Goal: Task Accomplishment & Management: Complete application form

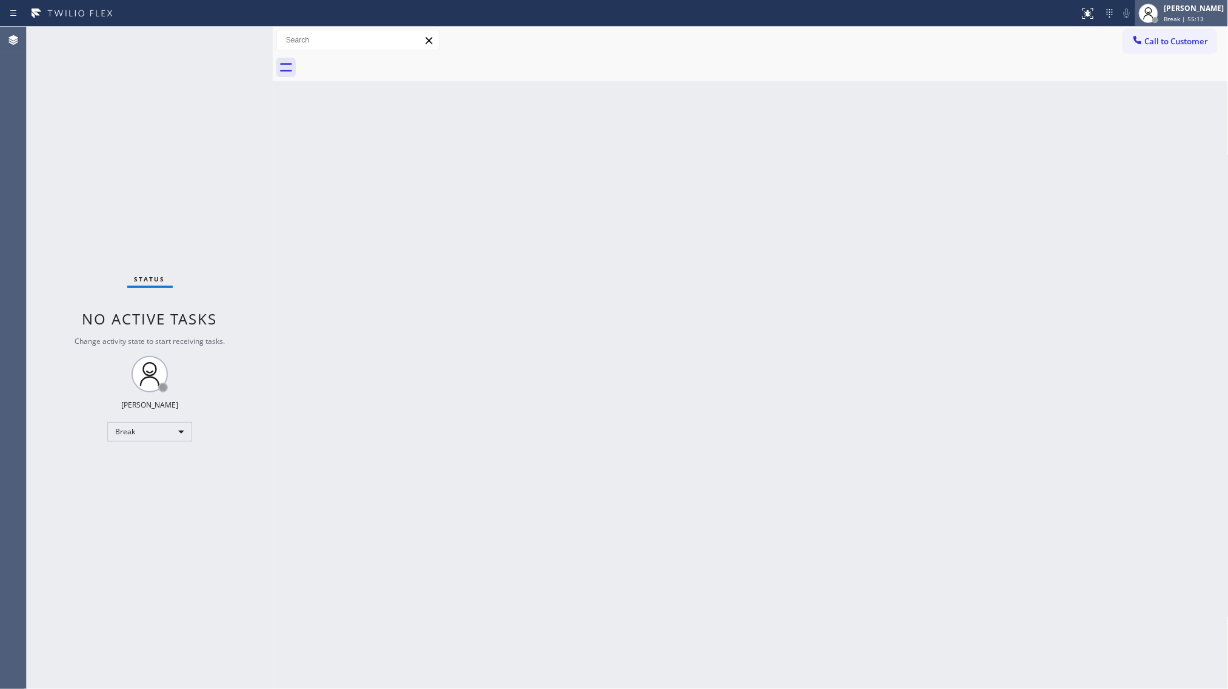
drag, startPoint x: 1158, startPoint y: 5, endPoint x: 1157, endPoint y: 17, distance: 11.6
click at [1158, 5] on div at bounding box center [1149, 13] width 27 height 27
click at [1133, 76] on button "Unavailable" at bounding box center [1168, 80] width 121 height 16
click at [1043, 306] on div "Back to Dashboard Change Sender ID Customers Technicians Select a contact Outbo…" at bounding box center [751, 358] width 956 height 662
click at [1155, 45] on span "Call to Customer" at bounding box center [1177, 41] width 64 height 11
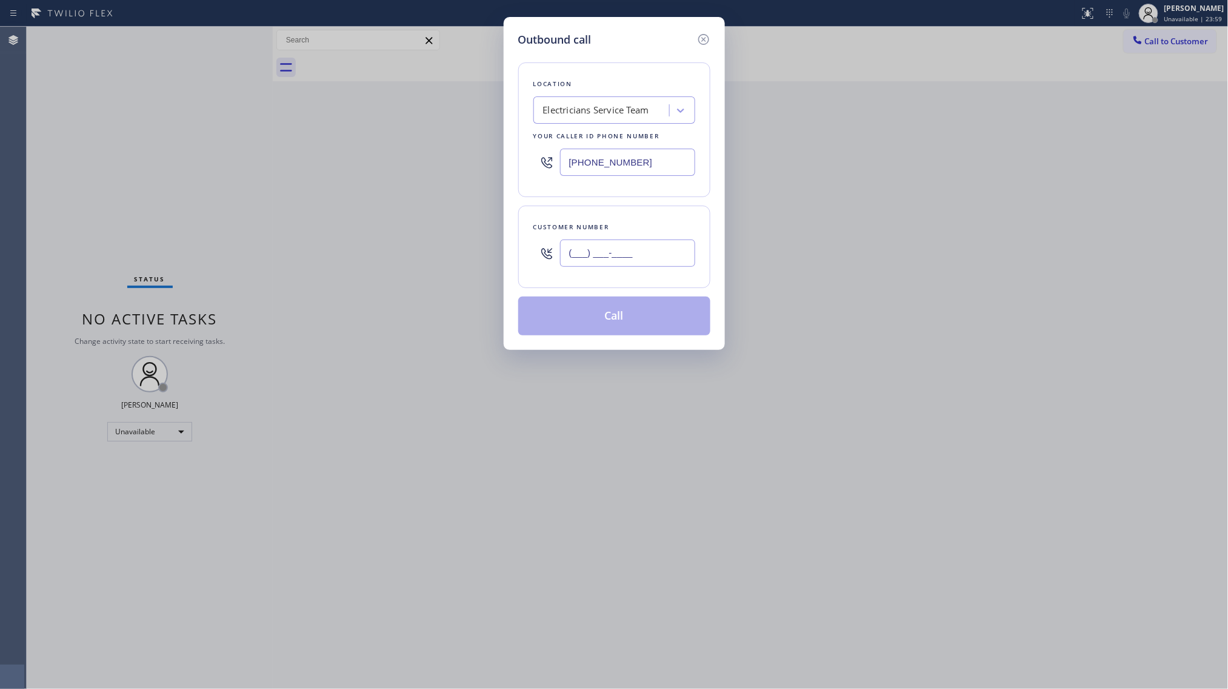
click at [662, 248] on input "(___) ___-____" at bounding box center [627, 252] width 135 height 27
paste input "818) 455-2654"
type input "[PHONE_NUMBER]"
drag, startPoint x: 651, startPoint y: 163, endPoint x: 548, endPoint y: 146, distance: 103.9
click at [548, 146] on div "[PHONE_NUMBER]" at bounding box center [615, 161] width 162 height 39
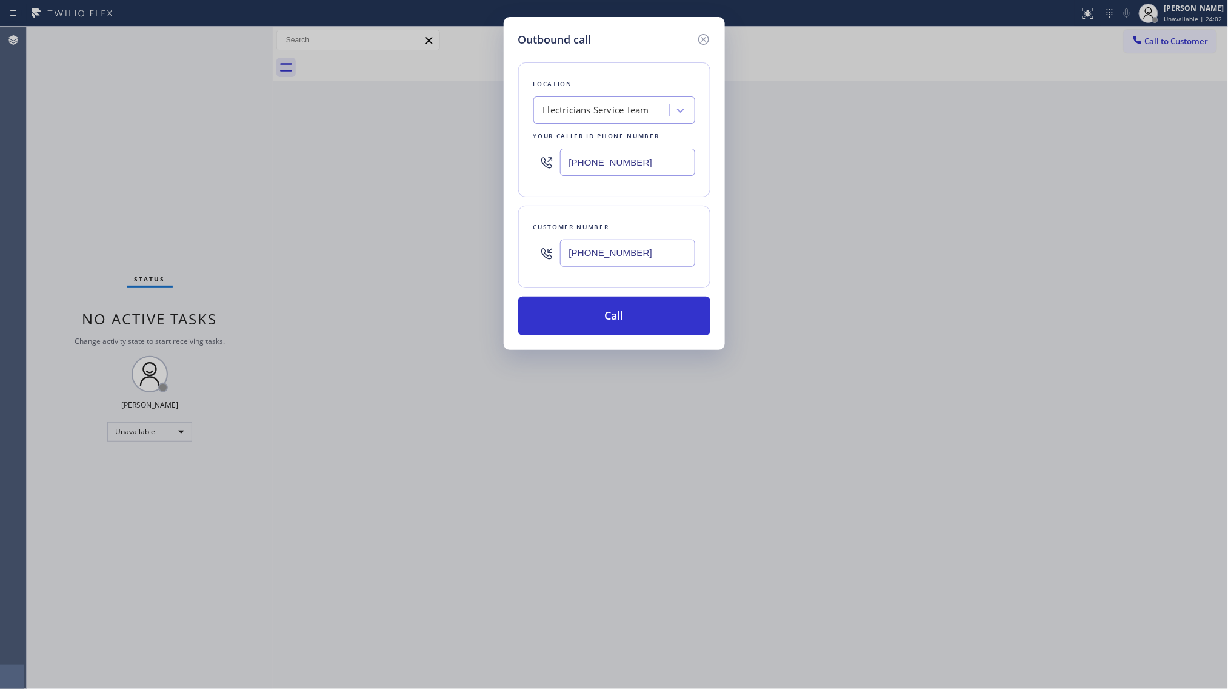
paste input "33) 692-2271"
type input "[PHONE_NUMBER]"
click at [617, 316] on button "Call" at bounding box center [614, 315] width 192 height 39
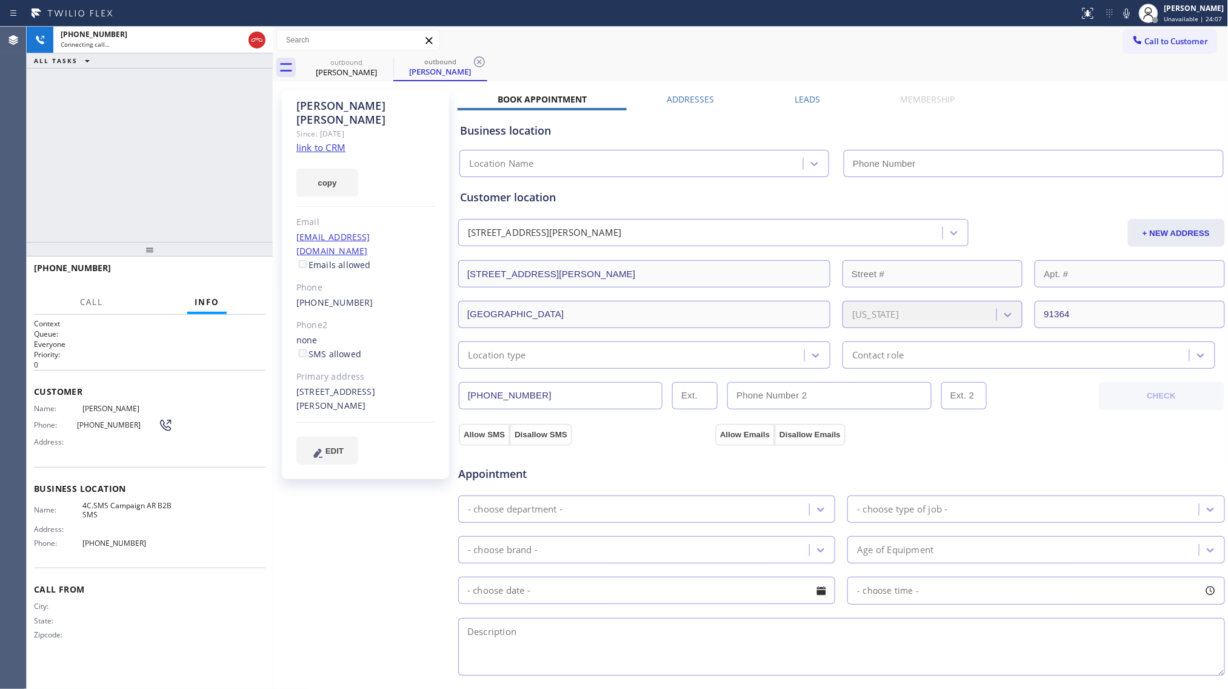
click at [327, 141] on link "link to CRM" at bounding box center [320, 147] width 49 height 12
type input "[PHONE_NUMBER]"
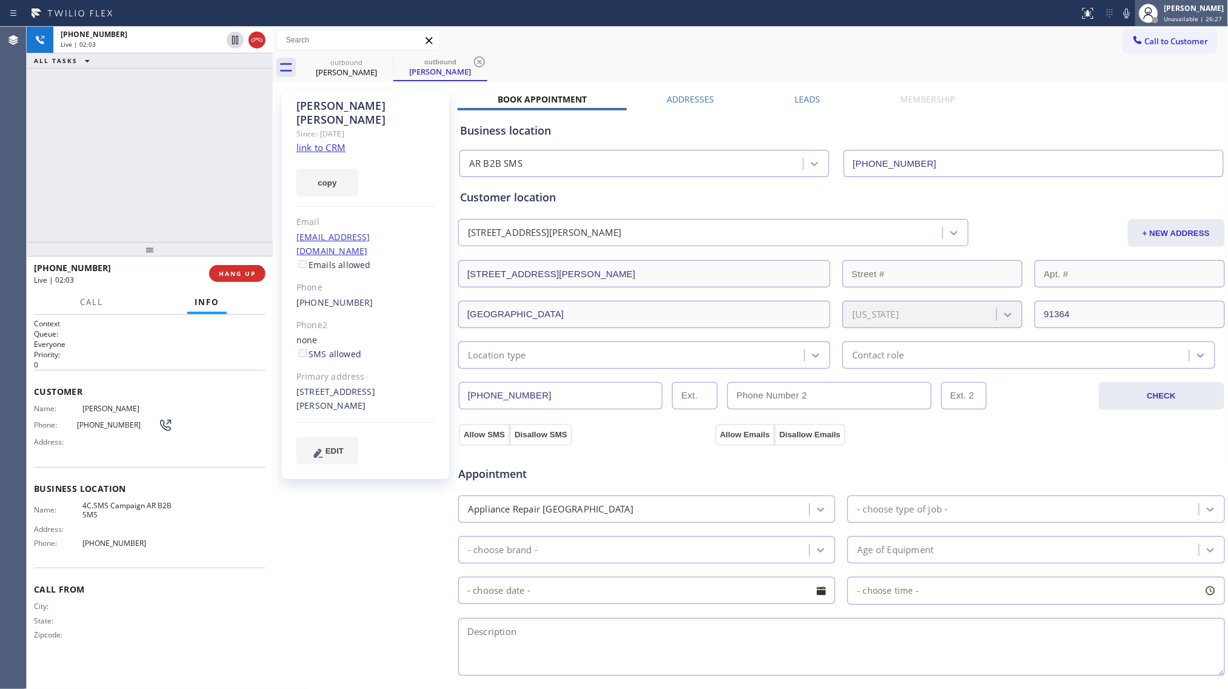
click at [1143, 16] on icon at bounding box center [1149, 13] width 15 height 15
click at [1130, 17] on icon at bounding box center [1127, 13] width 15 height 15
drag, startPoint x: 1072, startPoint y: 56, endPoint x: 1118, endPoint y: 93, distance: 58.7
click at [1073, 58] on div "outbound [PERSON_NAME] outbound [PERSON_NAME]" at bounding box center [764, 67] width 929 height 27
click at [1125, 13] on icon at bounding box center [1127, 13] width 15 height 15
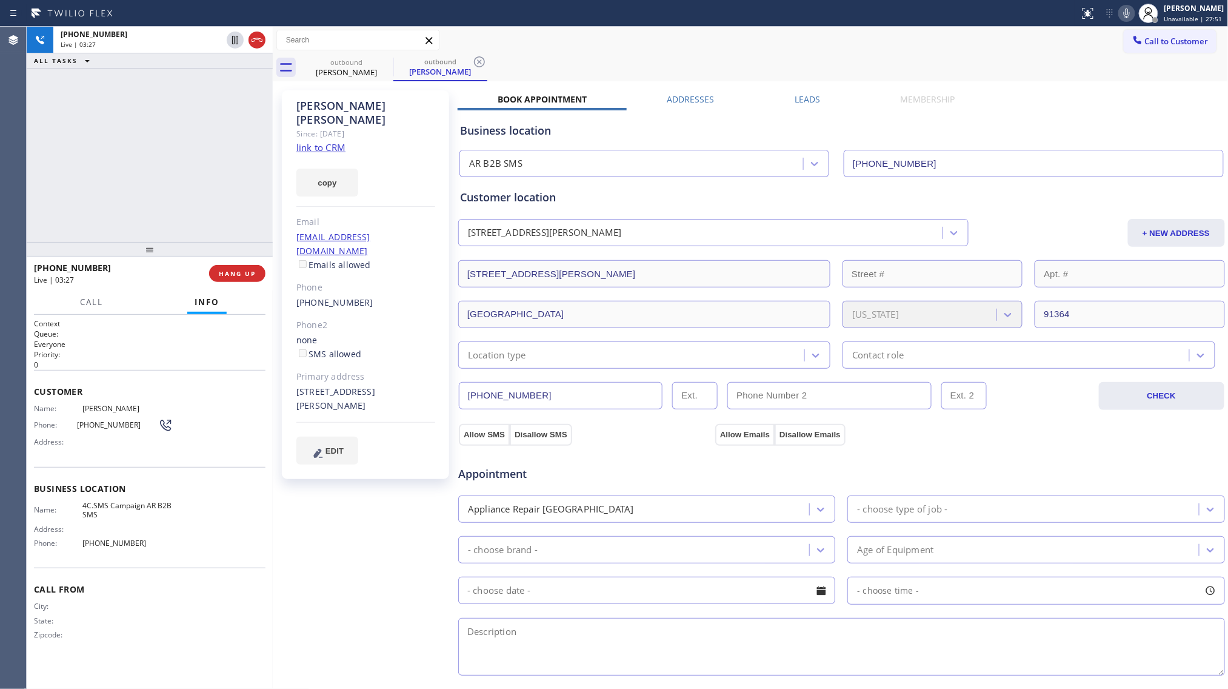
click at [360, 102] on div "[PERSON_NAME]" at bounding box center [365, 113] width 139 height 28
copy div "[PERSON_NAME]"
click at [118, 184] on div "[PHONE_NUMBER] Live | 04:28 ALL TASKS ALL TASKS ACTIVE TASKS TASKS IN WRAP UP" at bounding box center [150, 134] width 246 height 215
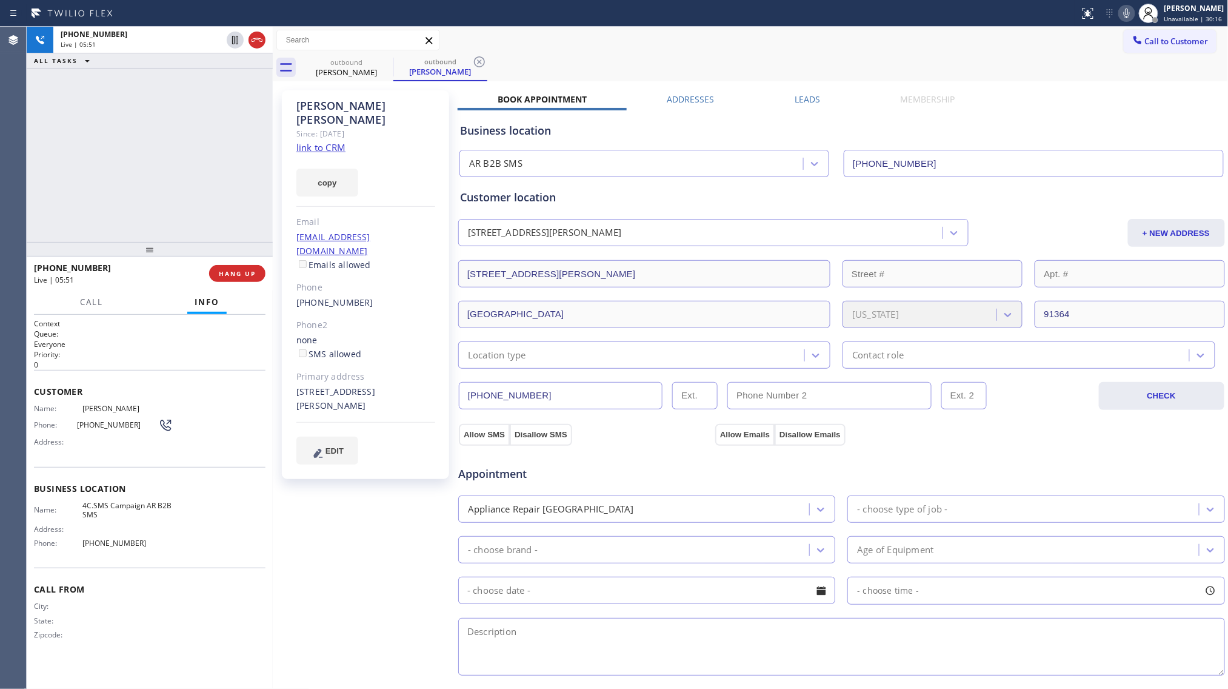
click at [1134, 13] on icon at bounding box center [1127, 13] width 15 height 15
click at [1133, 13] on icon at bounding box center [1127, 13] width 15 height 15
click at [221, 272] on span "COMPLETE" at bounding box center [235, 273] width 42 height 8
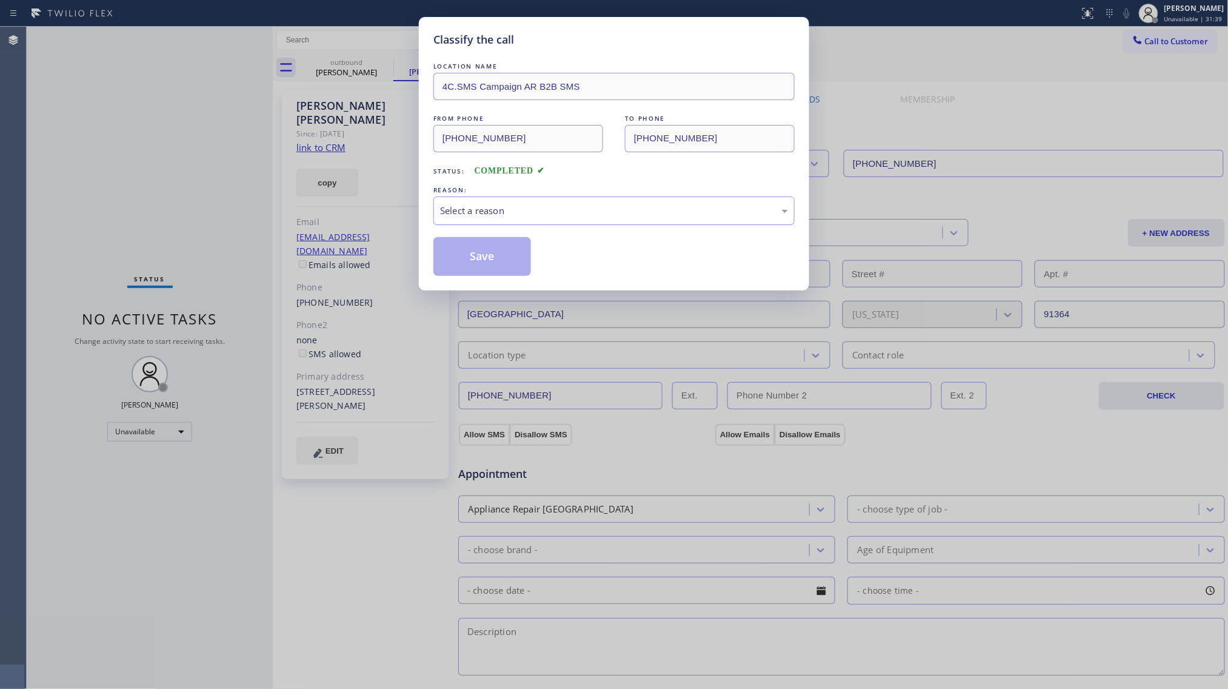
click at [617, 210] on div "Select a reason" at bounding box center [614, 211] width 348 height 14
click at [474, 248] on button "Save" at bounding box center [483, 256] width 98 height 39
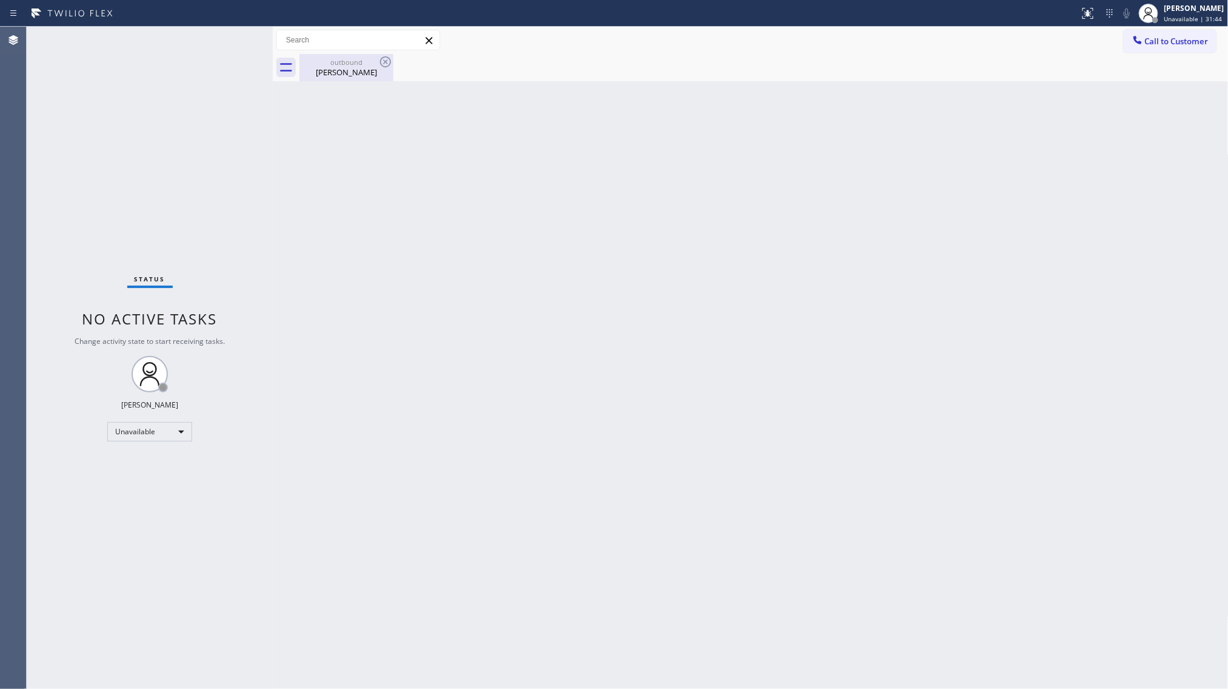
drag, startPoint x: 324, startPoint y: 69, endPoint x: 357, endPoint y: 66, distance: 32.9
click at [328, 69] on div "[PERSON_NAME]" at bounding box center [347, 72] width 92 height 11
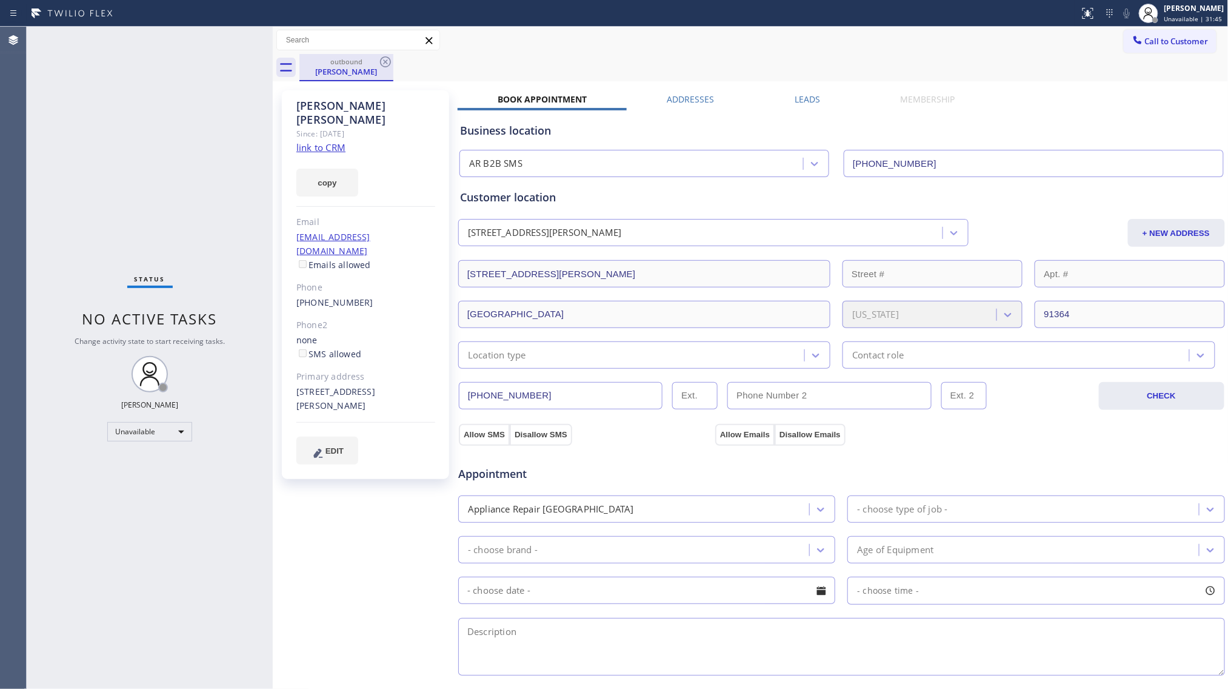
click at [377, 61] on div "outbound" at bounding box center [347, 61] width 92 height 9
click at [390, 57] on icon at bounding box center [385, 62] width 15 height 15
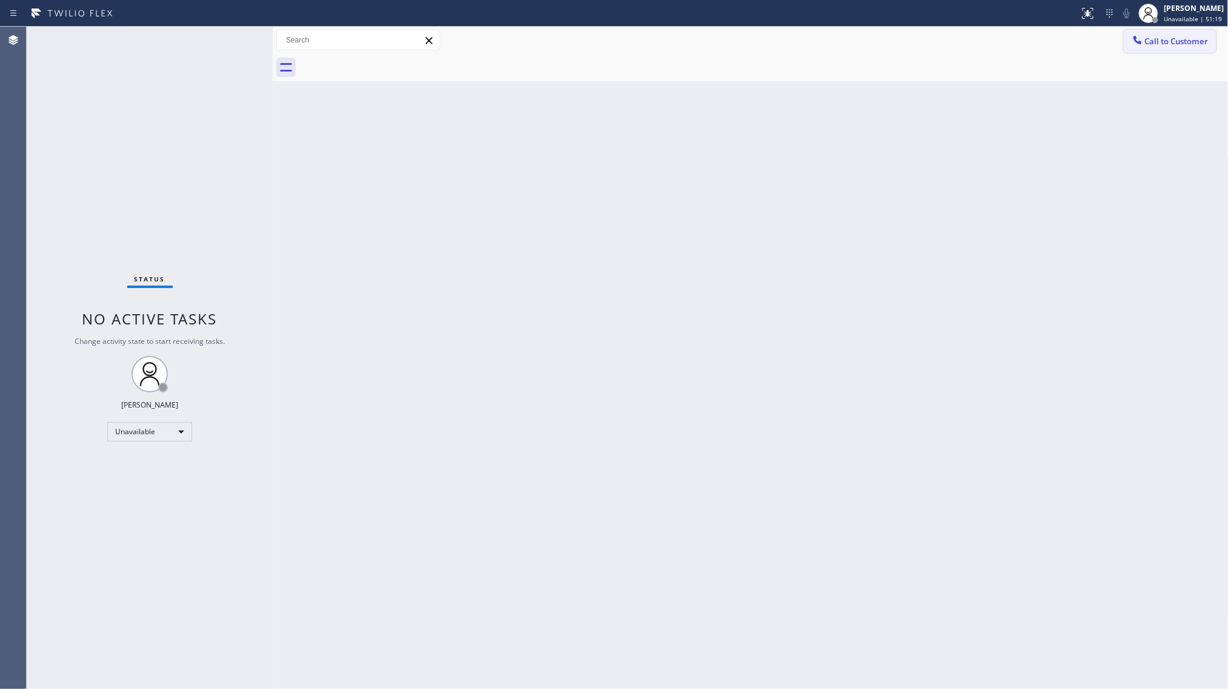
click at [1153, 34] on button "Call to Customer" at bounding box center [1170, 41] width 93 height 23
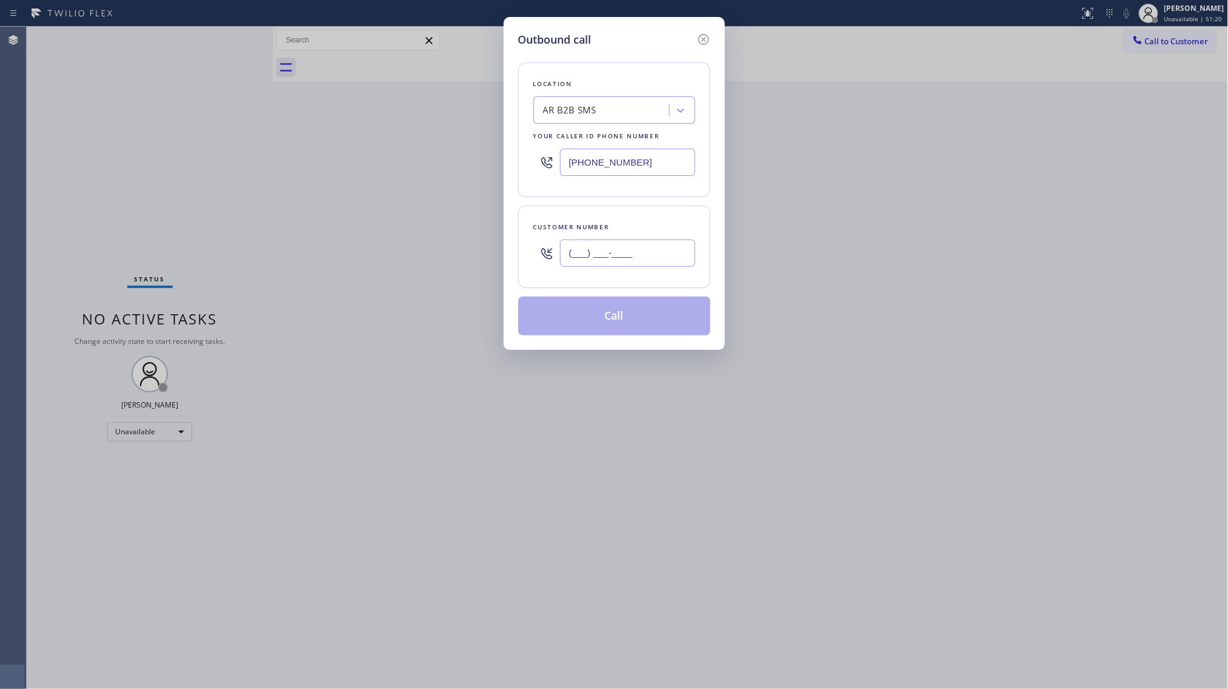
click at [669, 263] on input "(___) ___-____" at bounding box center [627, 252] width 135 height 27
paste input "818) 421-7663"
type input "[PHONE_NUMBER]"
drag, startPoint x: 649, startPoint y: 230, endPoint x: 646, endPoint y: 236, distance: 6.5
click at [649, 230] on div "Customer number" at bounding box center [615, 227] width 162 height 13
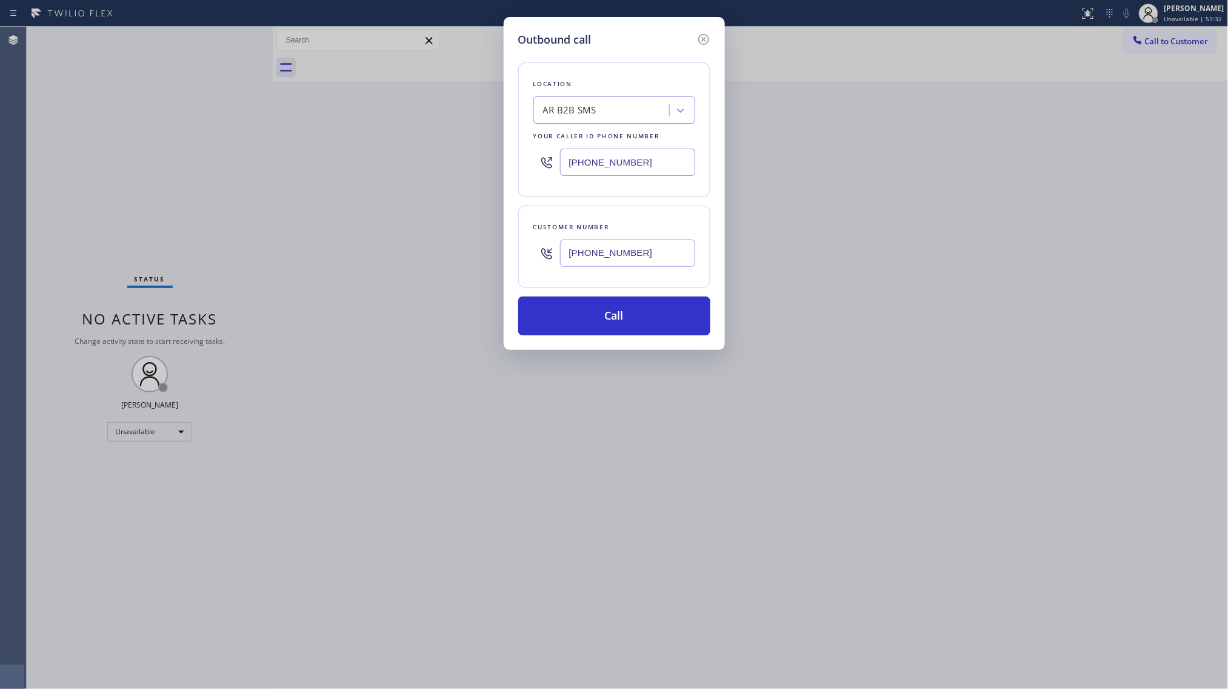
click at [646, 253] on input "[PHONE_NUMBER]" at bounding box center [627, 252] width 135 height 27
drag, startPoint x: 648, startPoint y: 253, endPoint x: 592, endPoint y: 256, distance: 55.2
click at [592, 256] on input "[PHONE_NUMBER]" at bounding box center [627, 252] width 135 height 27
drag, startPoint x: 643, startPoint y: 167, endPoint x: 565, endPoint y: 178, distance: 78.3
click at [568, 177] on div "[PHONE_NUMBER]" at bounding box center [615, 161] width 162 height 39
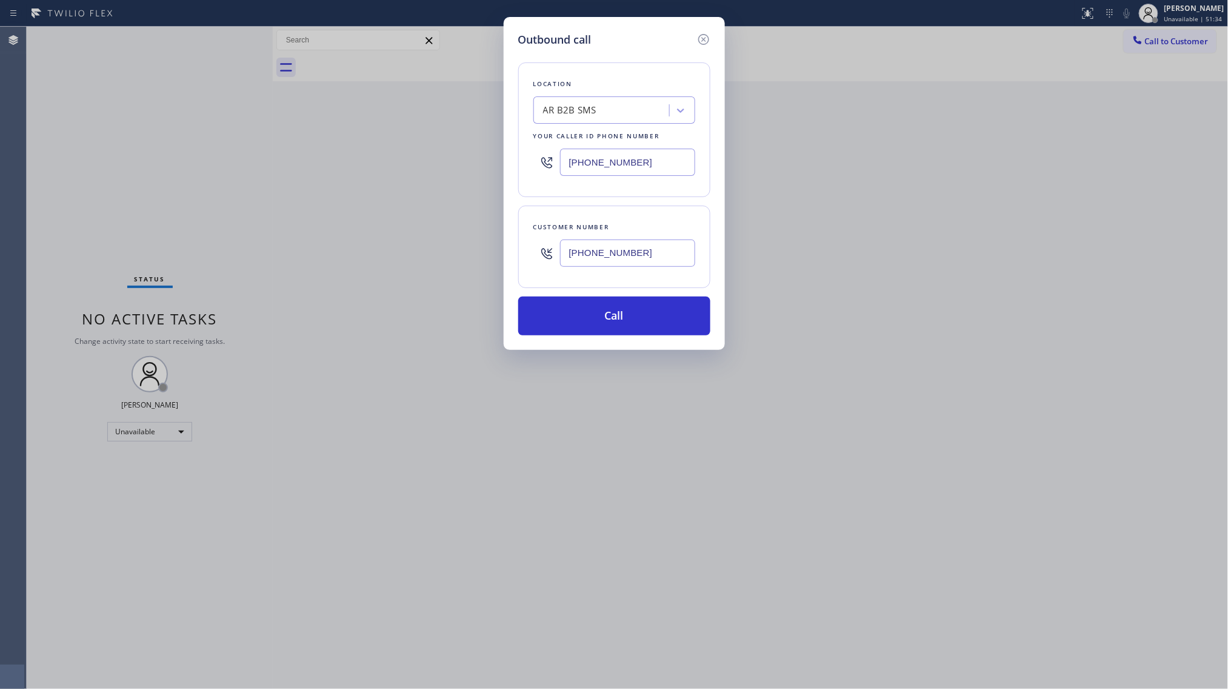
paste input "00) 568-8664"
type input "[PHONE_NUMBER]"
click at [607, 309] on button "Call" at bounding box center [614, 315] width 192 height 39
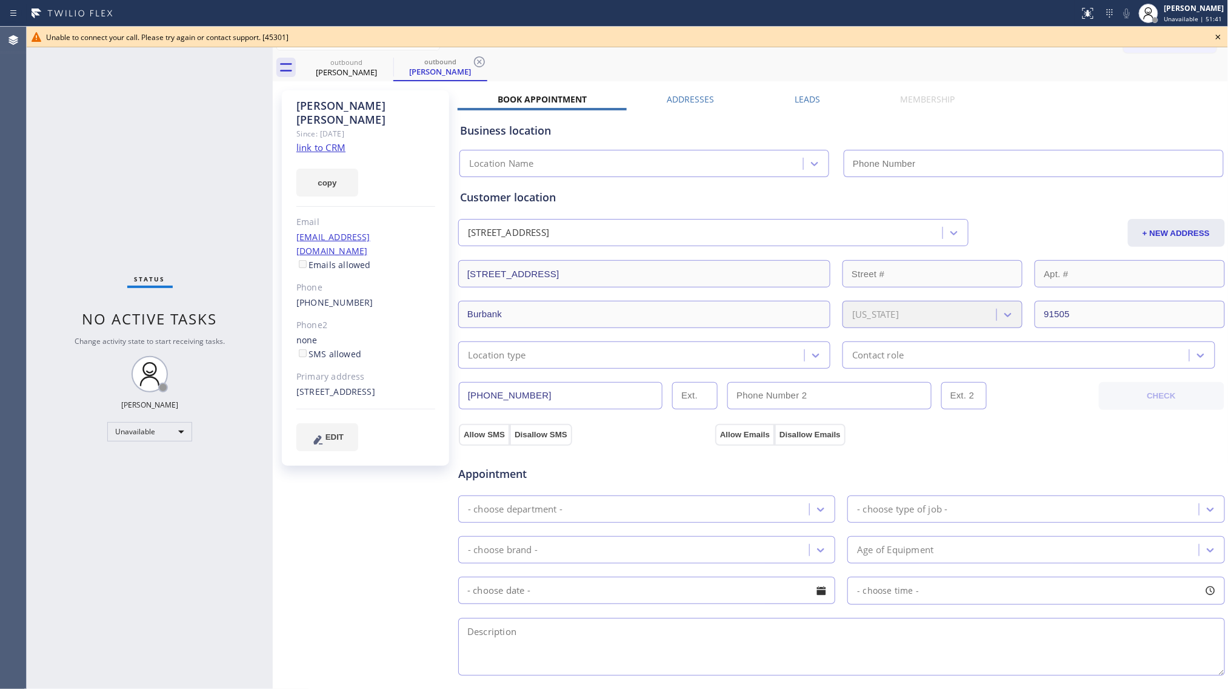
type input "[PHONE_NUMBER]"
click at [526, 395] on input "[PHONE_NUMBER]" at bounding box center [561, 395] width 204 height 27
drag, startPoint x: 359, startPoint y: 78, endPoint x: 374, endPoint y: 73, distance: 16.1
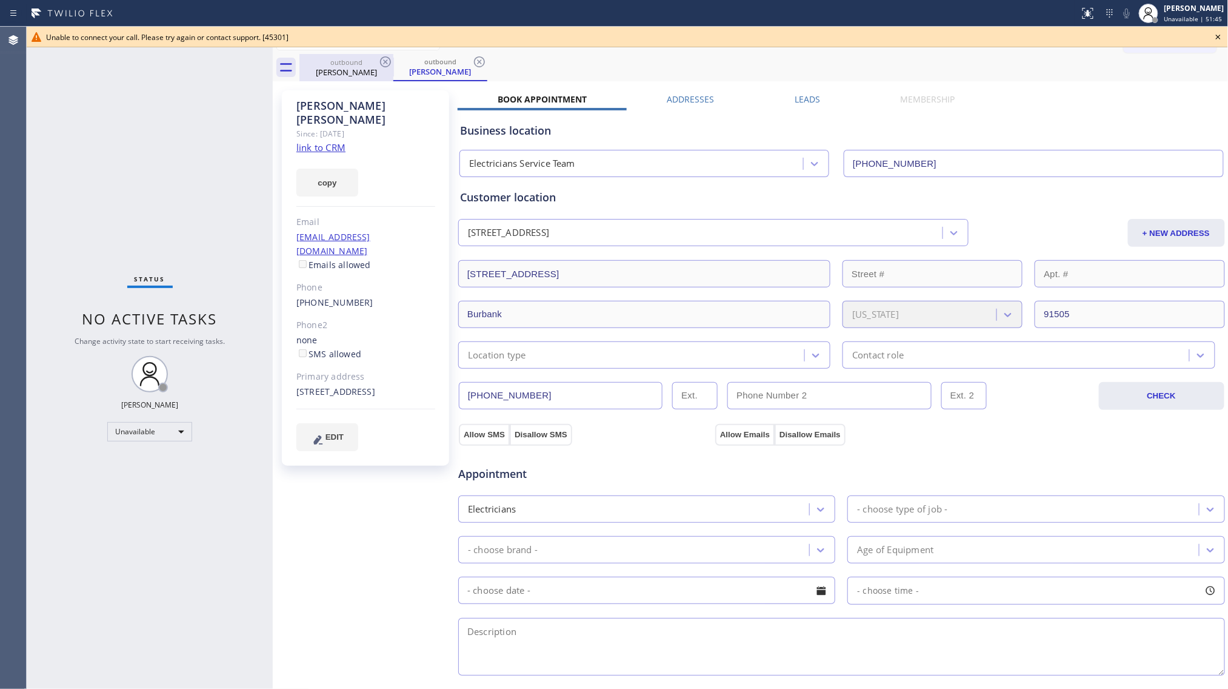
click at [363, 78] on div "outbound [PERSON_NAME]" at bounding box center [347, 67] width 92 height 27
click at [388, 62] on icon at bounding box center [385, 62] width 15 height 15
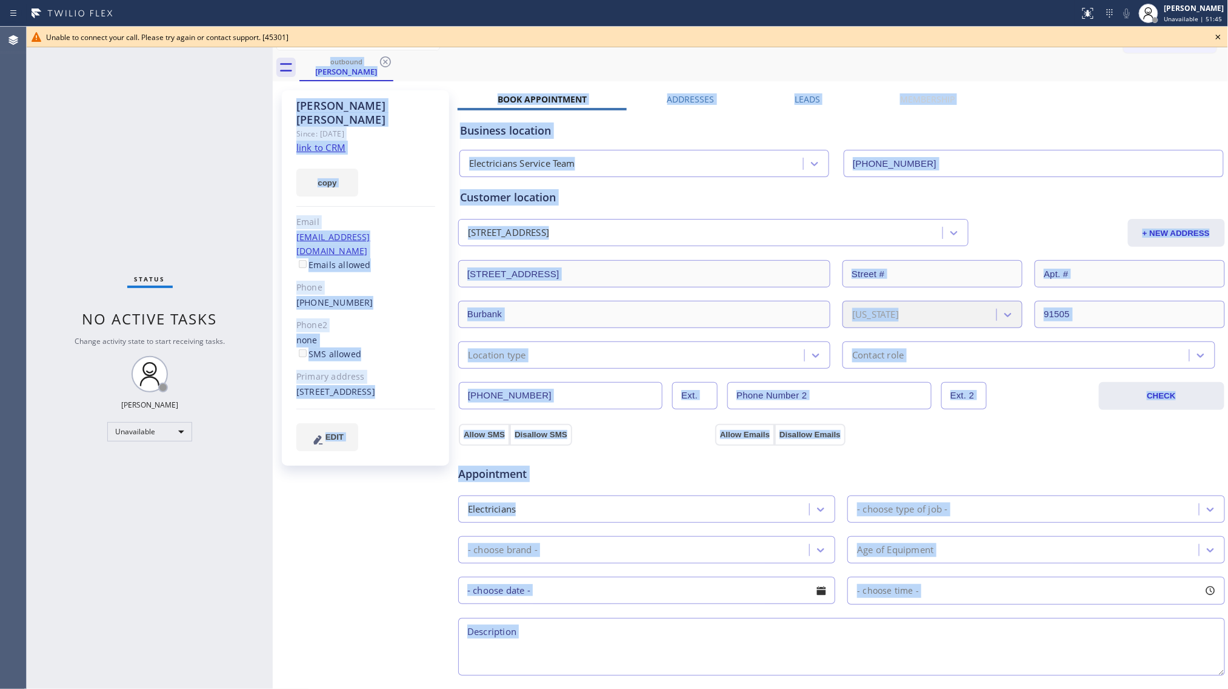
click at [387, 61] on div "outbound [PERSON_NAME]" at bounding box center [764, 67] width 929 height 27
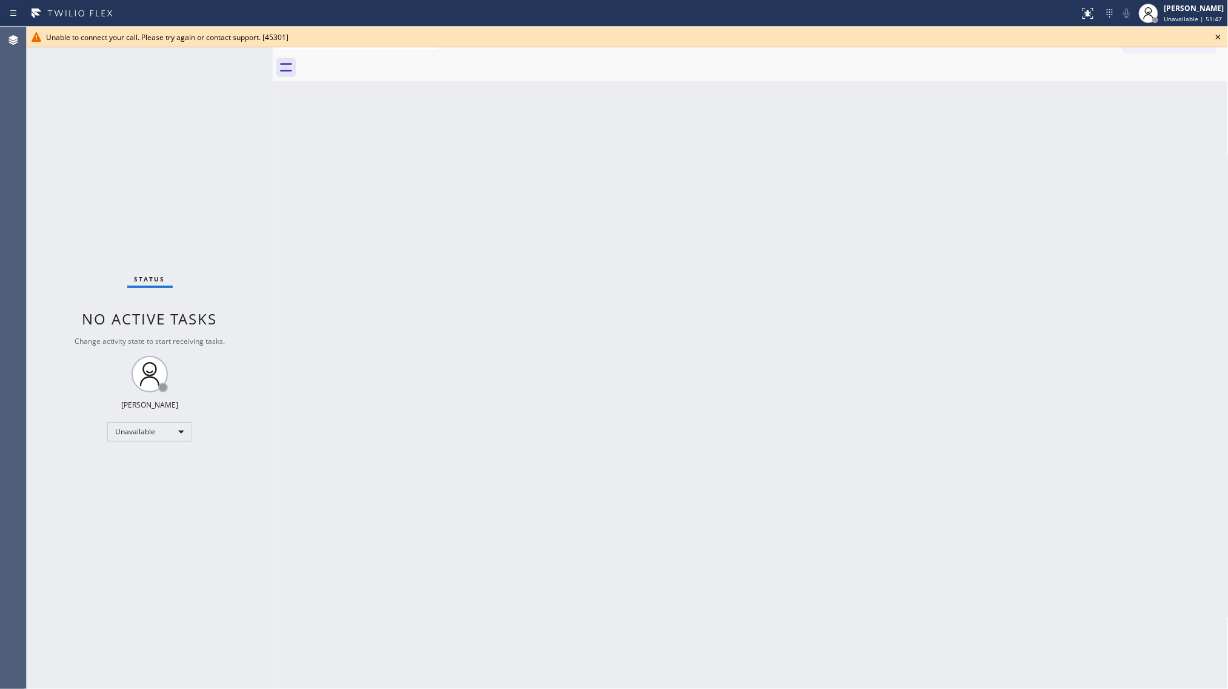
click at [1218, 35] on icon at bounding box center [1218, 37] width 15 height 15
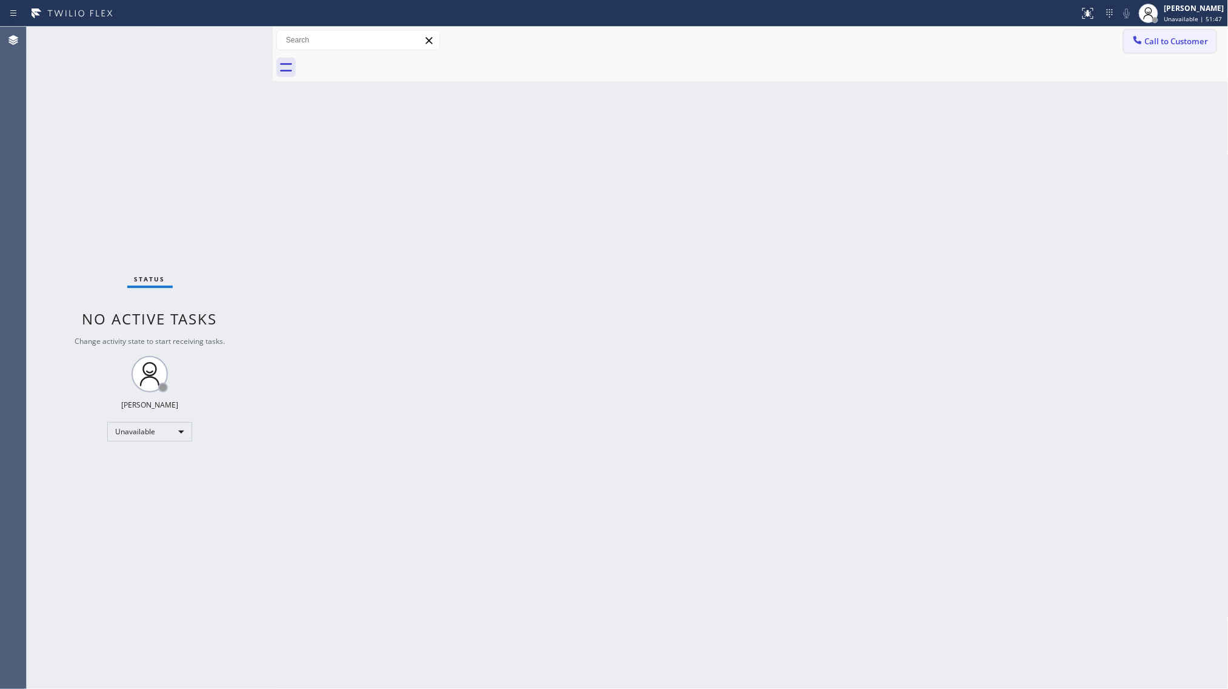
click at [1170, 46] on span "Call to Customer" at bounding box center [1177, 41] width 64 height 11
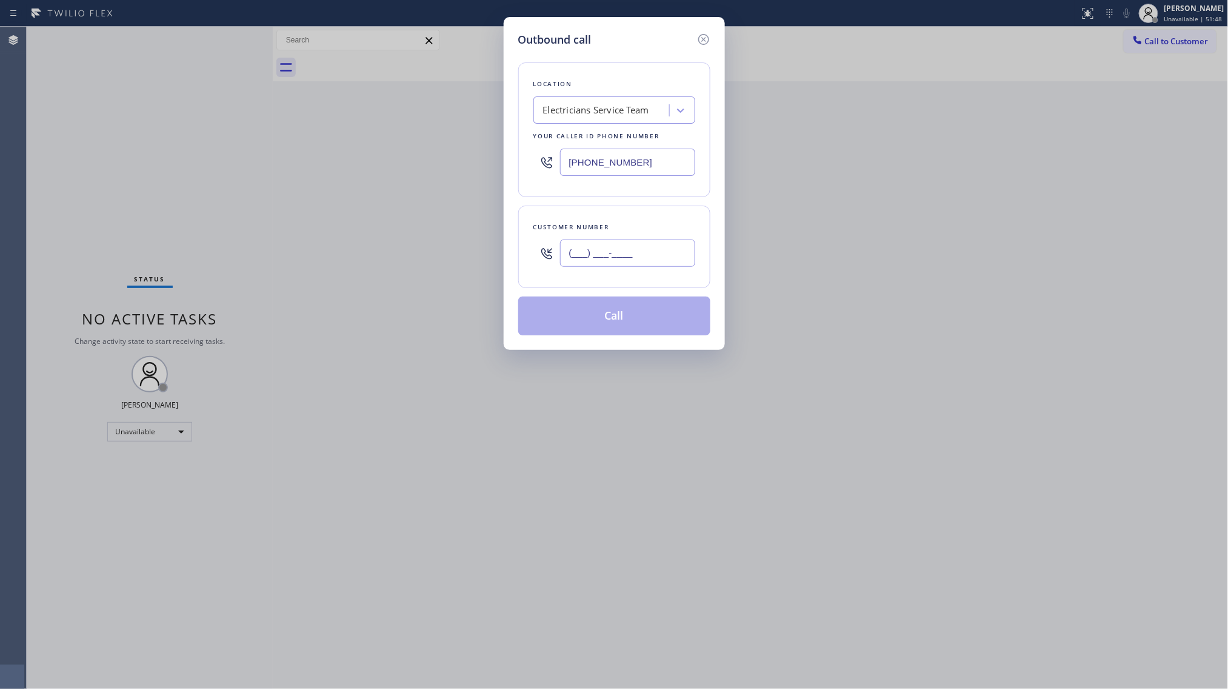
click at [588, 261] on input "(___) ___-____" at bounding box center [627, 252] width 135 height 27
paste input "818) 421-7663"
type input "[PHONE_NUMBER]"
click at [608, 323] on button "Call" at bounding box center [614, 315] width 192 height 39
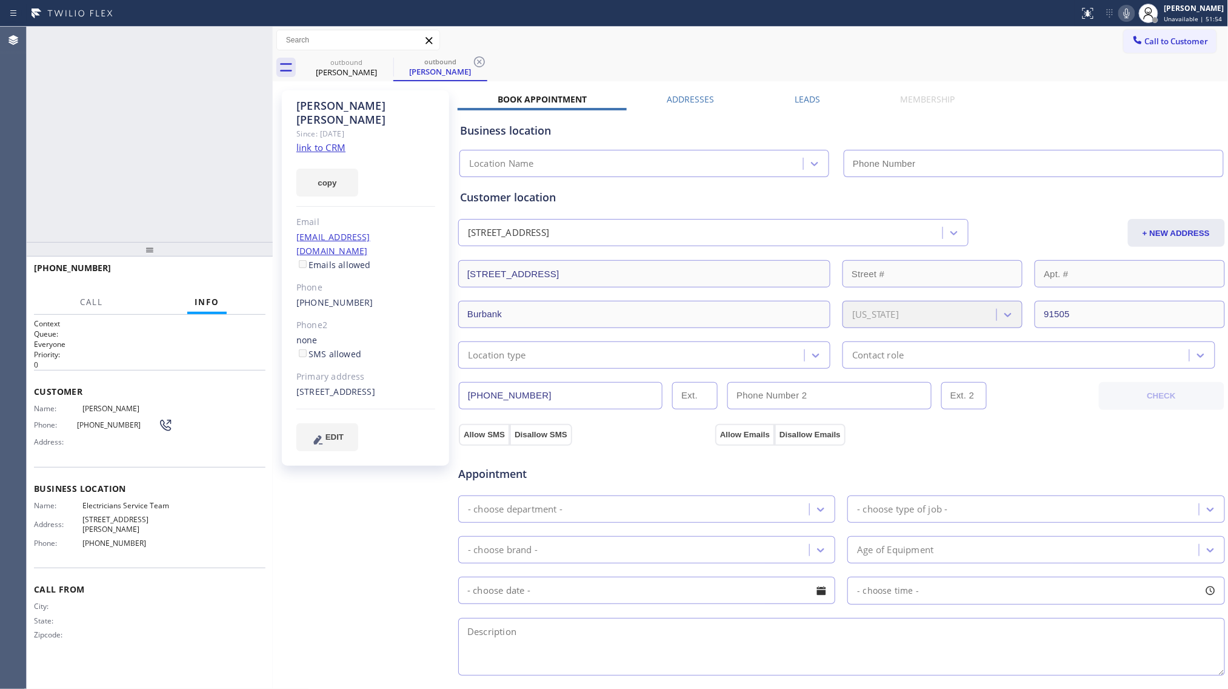
type input "[PHONE_NUMBER]"
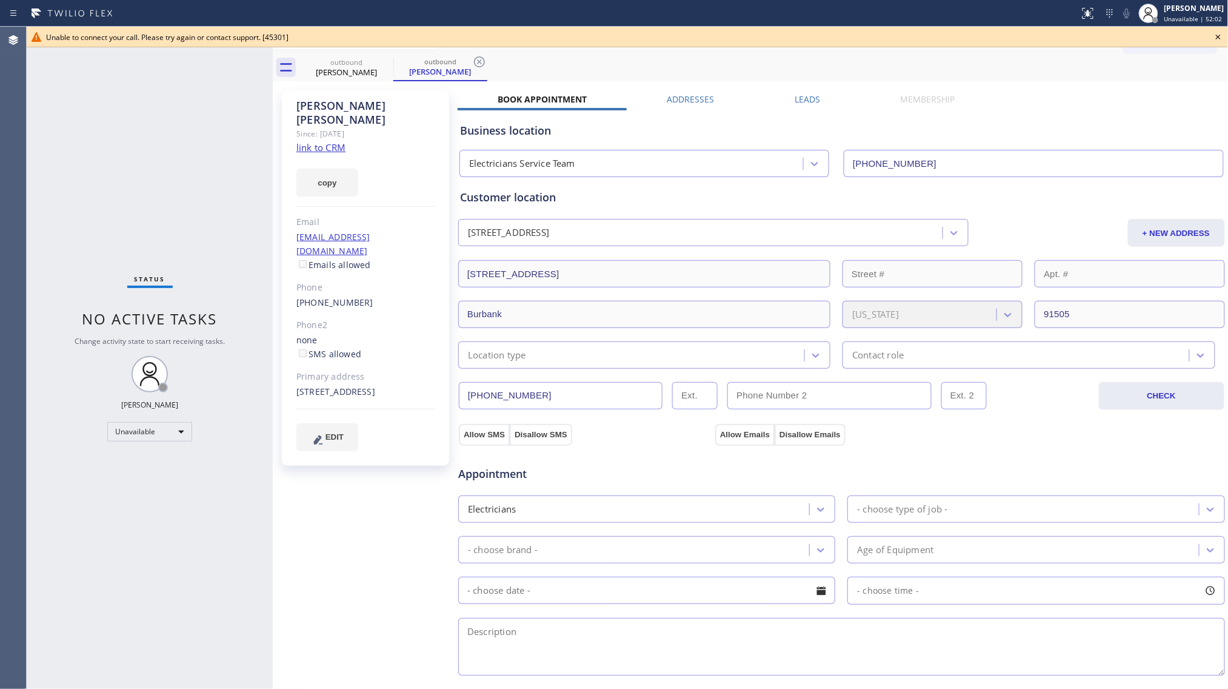
drag, startPoint x: 1217, startPoint y: 35, endPoint x: 1209, endPoint y: 37, distance: 8.8
click at [1217, 35] on icon at bounding box center [1218, 37] width 15 height 15
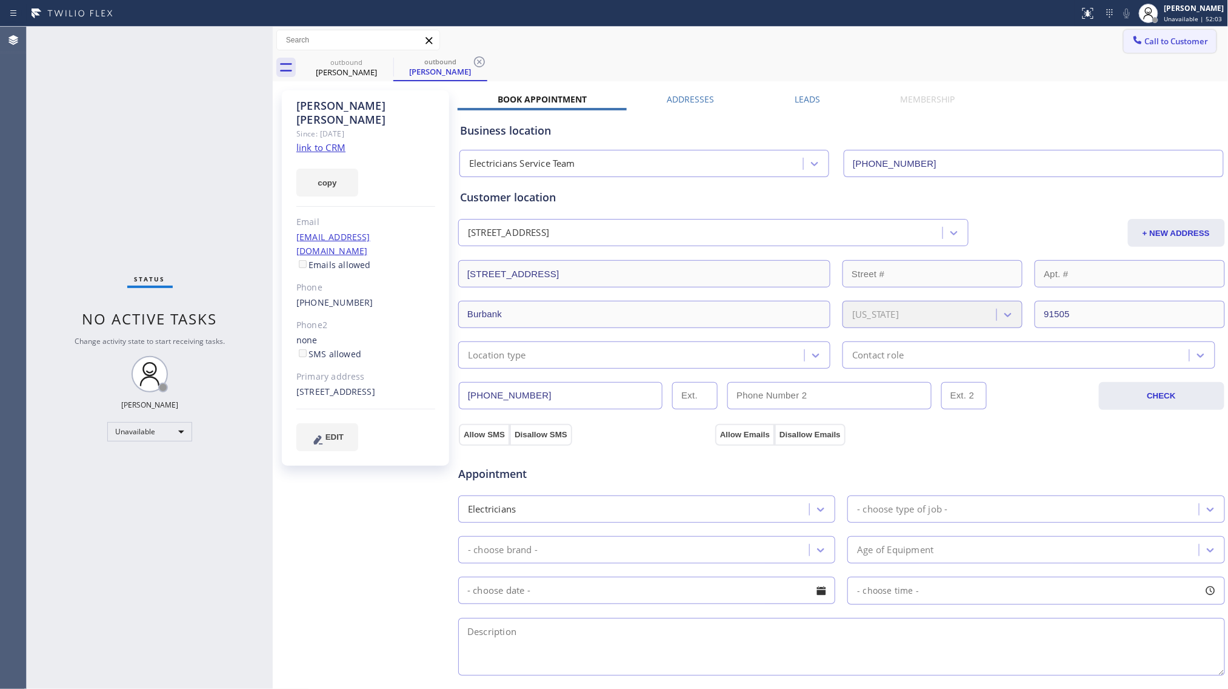
click at [1143, 47] on button "Call to Customer" at bounding box center [1170, 41] width 93 height 23
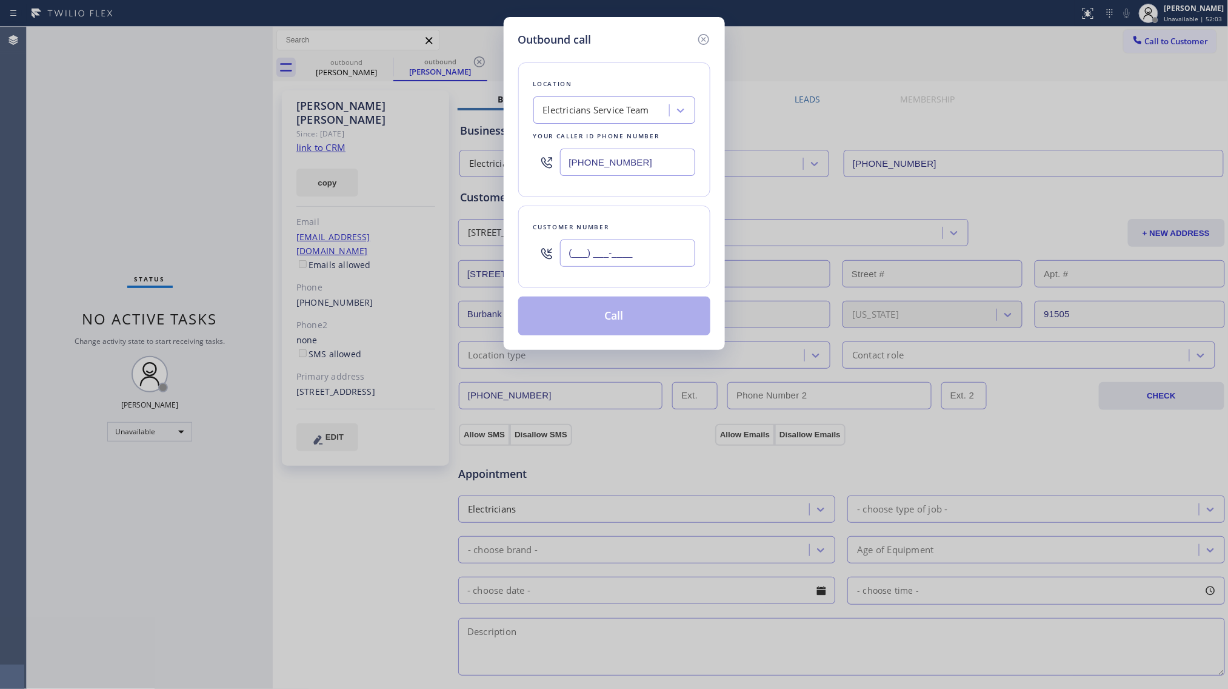
click at [618, 264] on input "(___) ___-____" at bounding box center [627, 252] width 135 height 27
paste input "323) 690-6958"
type input "[PHONE_NUMBER]"
click at [636, 307] on button "Call" at bounding box center [614, 315] width 192 height 39
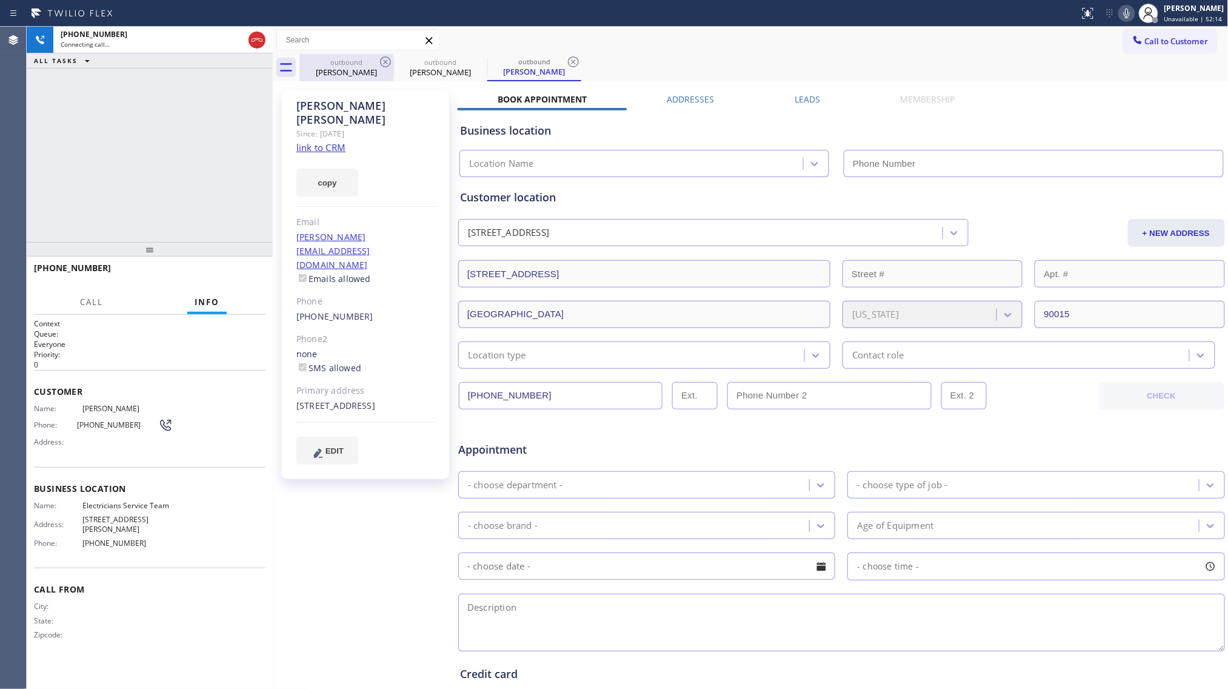
click at [376, 61] on div "outbound" at bounding box center [347, 62] width 92 height 9
click at [377, 62] on div "outbound" at bounding box center [347, 62] width 92 height 9
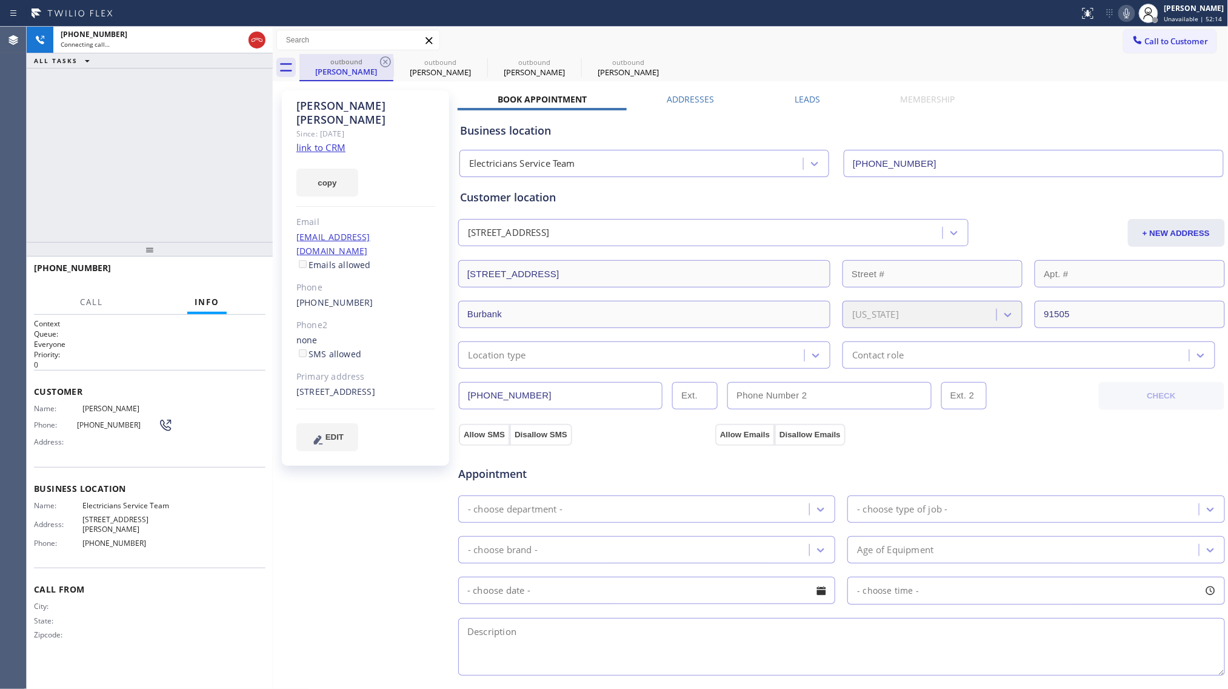
click at [377, 62] on div "outbound" at bounding box center [347, 61] width 92 height 9
click at [379, 63] on icon at bounding box center [385, 62] width 15 height 15
click at [0, 0] on icon at bounding box center [0, 0] width 0 height 0
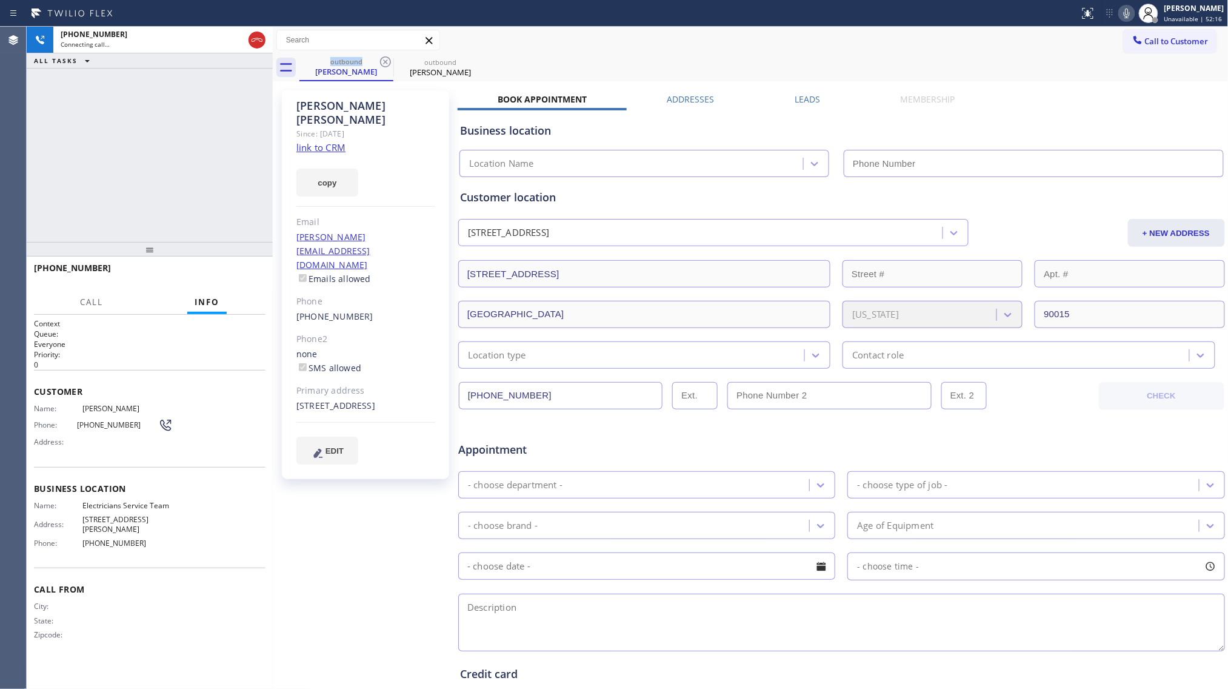
type input "[PHONE_NUMBER]"
click at [379, 63] on icon at bounding box center [385, 62] width 15 height 15
type input "[PHONE_NUMBER]"
click at [796, 98] on label "Leads" at bounding box center [807, 99] width 25 height 12
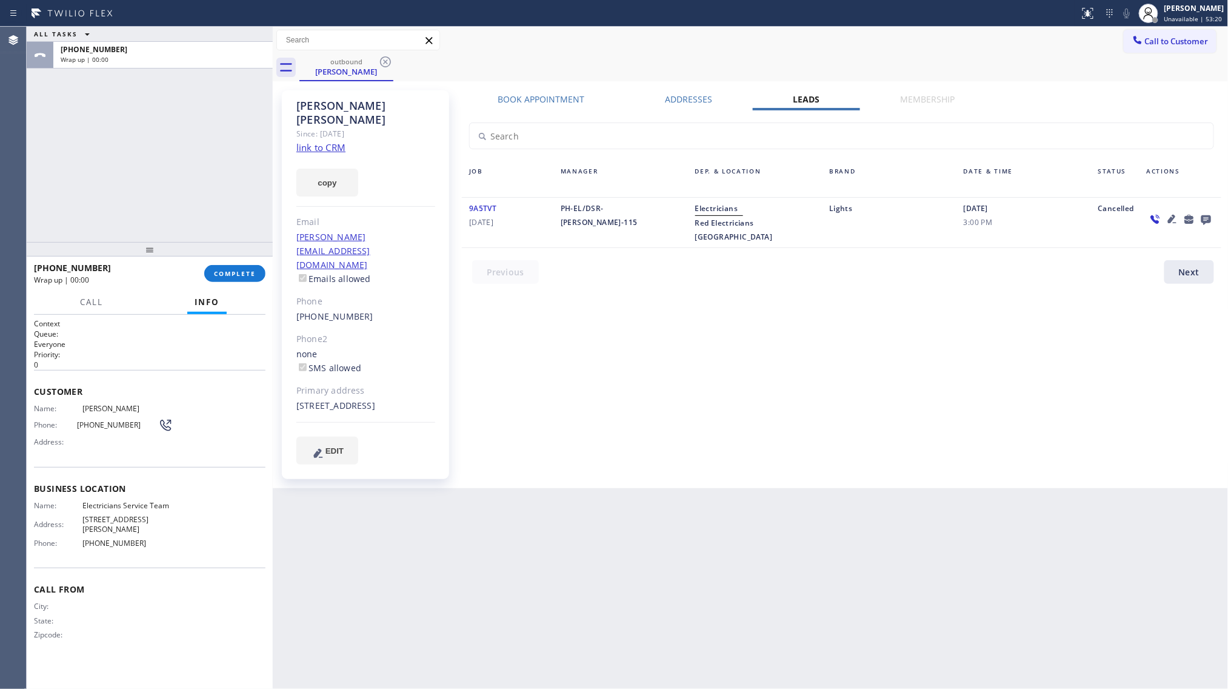
click at [1211, 219] on icon at bounding box center [1207, 220] width 10 height 10
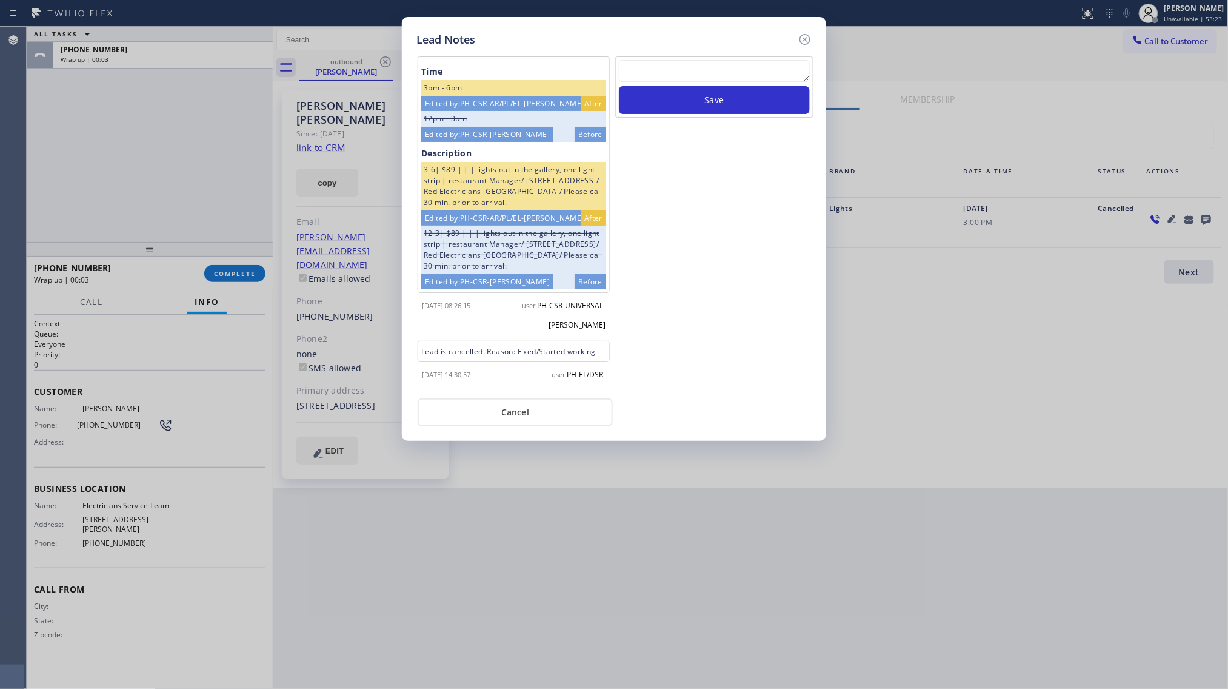
click at [665, 81] on textarea at bounding box center [714, 71] width 191 height 22
type textarea "this prop is no longer on business"
click at [738, 105] on button "Save" at bounding box center [714, 100] width 191 height 28
click at [806, 35] on icon at bounding box center [805, 39] width 15 height 15
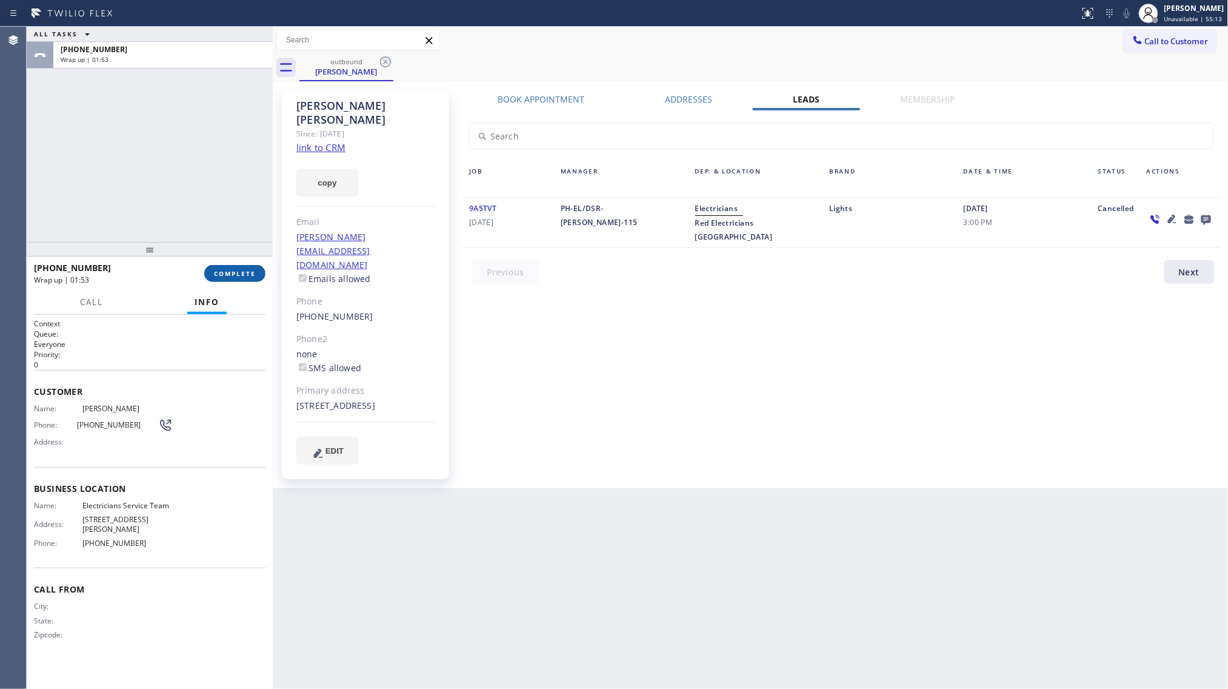
click at [245, 265] on button "COMPLETE" at bounding box center [234, 273] width 61 height 17
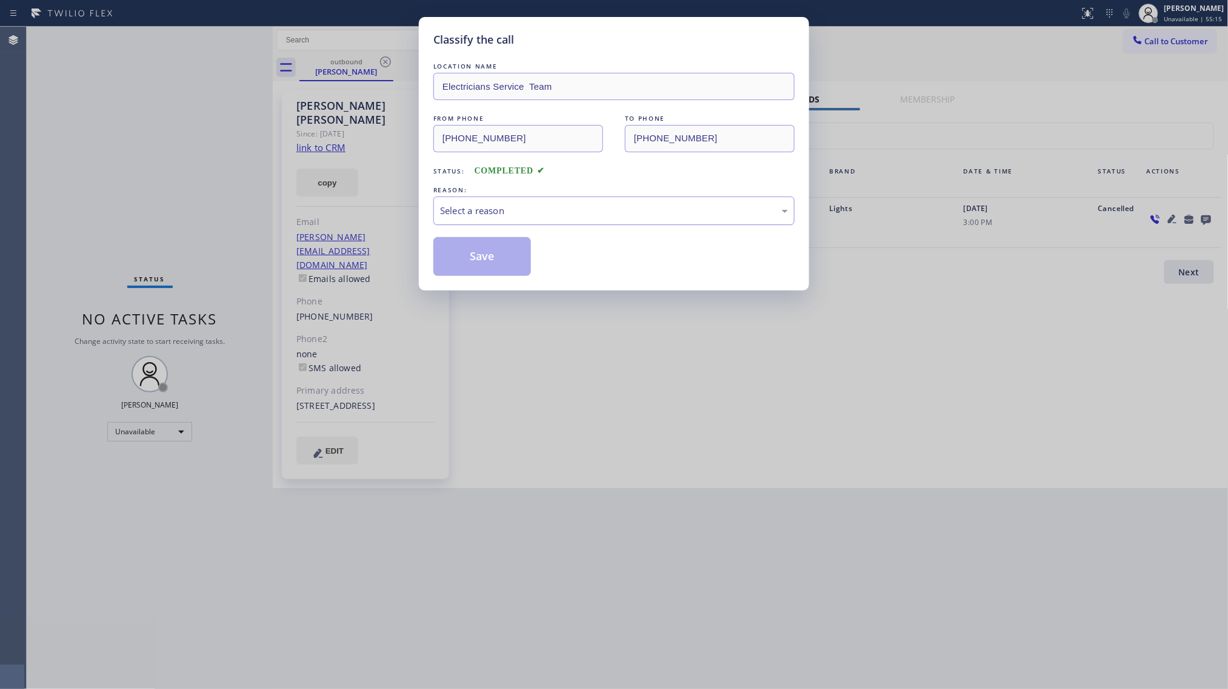
click at [466, 216] on div "Select a reason" at bounding box center [614, 211] width 348 height 14
click at [469, 250] on button "Save" at bounding box center [483, 256] width 98 height 39
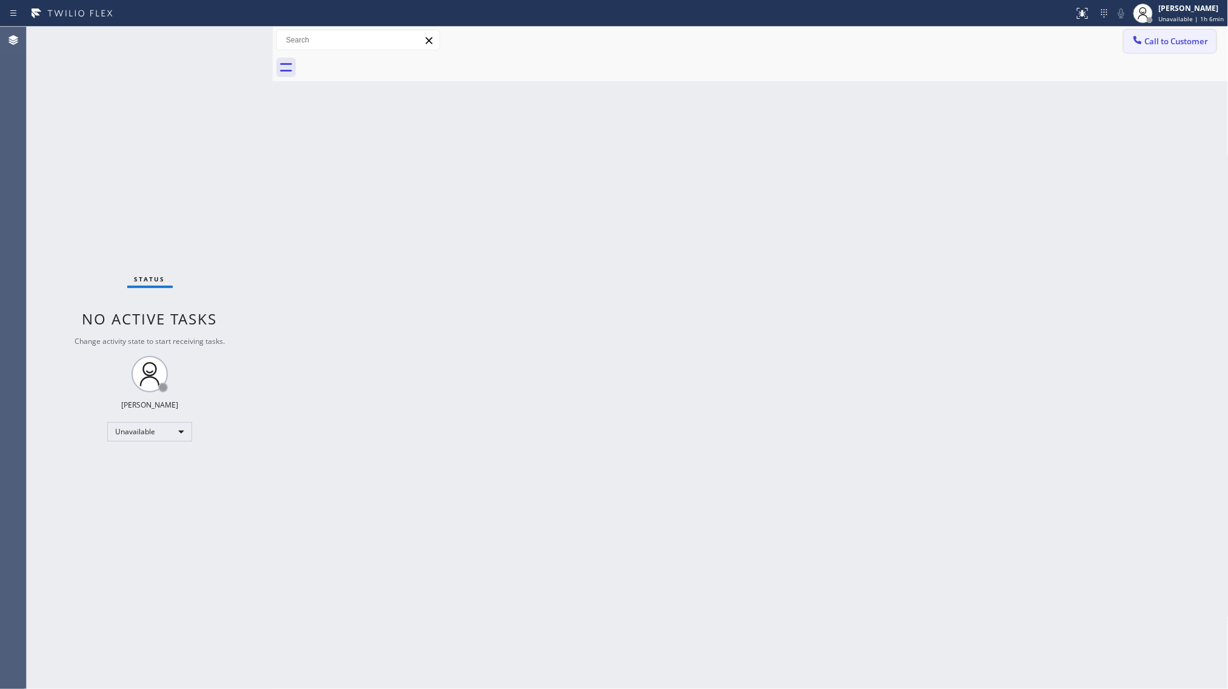
click at [1148, 44] on span "Call to Customer" at bounding box center [1177, 41] width 64 height 11
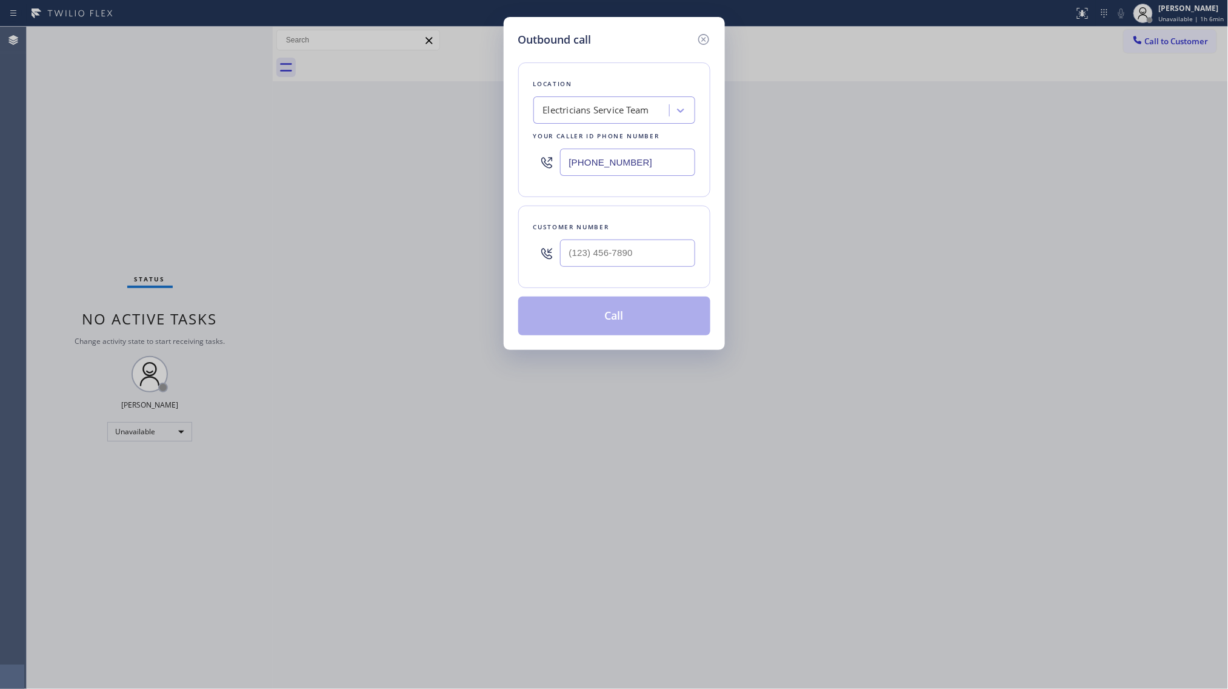
click at [1128, 456] on div "Outbound call Location Electricians Service Team Your caller id phone number [P…" at bounding box center [614, 344] width 1228 height 689
drag, startPoint x: 1128, startPoint y: 418, endPoint x: 1222, endPoint y: 437, distance: 95.8
click at [1131, 421] on div "Outbound call Location Electricians Service Team Your caller id phone number [P…" at bounding box center [614, 344] width 1228 height 689
drag, startPoint x: 1158, startPoint y: 504, endPoint x: 1224, endPoint y: 510, distance: 65.7
click at [1164, 506] on div "Outbound call Location Electricians Service Team Your caller id phone number [P…" at bounding box center [614, 344] width 1228 height 689
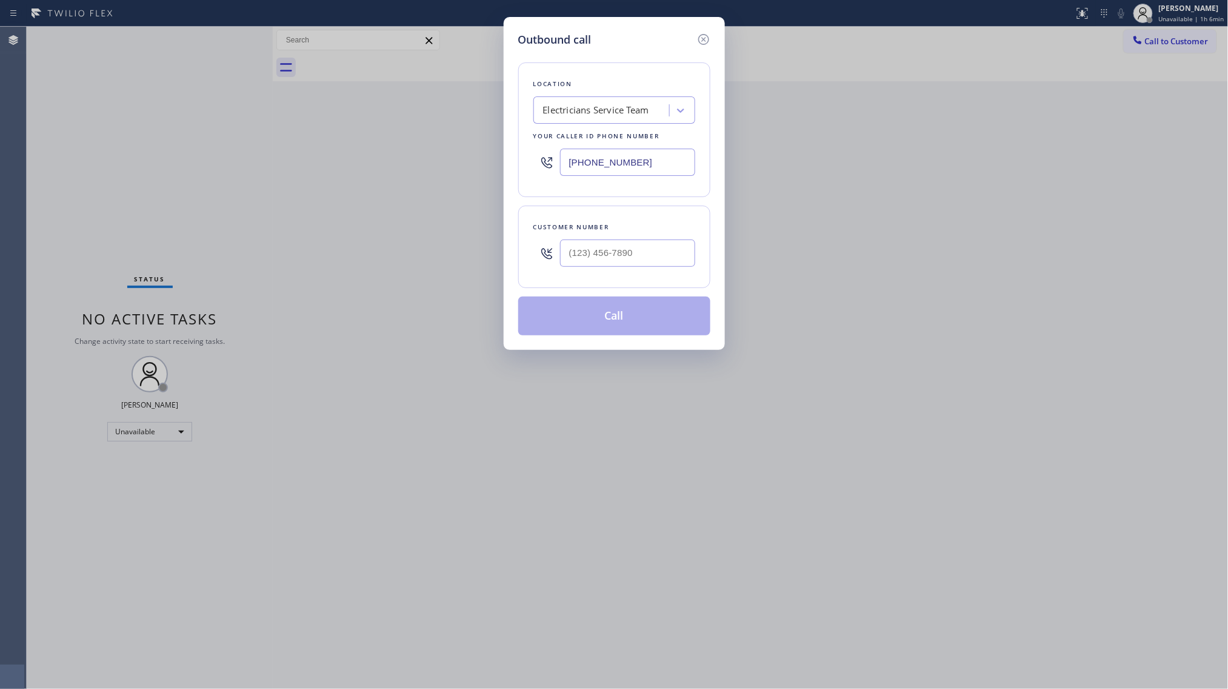
click at [1133, 454] on div "Outbound call Location Electricians Service Team Your caller id phone number [P…" at bounding box center [614, 344] width 1228 height 689
drag, startPoint x: 1159, startPoint y: 36, endPoint x: 990, endPoint y: 138, distance: 197.5
click at [1158, 37] on div "Outbound call Location Electricians Service Team Your caller id phone number [P…" at bounding box center [614, 344] width 1228 height 689
drag, startPoint x: 669, startPoint y: 165, endPoint x: 460, endPoint y: 160, distance: 209.8
click at [485, 169] on div "Outbound call Location Electricians Service Team Your caller id phone number [P…" at bounding box center [614, 344] width 1228 height 689
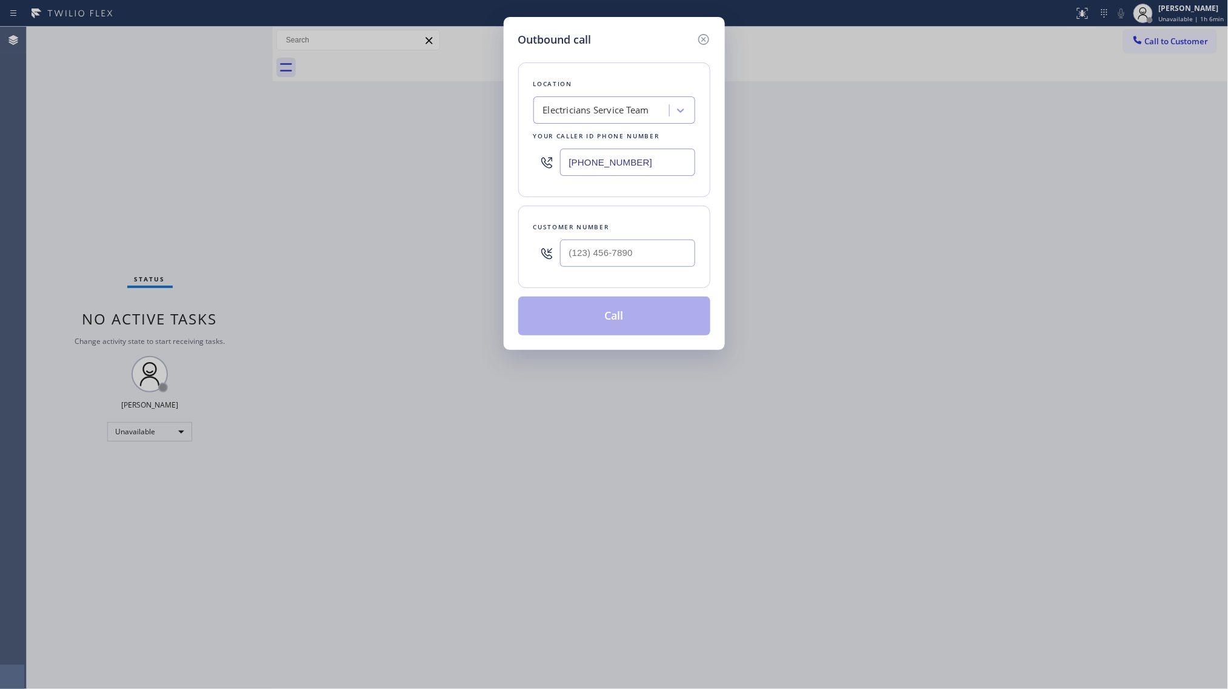
paste input "602) 755-6017"
type input "[PHONE_NUMBER]"
click at [610, 247] on input "(___) ___-____" at bounding box center [627, 252] width 135 height 27
paste input "602) 999-6758"
type input "[PHONE_NUMBER]"
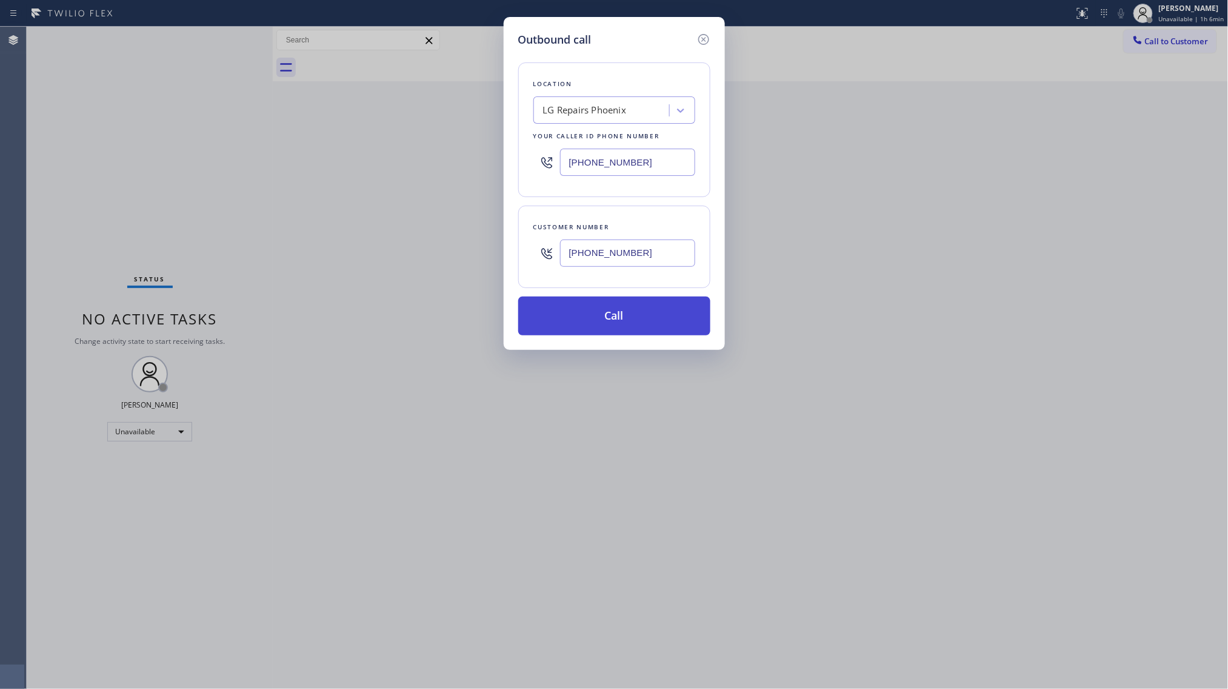
click at [624, 316] on button "Call" at bounding box center [614, 315] width 192 height 39
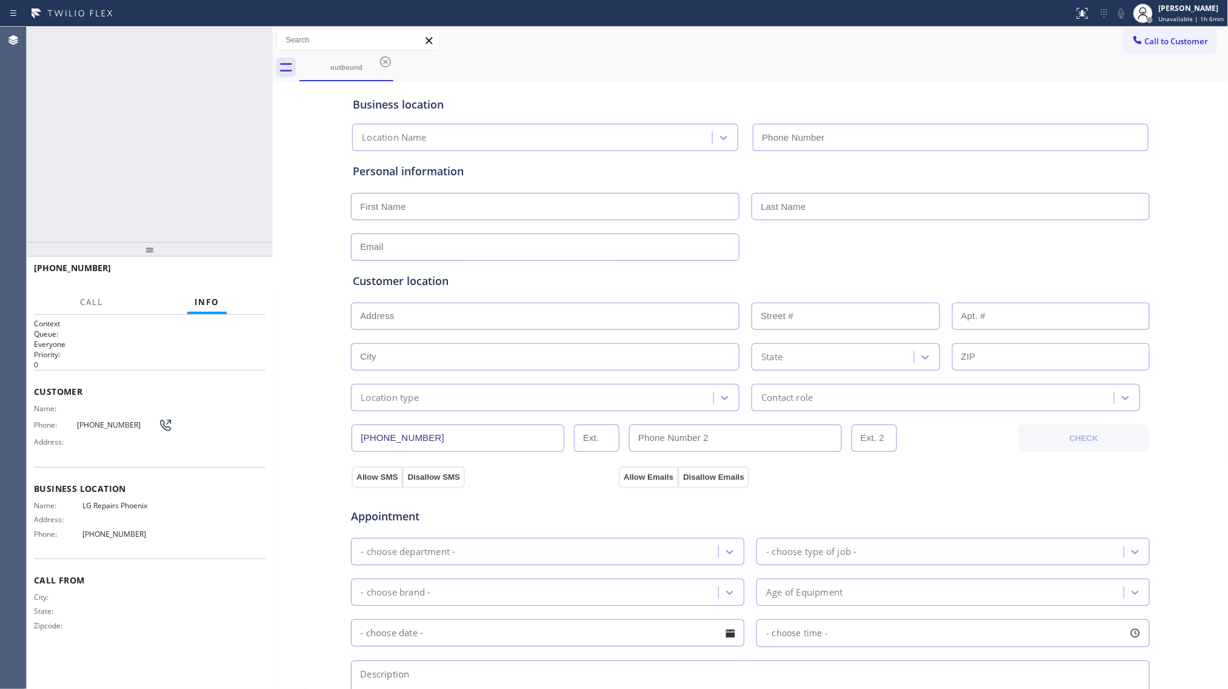
type input "[PHONE_NUMBER]"
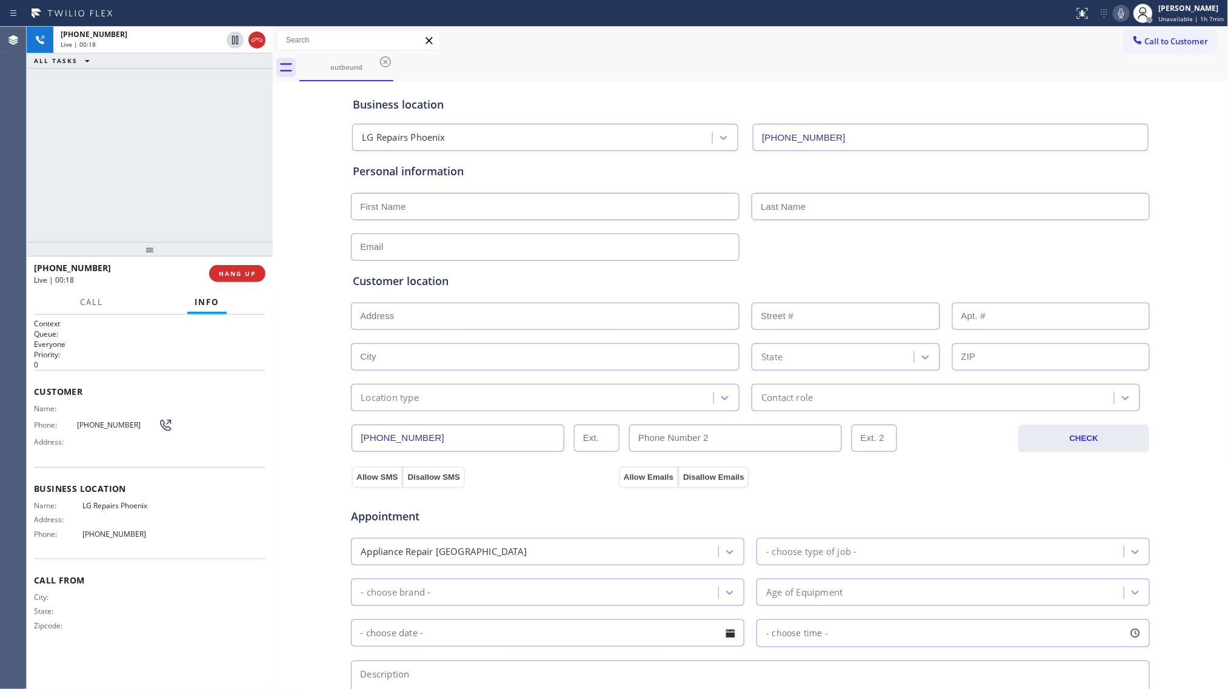
click at [1152, 280] on div "Business location LG Repairs [GEOGRAPHIC_DATA] [PHONE_NUMBER] Personal informat…" at bounding box center [751, 498] width 950 height 828
click at [1097, 289] on div "Customer location" at bounding box center [750, 281] width 795 height 16
click at [1165, 325] on div "Business location LG Repairs [GEOGRAPHIC_DATA] [PHONE_NUMBER] Personal informat…" at bounding box center [751, 498] width 950 height 828
click at [1125, 13] on icon at bounding box center [1122, 13] width 6 height 10
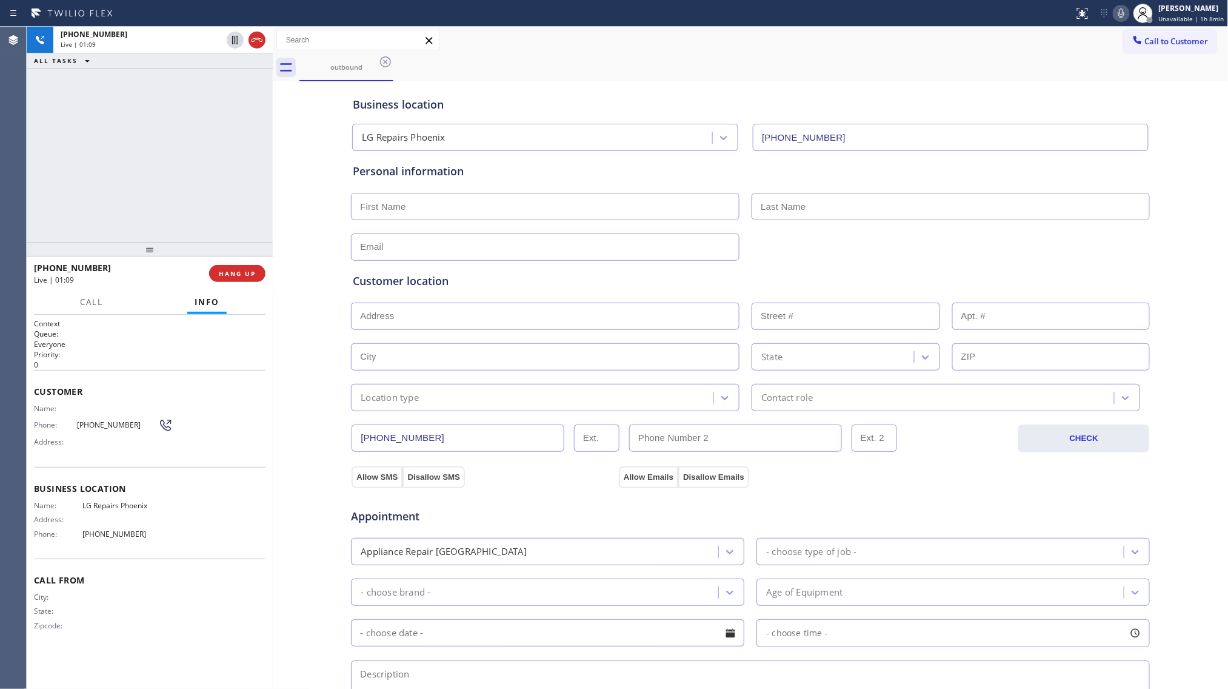
click at [1118, 11] on icon at bounding box center [1121, 13] width 15 height 15
click at [1117, 12] on icon at bounding box center [1121, 13] width 15 height 15
drag, startPoint x: 968, startPoint y: 24, endPoint x: 998, endPoint y: 36, distance: 32.7
click at [976, 27] on div "Status report No issues detected If you experience an issue, please download th…" at bounding box center [614, 344] width 1228 height 689
click at [840, 244] on div at bounding box center [751, 246] width 802 height 30
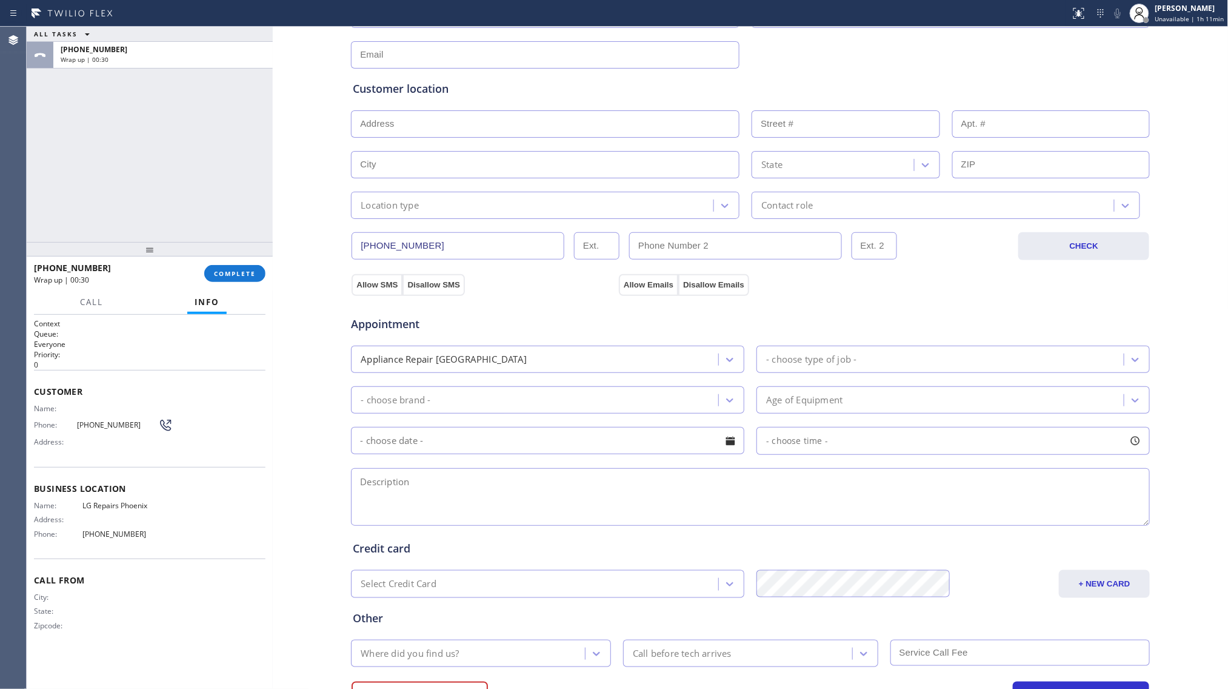
scroll to position [255, 0]
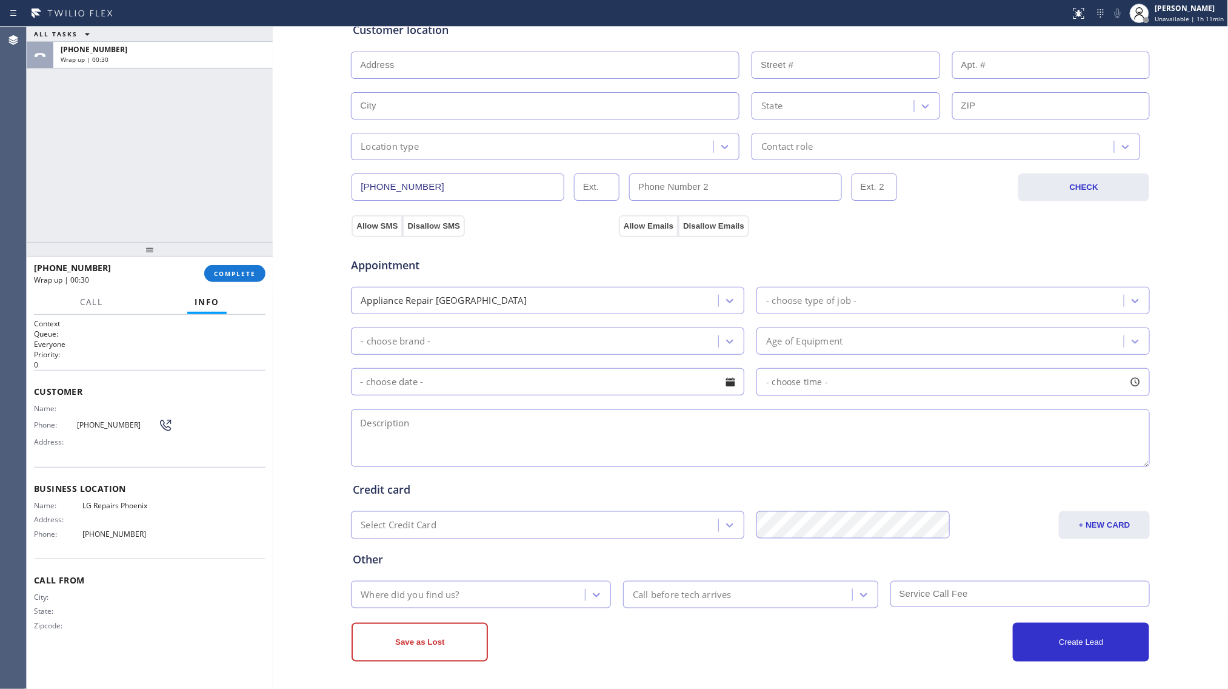
paste textarea "2-5, No SCF, LG Fridge, stops working both side, 4 yrs, [STREET_ADDRESS], [GEOG…"
click at [507, 454] on textarea at bounding box center [750, 438] width 799 height 58
type textarea "2-5, No SCF, LG Fridge, stops working both side, 4 yrs, [STREET_ADDRESS], [GEOG…"
click at [444, 293] on div "Appliance Repair [GEOGRAPHIC_DATA]" at bounding box center [444, 300] width 166 height 14
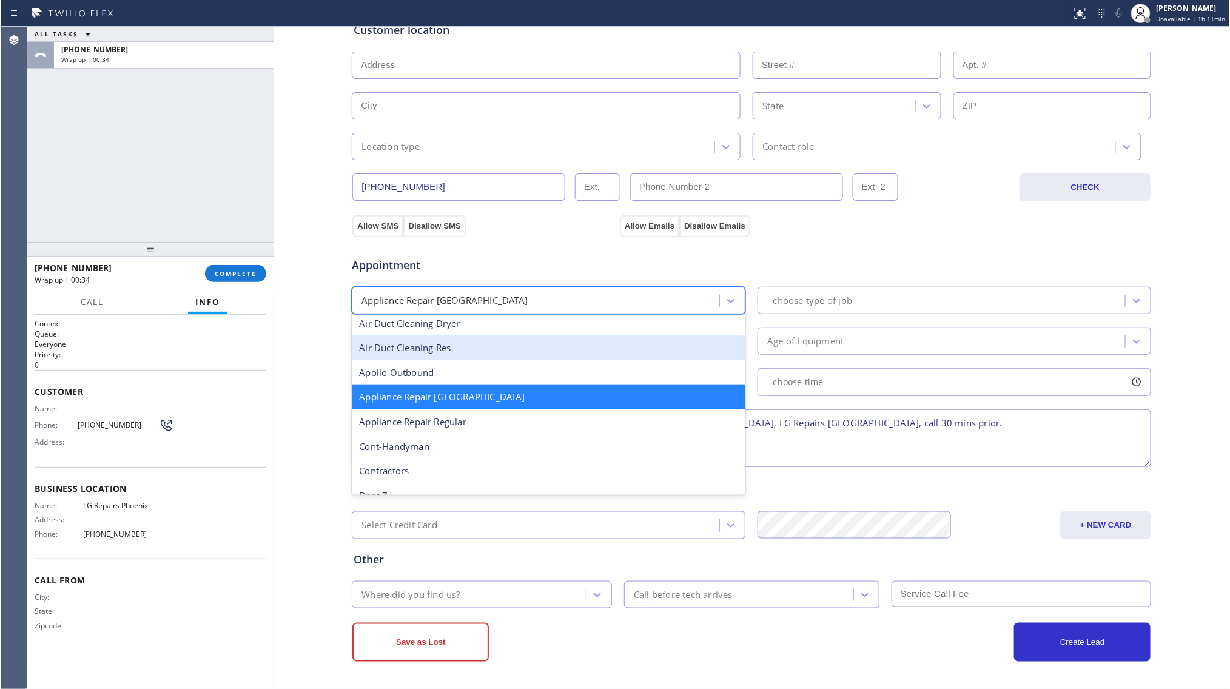
scroll to position [82, 0]
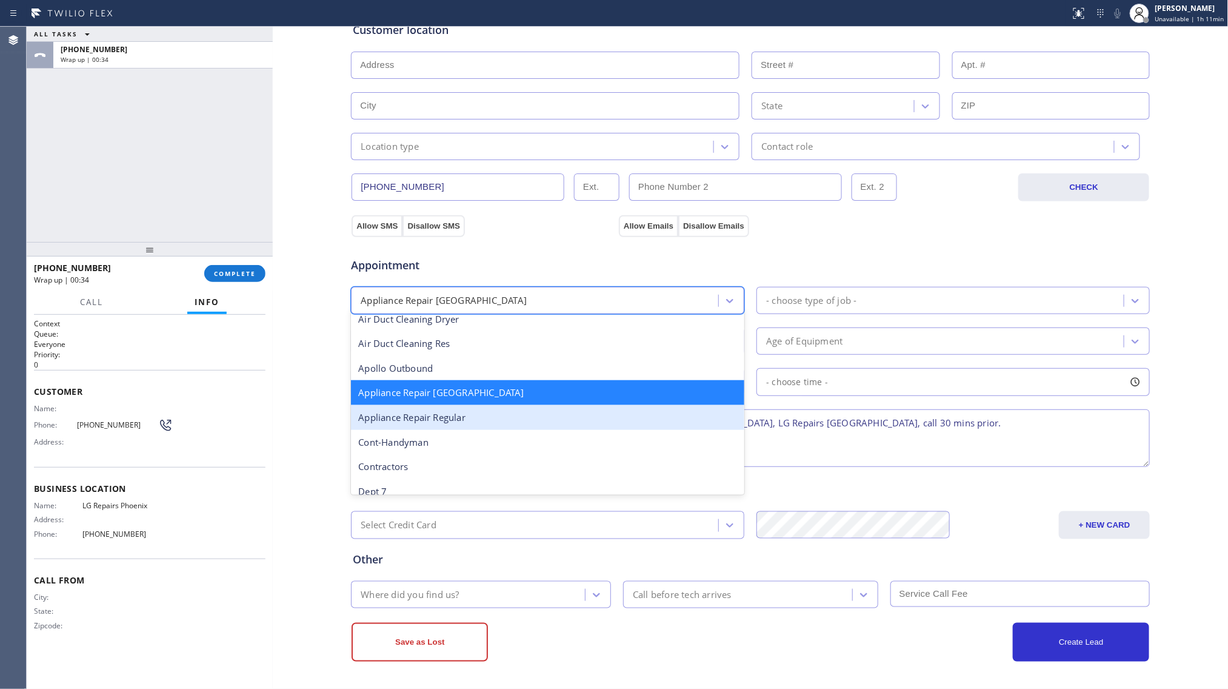
click at [434, 413] on div "Appliance Repair Regular" at bounding box center [547, 417] width 393 height 25
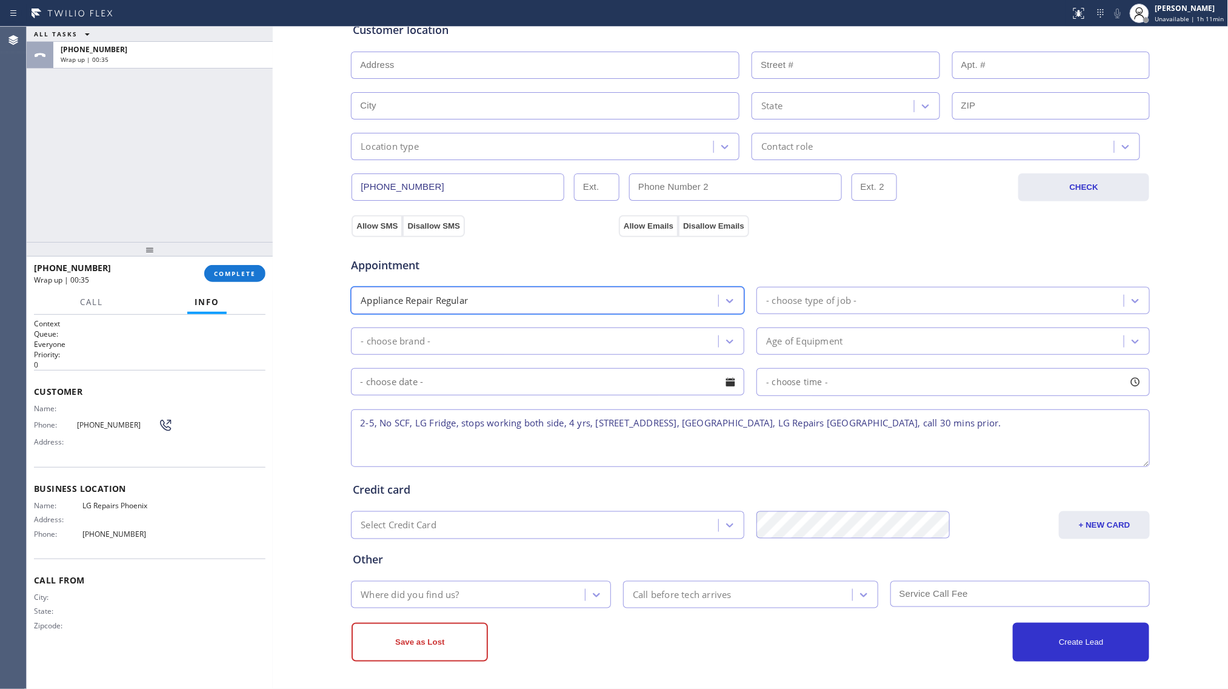
click at [782, 309] on div "- choose type of job -" at bounding box center [942, 300] width 364 height 21
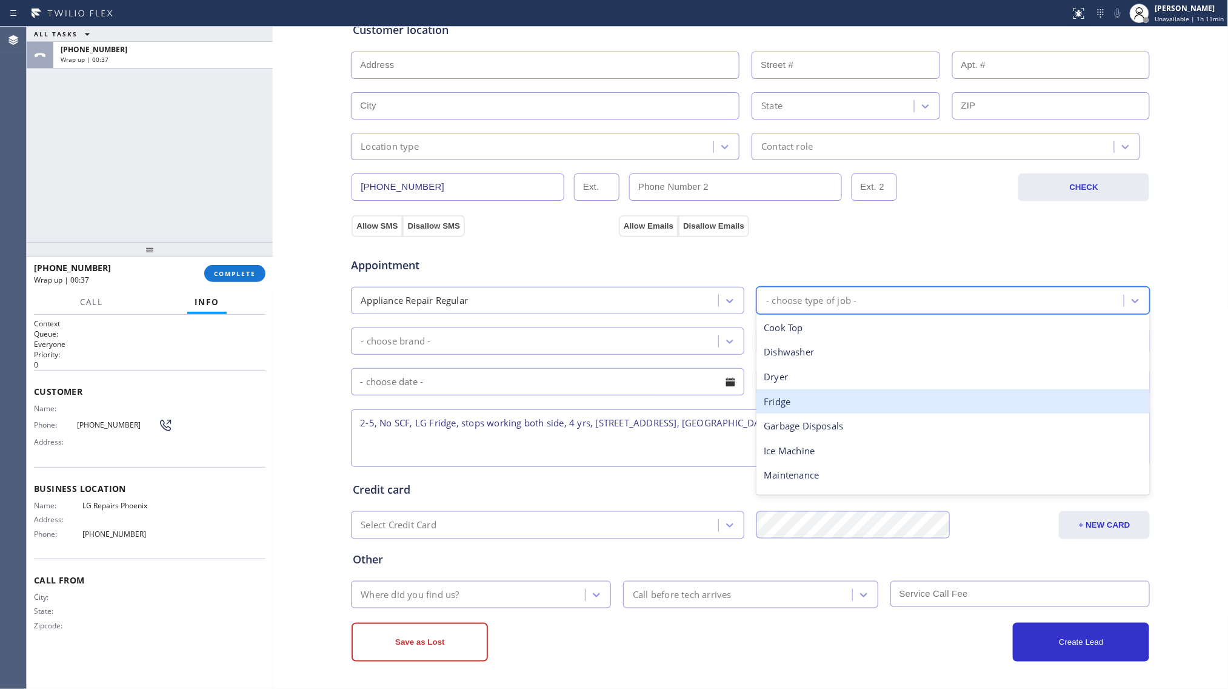
click at [765, 405] on div "Fridge" at bounding box center [953, 401] width 393 height 25
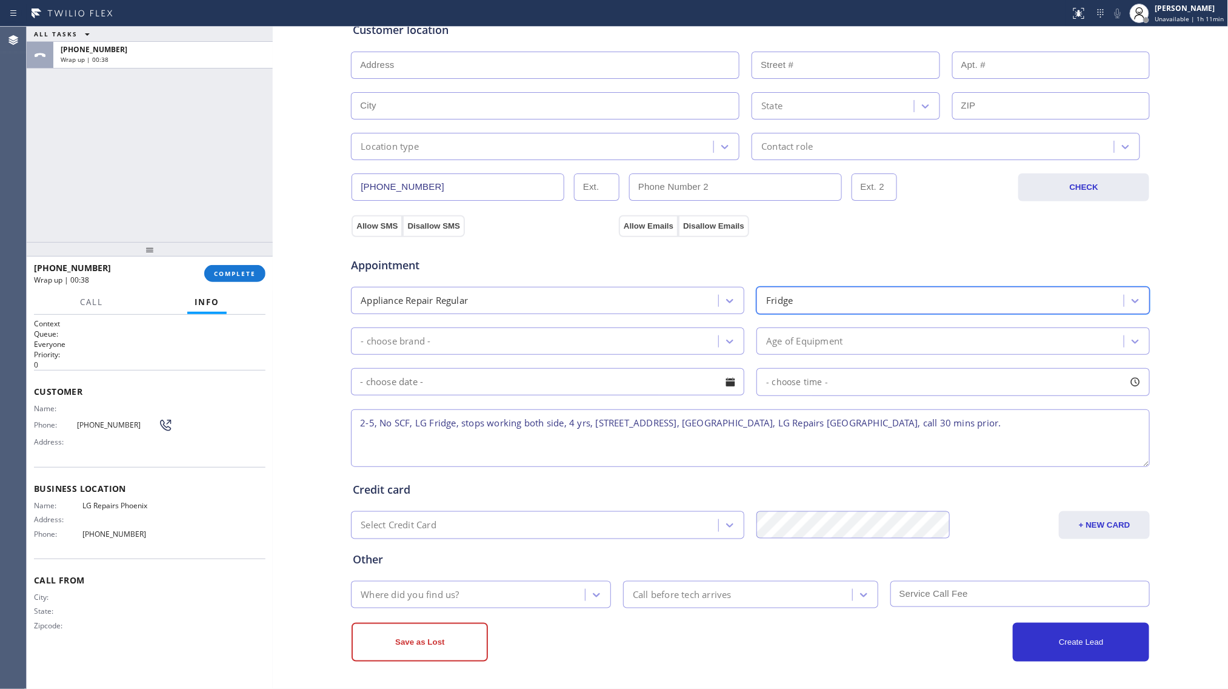
click at [609, 340] on div "- choose brand -" at bounding box center [537, 340] width 364 height 21
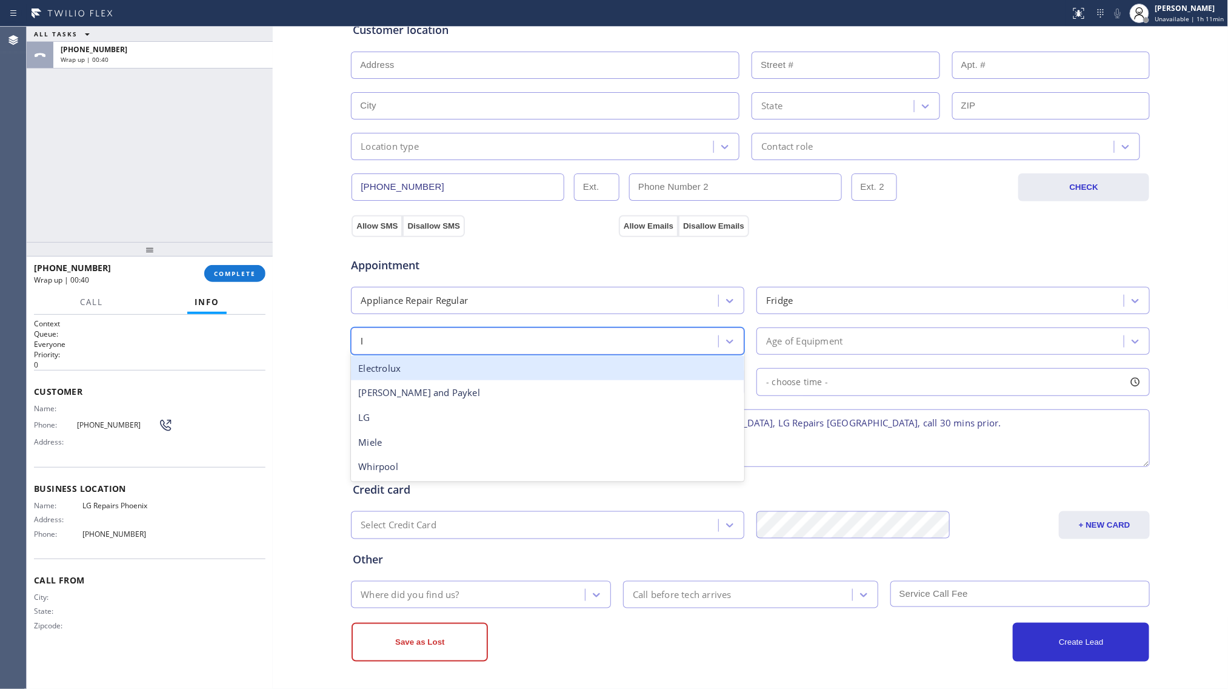
type input "lg"
drag, startPoint x: 498, startPoint y: 369, endPoint x: 706, endPoint y: 395, distance: 210.2
click at [498, 371] on div "LG" at bounding box center [547, 368] width 393 height 25
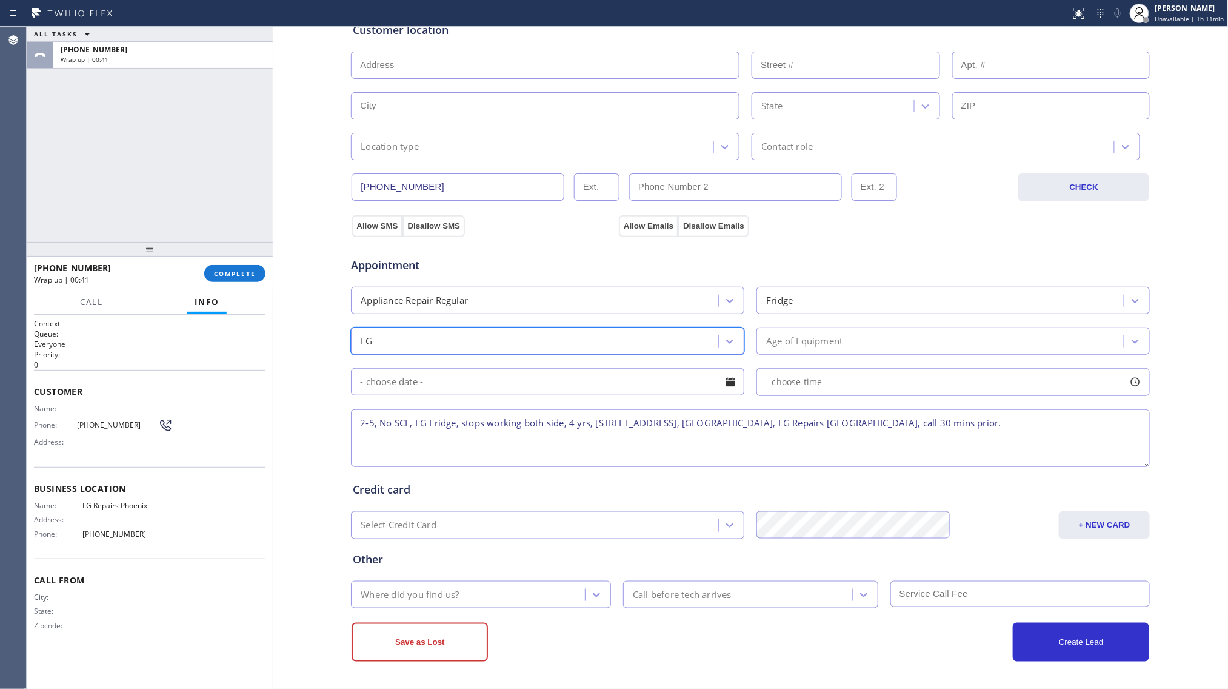
click at [859, 352] on div "Age of Equipment" at bounding box center [953, 340] width 393 height 27
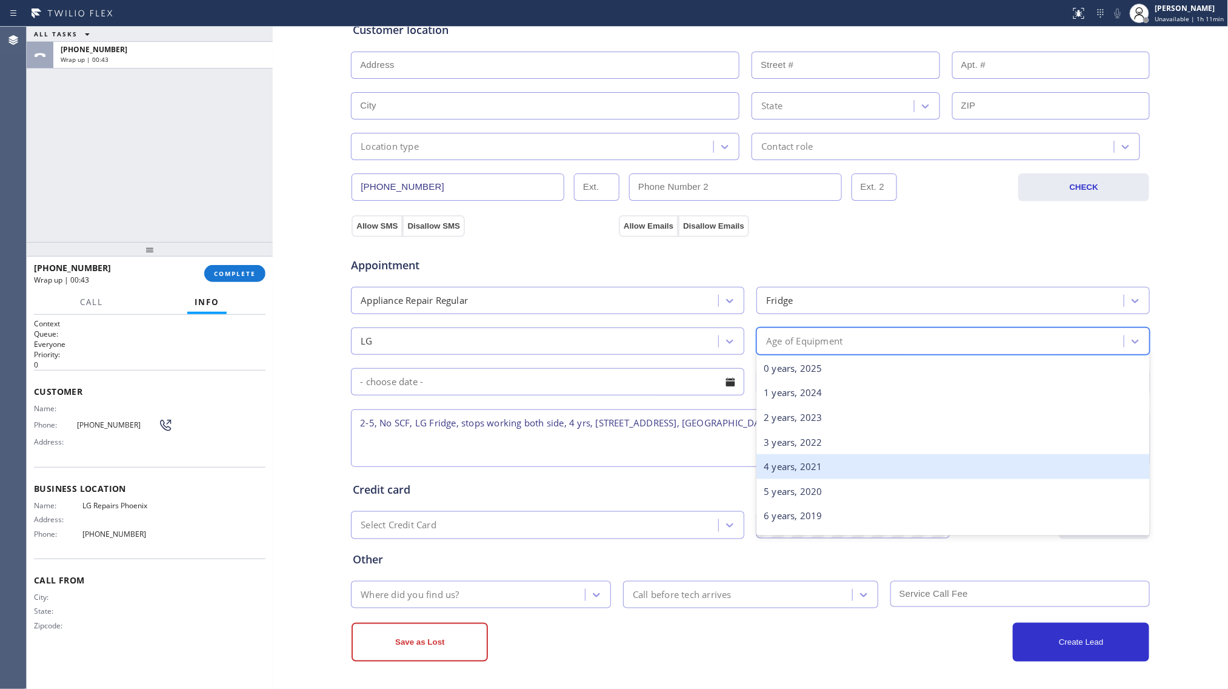
drag, startPoint x: 791, startPoint y: 462, endPoint x: 714, endPoint y: 400, distance: 98.8
click at [791, 461] on div "4 years, 2021" at bounding box center [953, 466] width 393 height 25
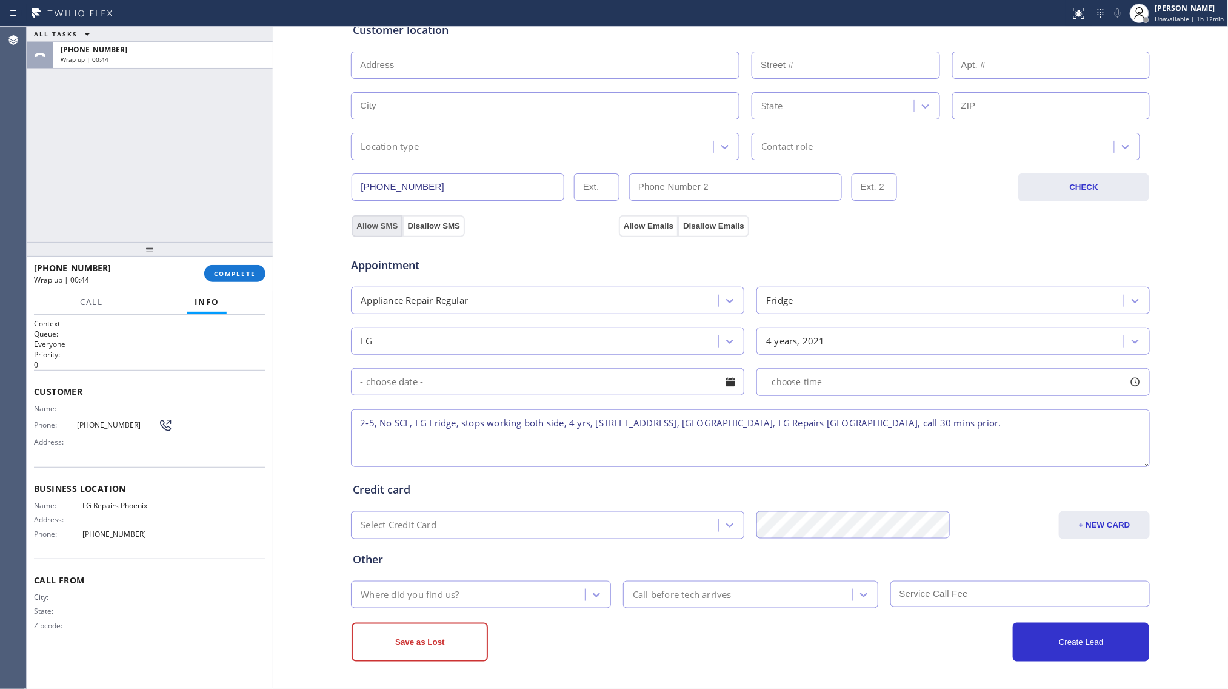
click at [369, 223] on button "Allow SMS" at bounding box center [377, 226] width 51 height 22
click at [617, 232] on div "Appointment Appliance Repair Regular Fridge LG 4 years, 2021 - choose time - 2-…" at bounding box center [750, 351] width 800 height 238
click at [637, 229] on button "Allow Emails" at bounding box center [648, 226] width 59 height 22
click at [637, 226] on button "Allow Emails" at bounding box center [648, 226] width 59 height 22
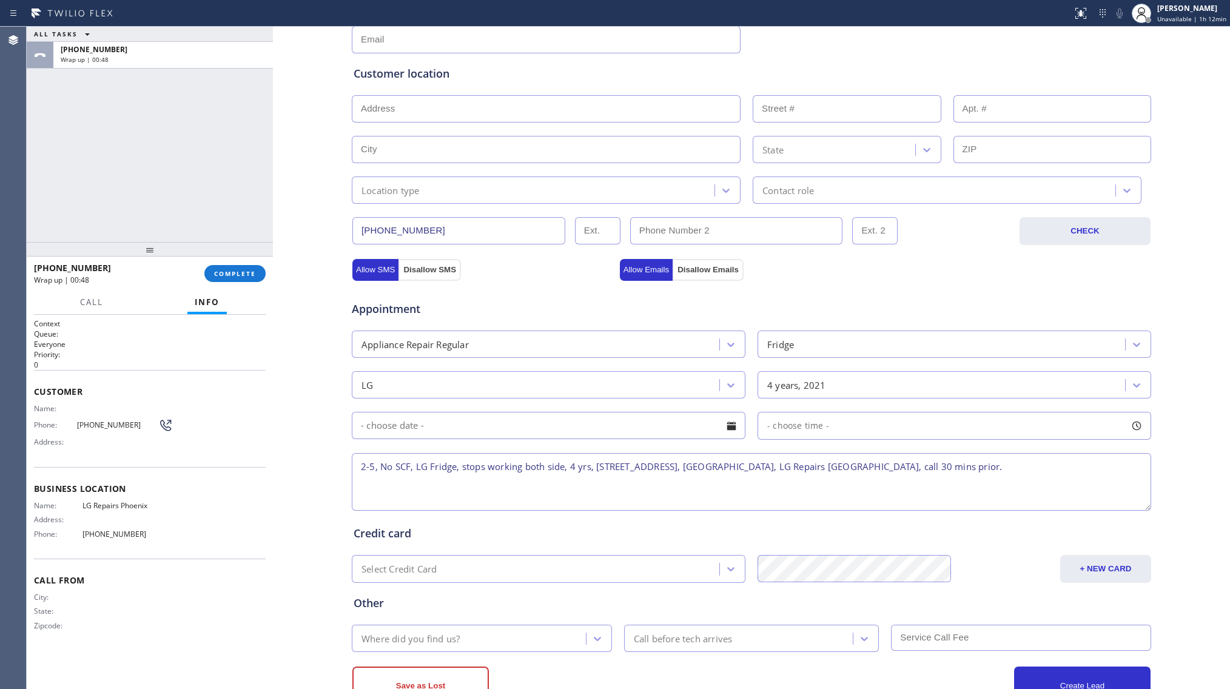
scroll to position [12, 0]
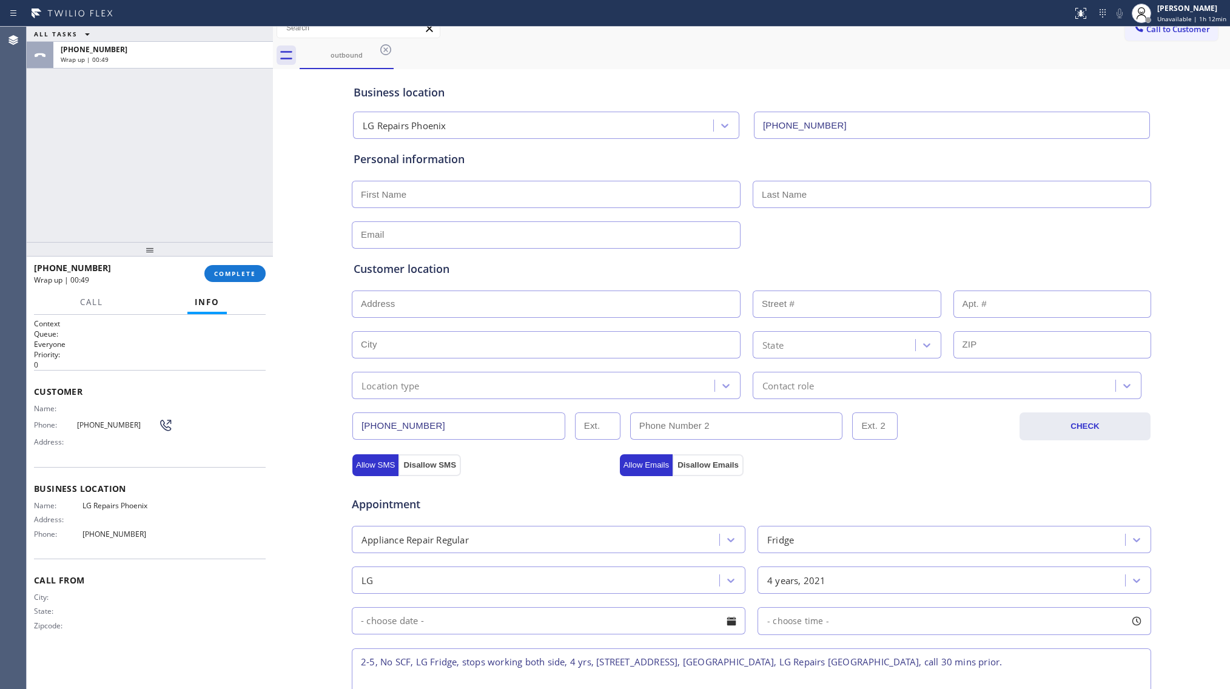
click at [426, 187] on input "text" at bounding box center [546, 194] width 389 height 27
paste input "[PERSON_NAME]"
type input "[PERSON_NAME]"
click at [919, 201] on input "text" at bounding box center [951, 194] width 398 height 27
paste input "Rutin"
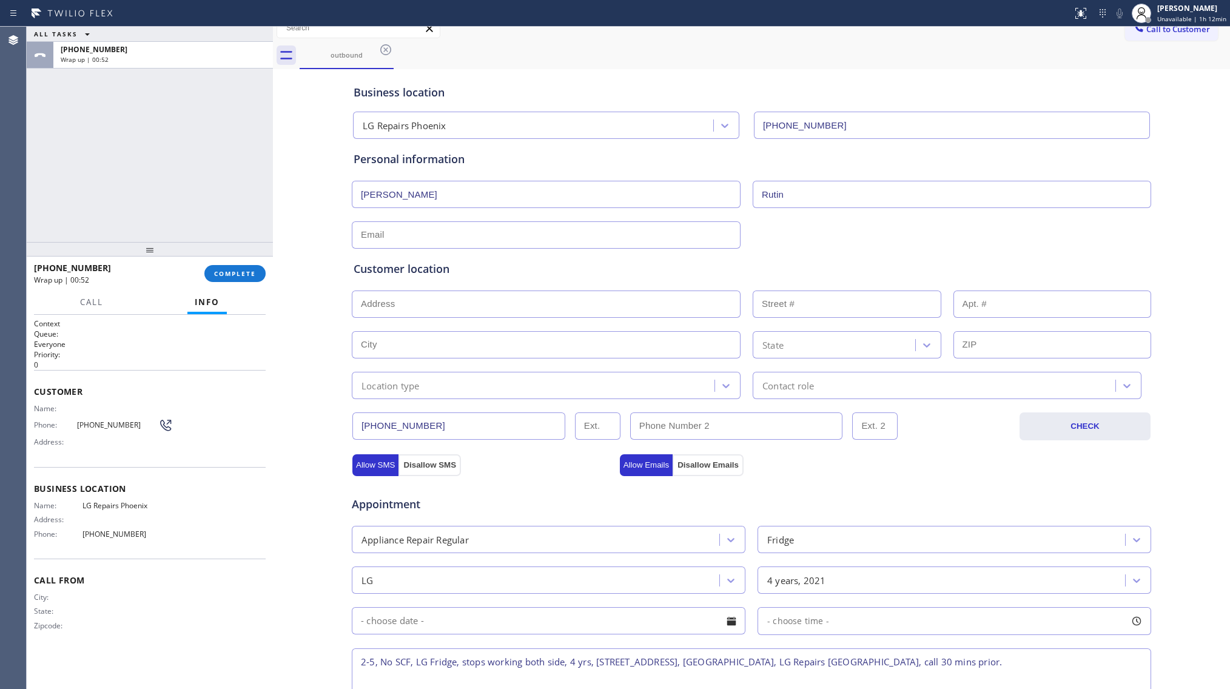
type input "Rutin"
paste input "[EMAIL_ADDRESS][DOMAIN_NAME]"
click at [430, 230] on input "text" at bounding box center [546, 234] width 389 height 27
type input "[EMAIL_ADDRESS][DOMAIN_NAME]"
click at [619, 267] on div "Customer location" at bounding box center [750, 269] width 795 height 16
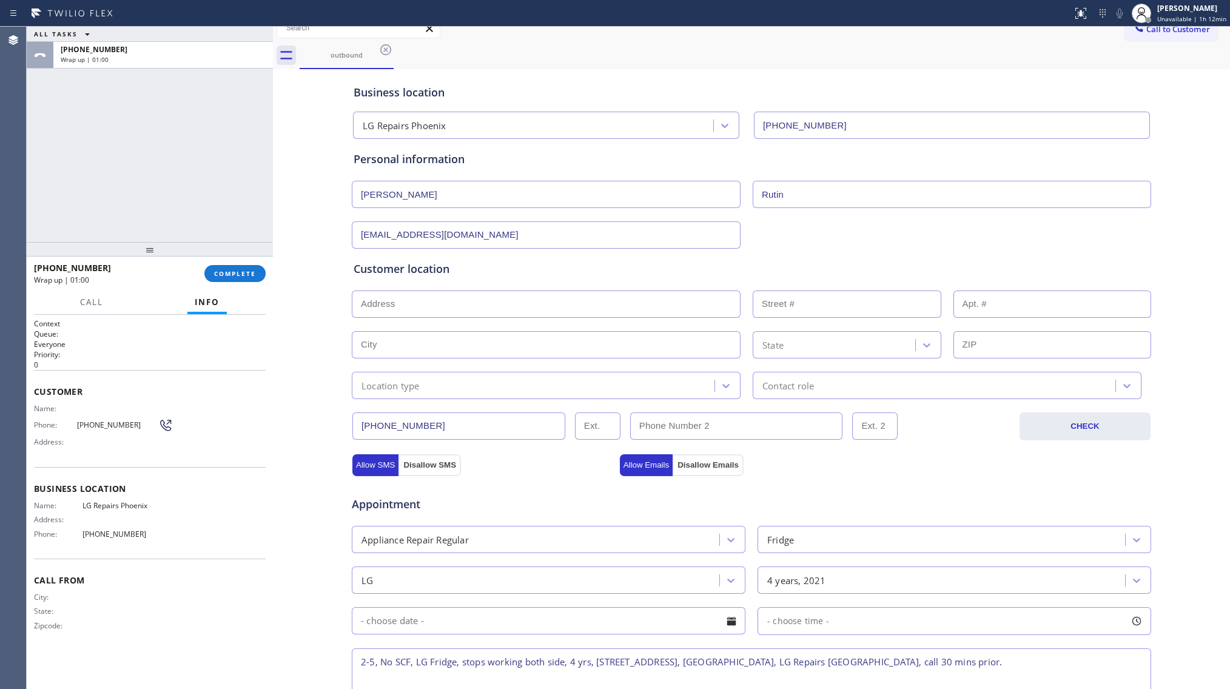
click at [447, 297] on input "text" at bounding box center [546, 303] width 389 height 27
paste input "[STREET_ADDRESS]"
type input "[STREET_ADDRESS]"
type input "2007"
type input "Phoenix"
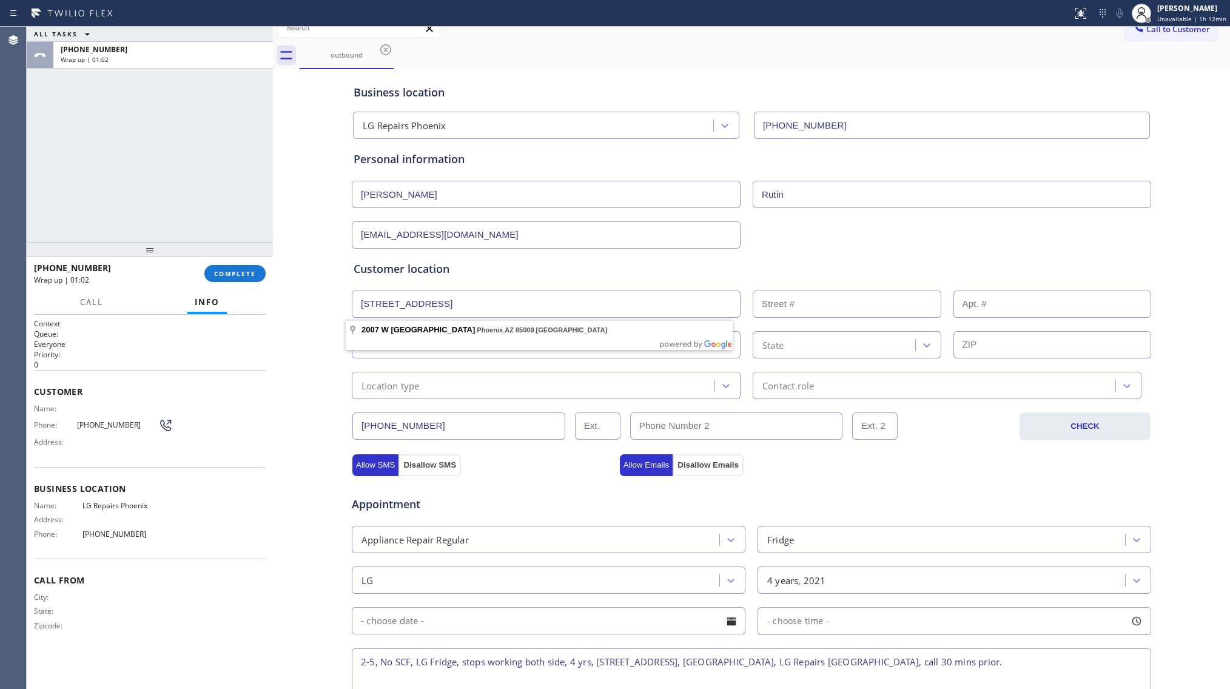
type input "85009"
click at [512, 272] on div "Customer location" at bounding box center [750, 269] width 795 height 16
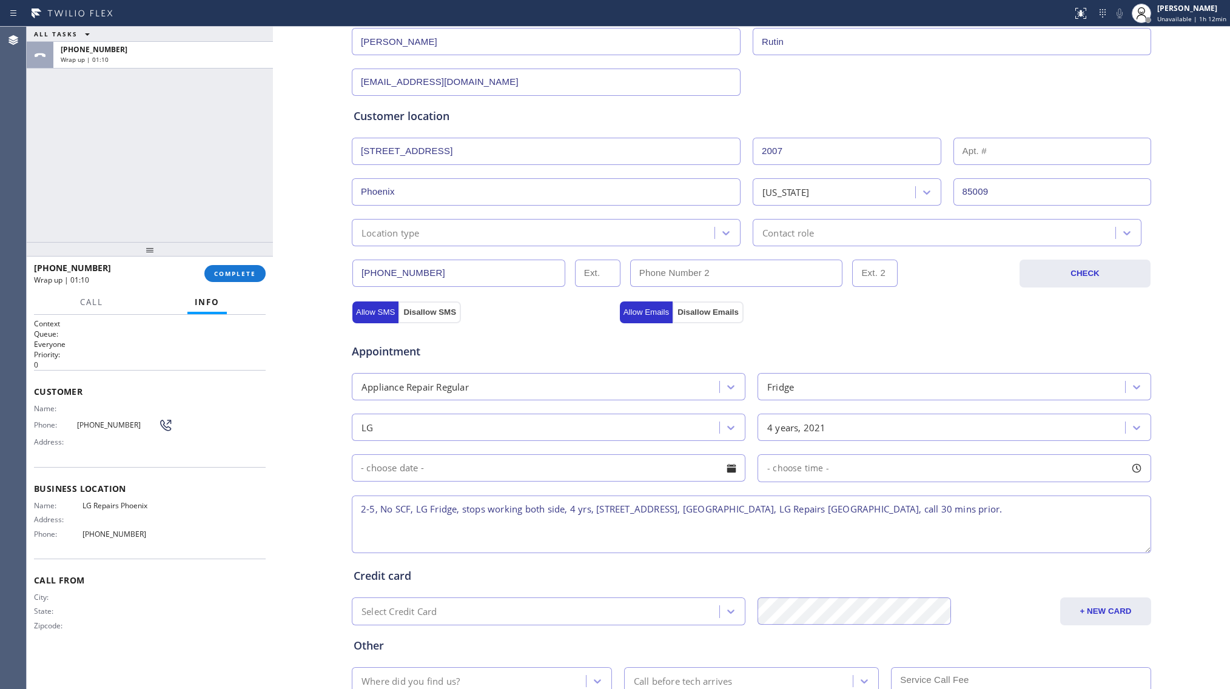
scroll to position [173, 0]
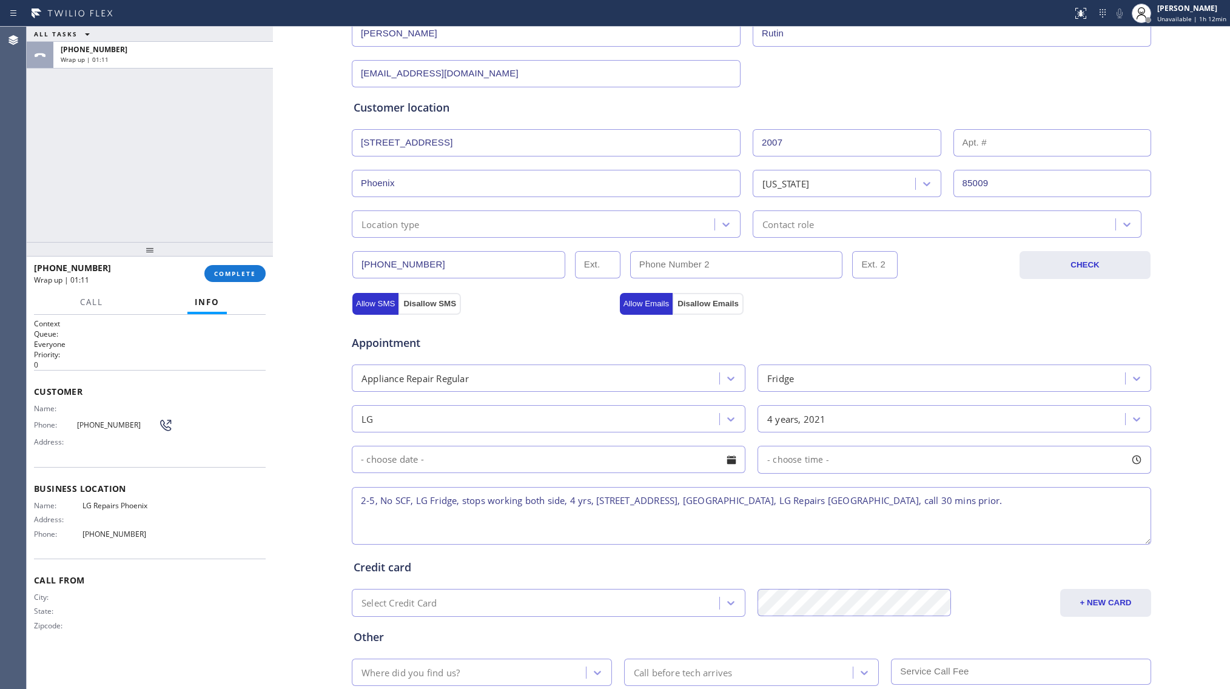
click at [412, 216] on div "Location type" at bounding box center [534, 223] width 359 height 21
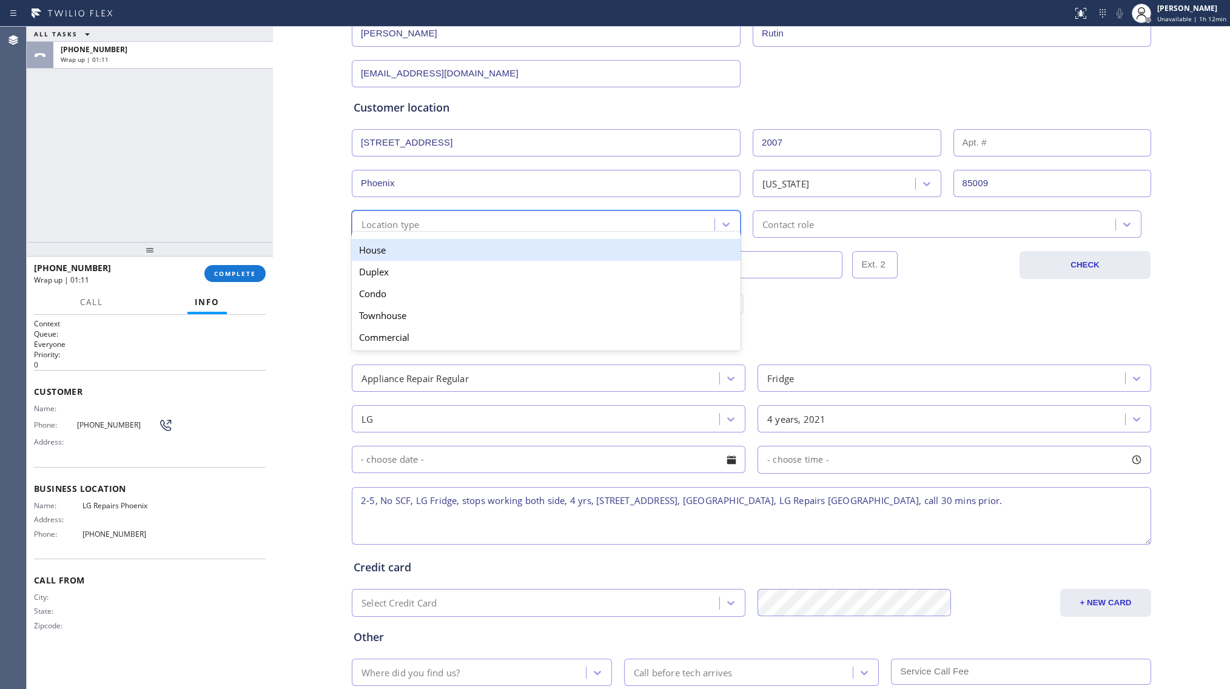
click at [397, 250] on div "House" at bounding box center [546, 250] width 389 height 22
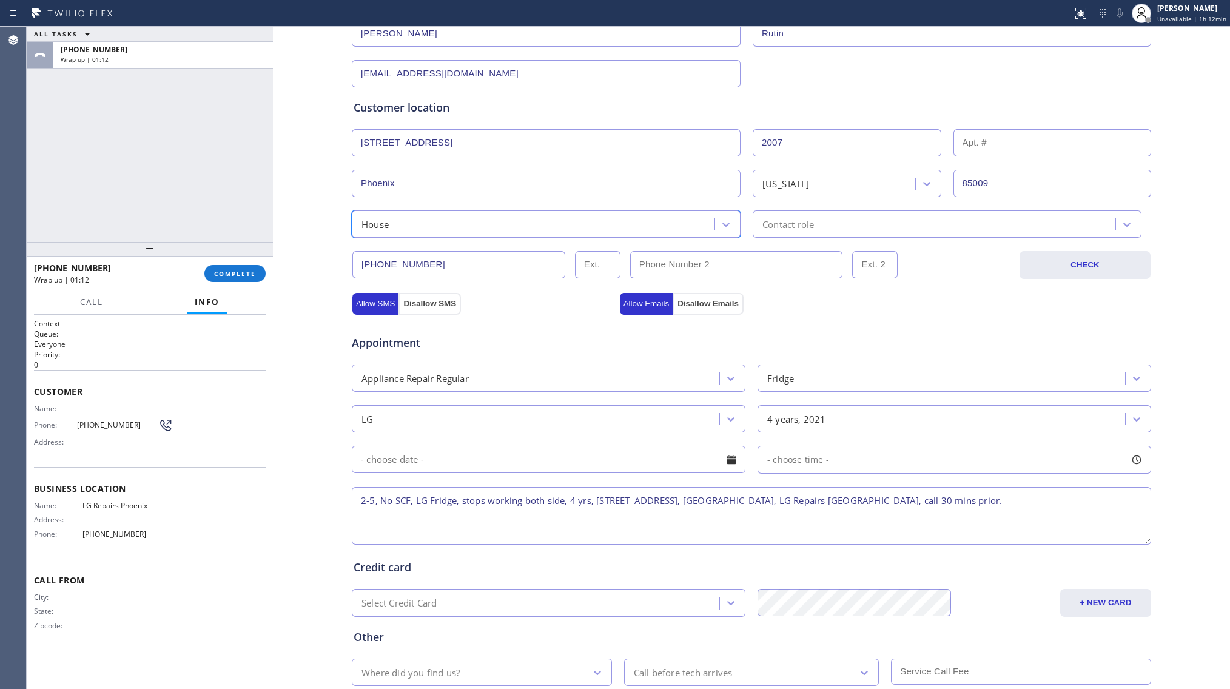
click at [805, 224] on div "Contact role" at bounding box center [788, 224] width 52 height 14
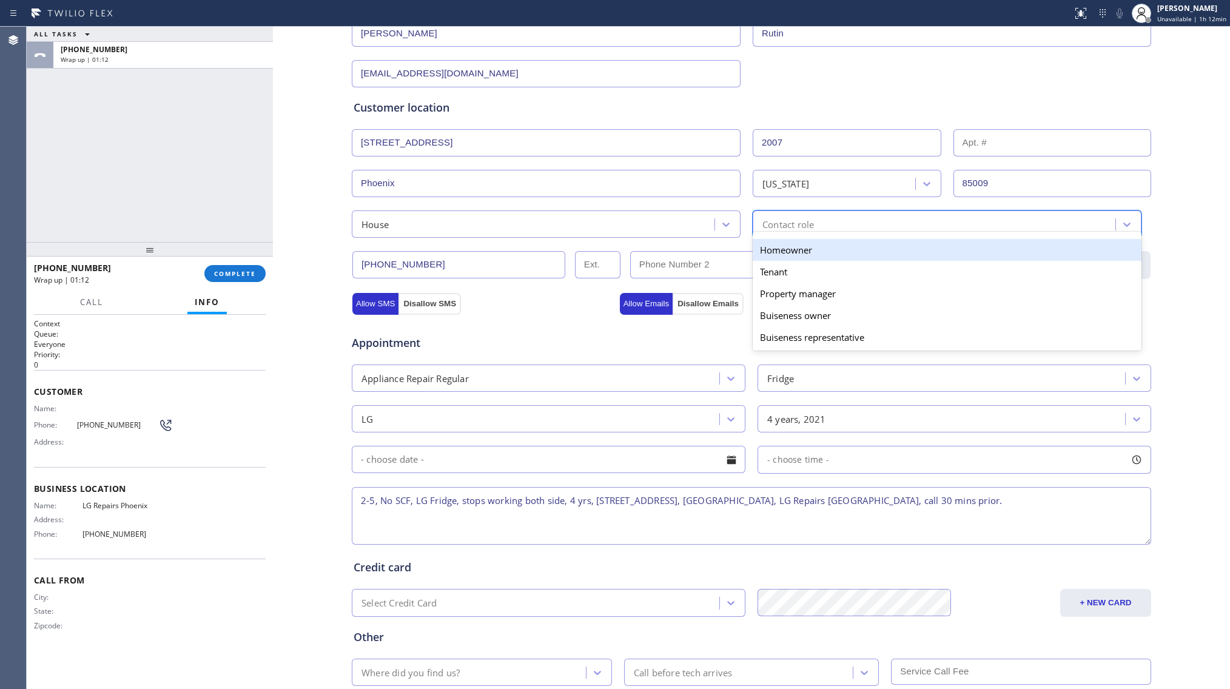
click at [780, 246] on div "Homeowner" at bounding box center [946, 250] width 389 height 22
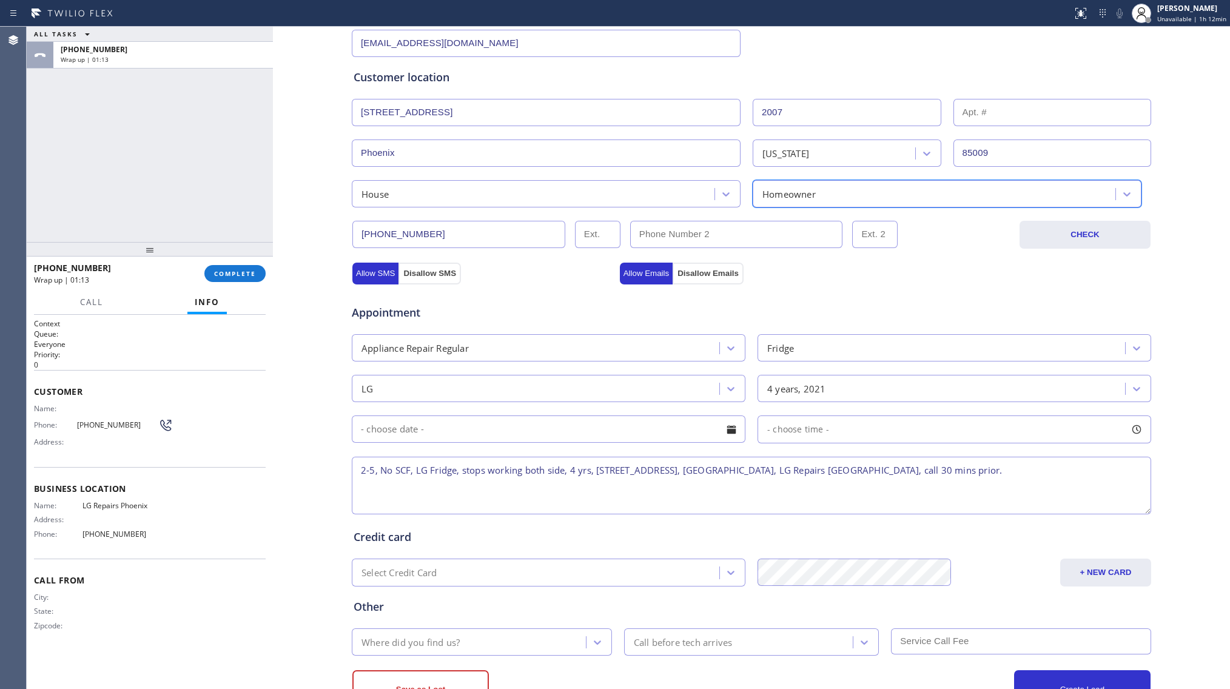
scroll to position [255, 0]
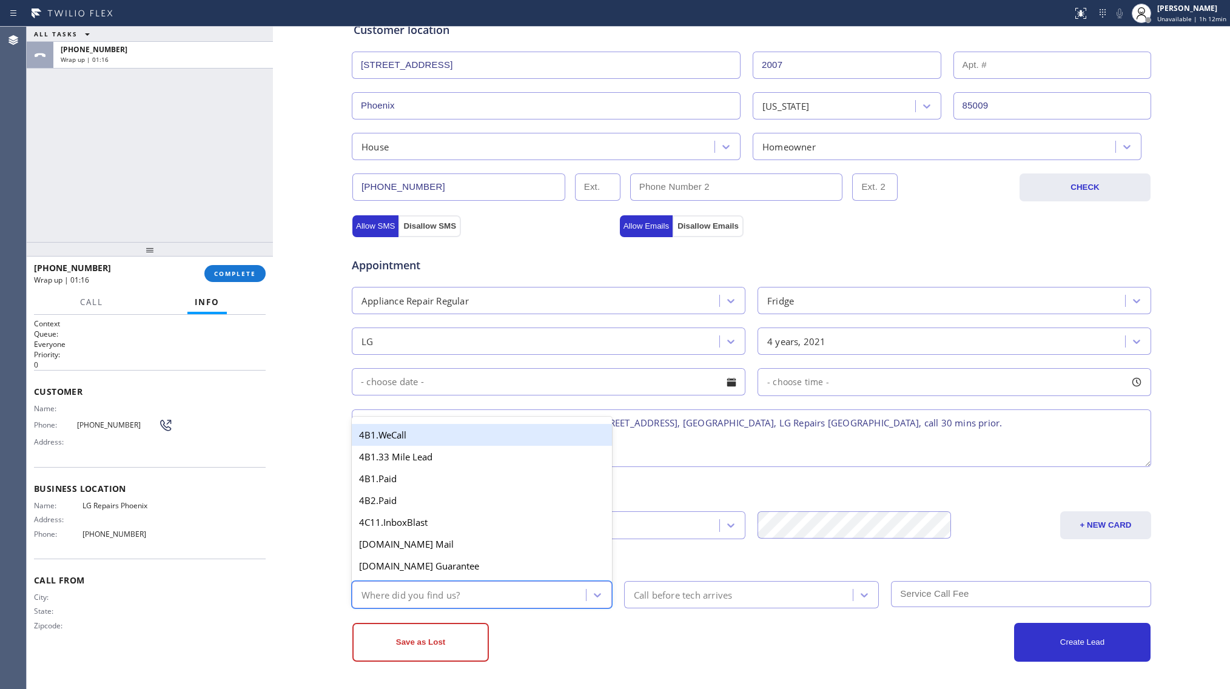
click at [451, 584] on div "Where did you find us?" at bounding box center [470, 594] width 230 height 21
type input "ou"
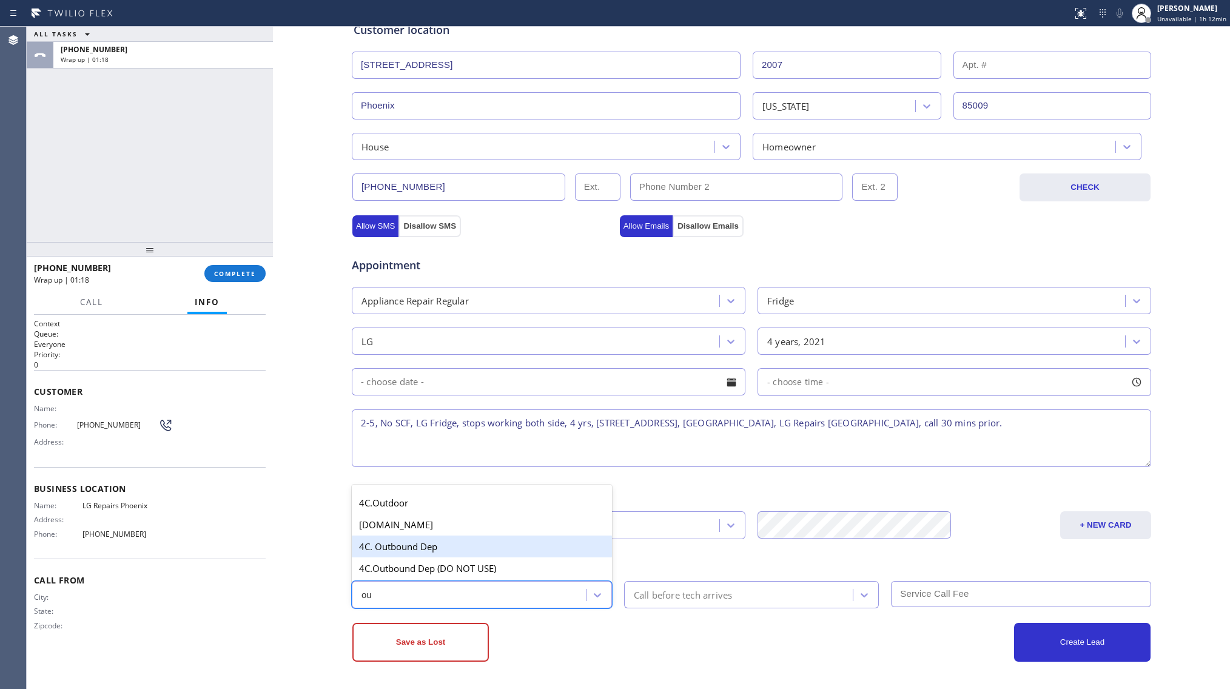
click at [394, 537] on div "4C. Outbound Dep" at bounding box center [482, 546] width 260 height 22
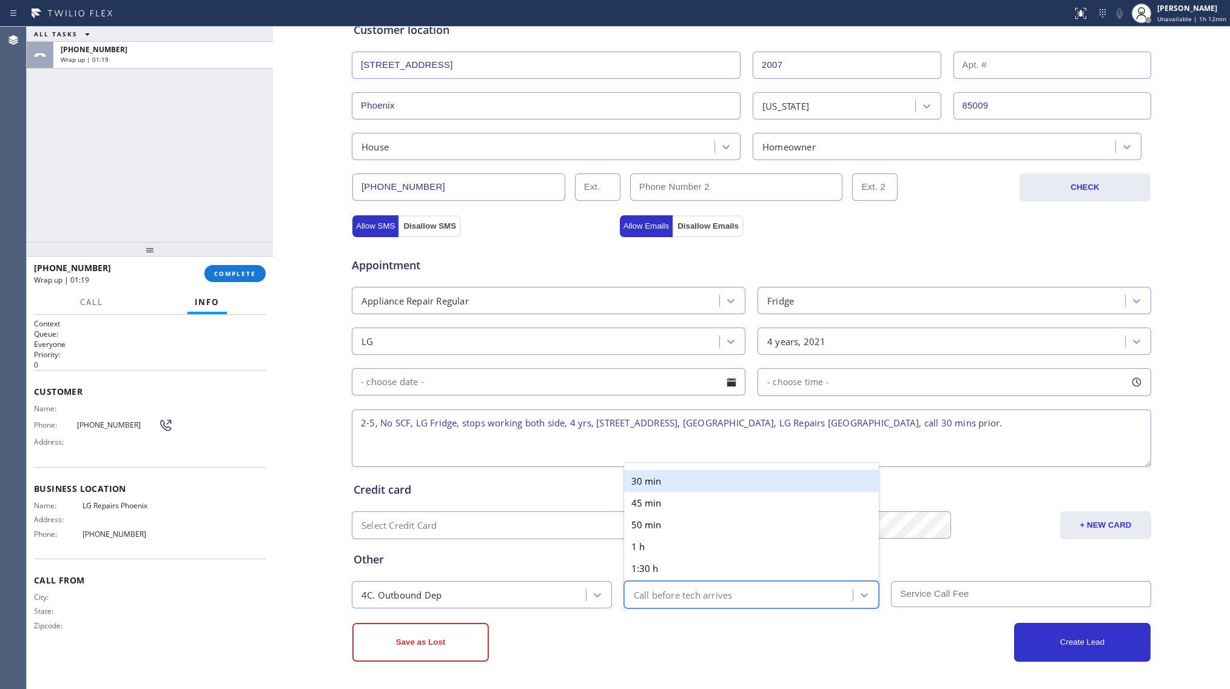
click at [669, 592] on div "Call before tech arrives" at bounding box center [683, 595] width 99 height 14
click at [640, 481] on div "30 min" at bounding box center [751, 481] width 255 height 22
click at [916, 594] on input "text" at bounding box center [1021, 594] width 260 height 26
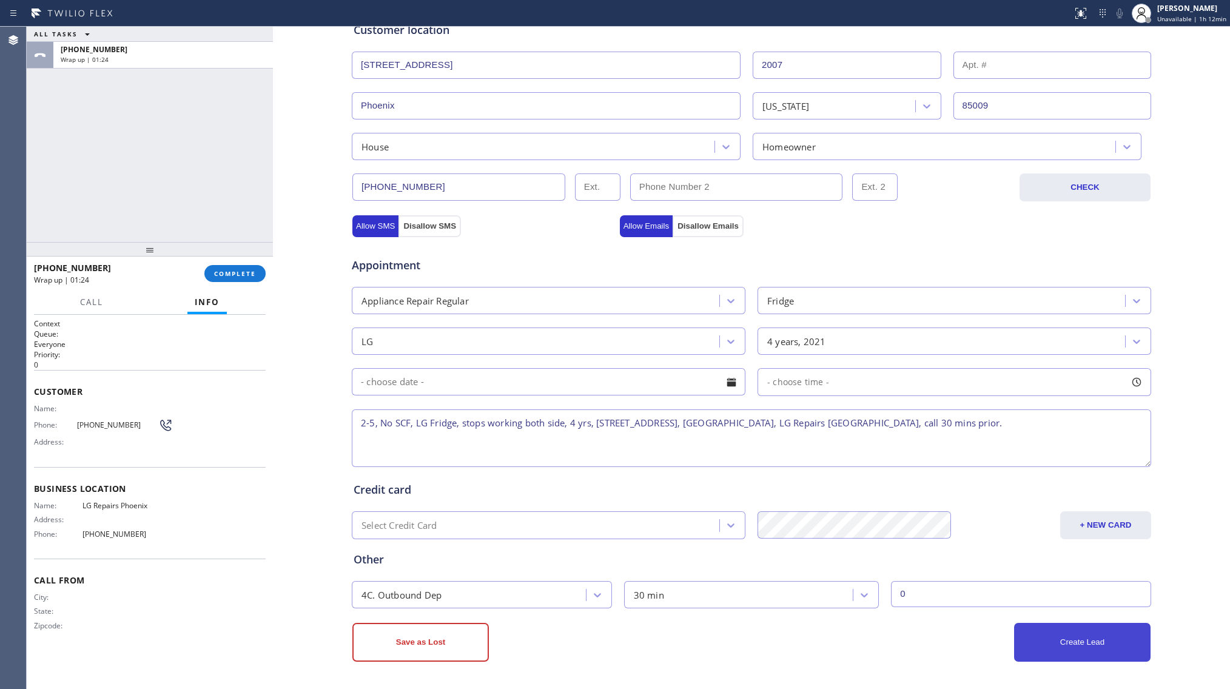
type input "0"
click at [1030, 656] on button "Create Lead" at bounding box center [1082, 642] width 136 height 39
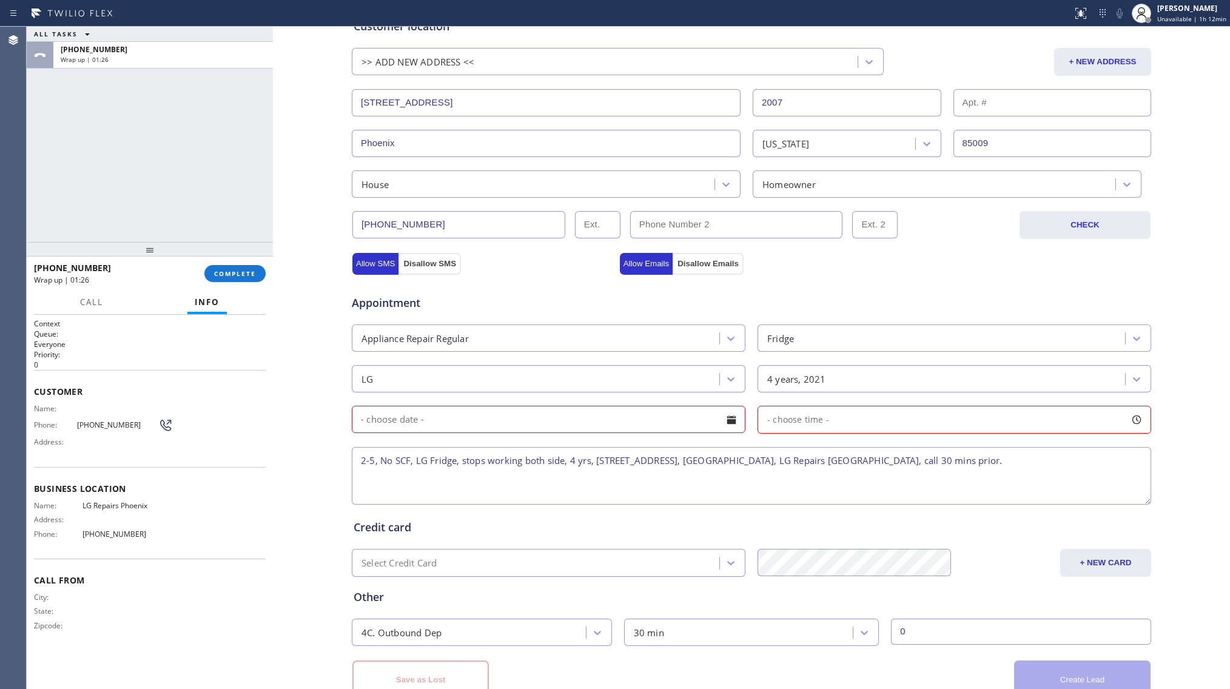
click at [559, 420] on input "text" at bounding box center [548, 419] width 393 height 27
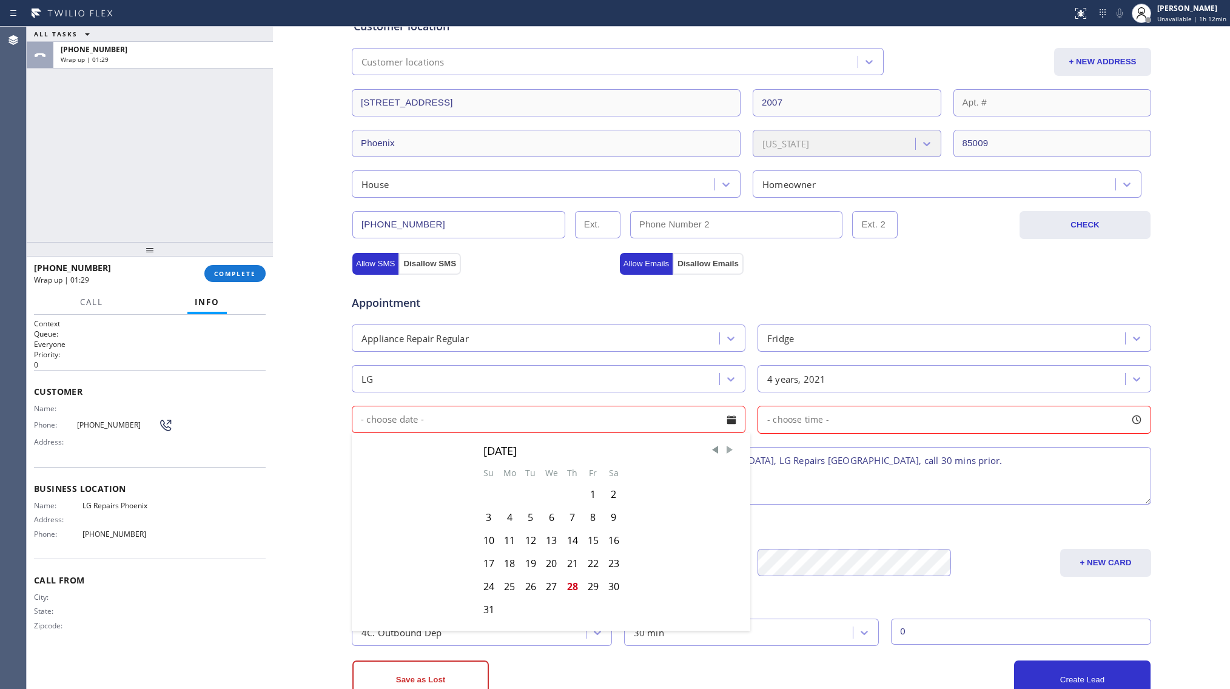
click at [724, 449] on span "Next Month" at bounding box center [729, 450] width 12 height 12
click at [520, 498] on div "2" at bounding box center [530, 494] width 21 height 23
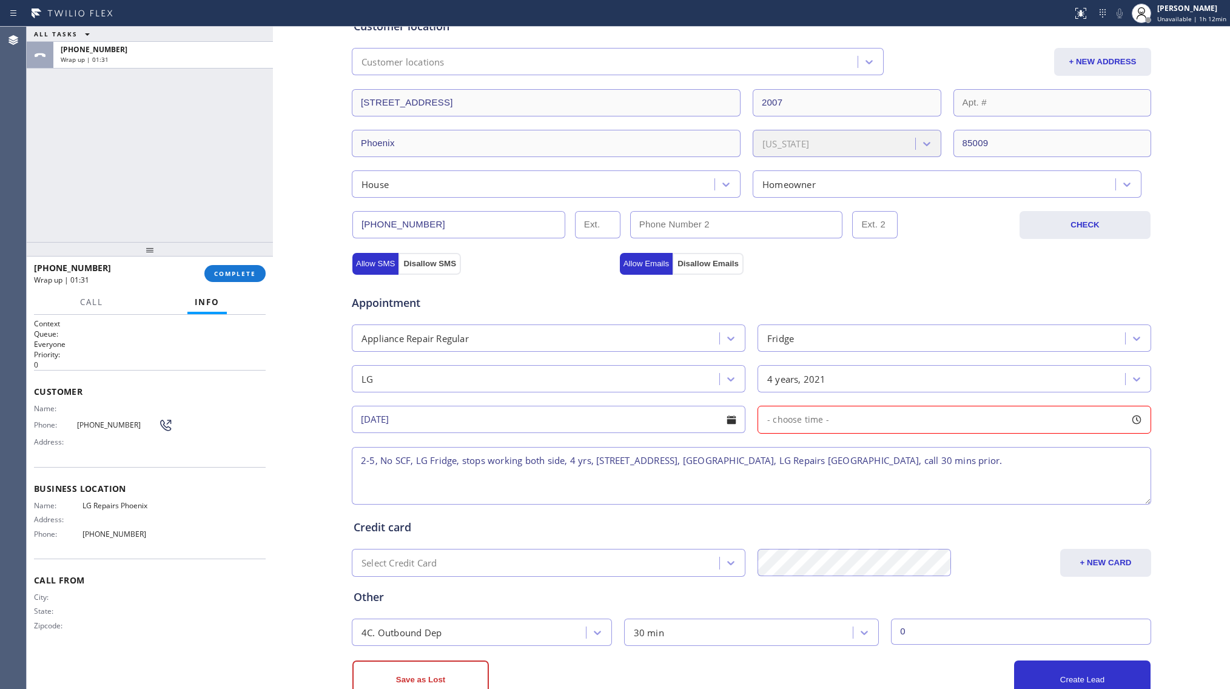
click at [413, 413] on input "[DATE]" at bounding box center [548, 419] width 393 height 27
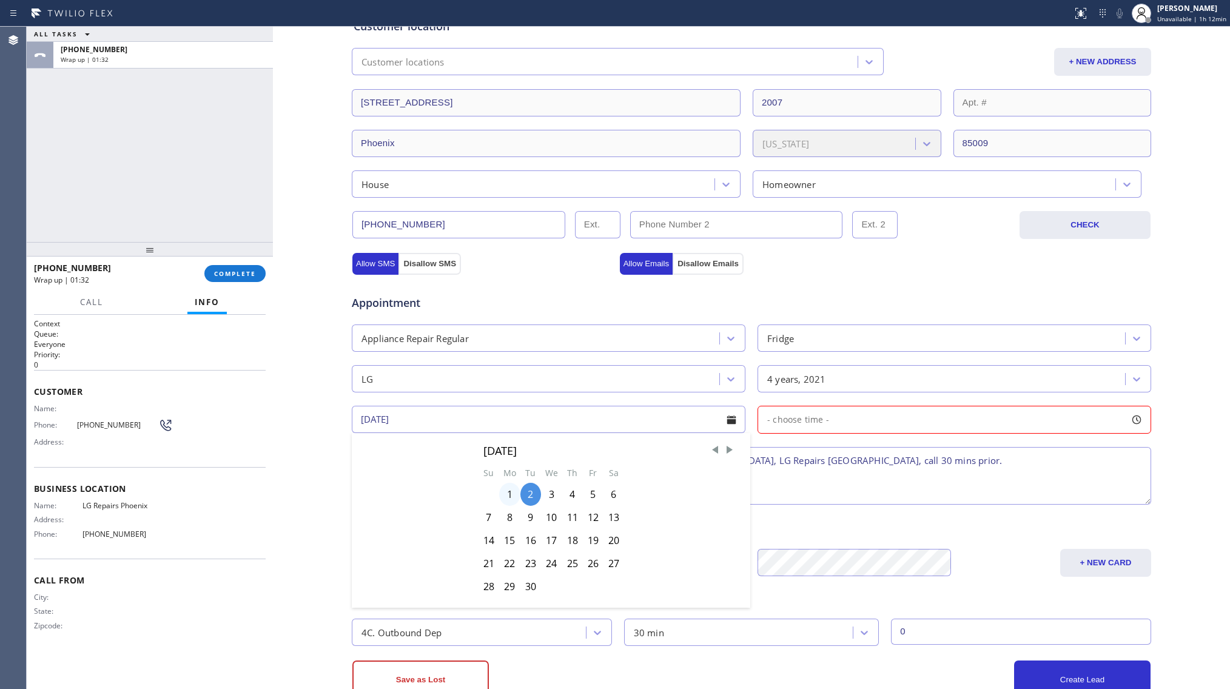
click at [503, 489] on div "1" at bounding box center [509, 494] width 21 height 23
type input "[DATE]"
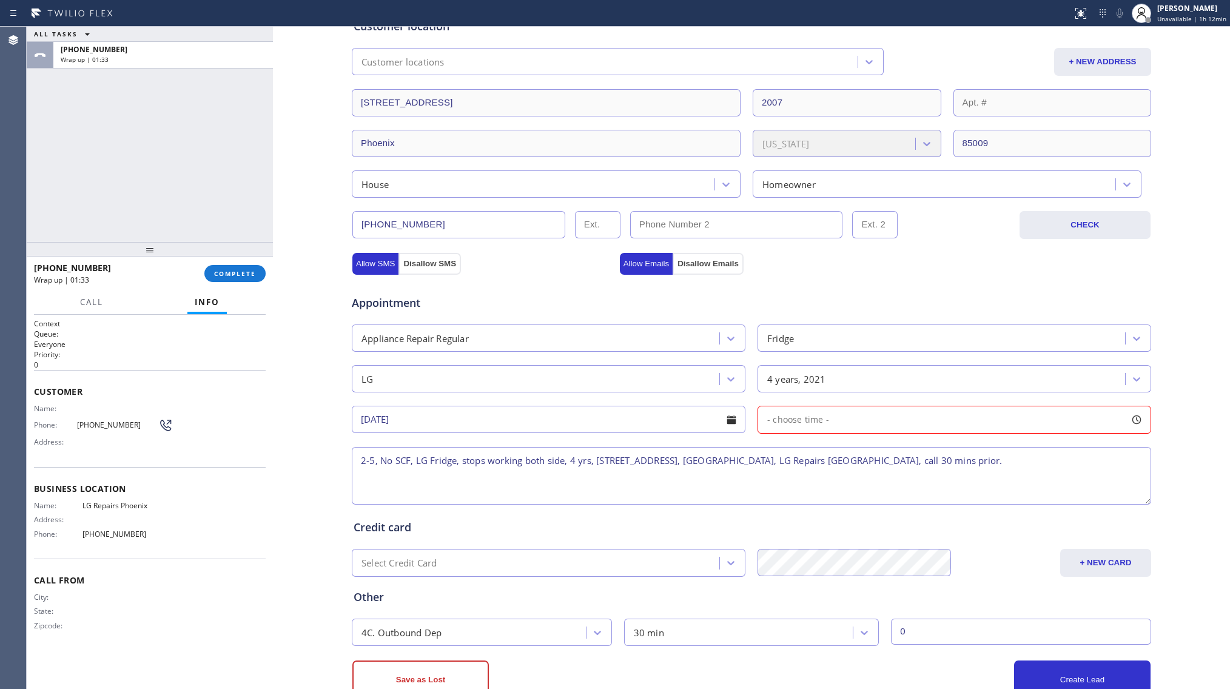
click at [810, 423] on span "- choose time -" at bounding box center [798, 419] width 62 height 12
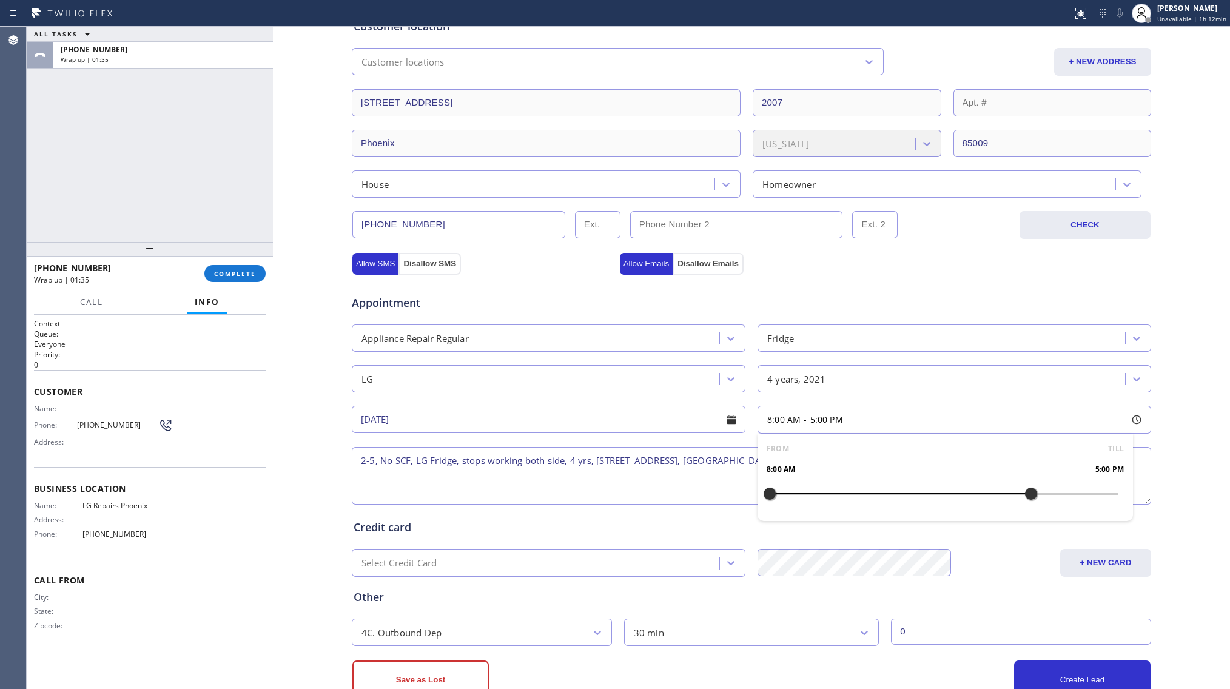
drag, startPoint x: 766, startPoint y: 495, endPoint x: 1020, endPoint y: 490, distance: 253.5
click at [1023, 490] on div at bounding box center [1030, 493] width 15 height 25
drag, startPoint x: 770, startPoint y: 494, endPoint x: 939, endPoint y: 483, distance: 169.5
click at [939, 483] on div "FROM TILL 2:00 PM 5:00 PM" at bounding box center [944, 477] width 375 height 87
click at [466, 475] on textarea "2-5, No SCF, LG Fridge, stops working both side, 4 yrs, [STREET_ADDRESS], [GEOG…" at bounding box center [751, 476] width 799 height 58
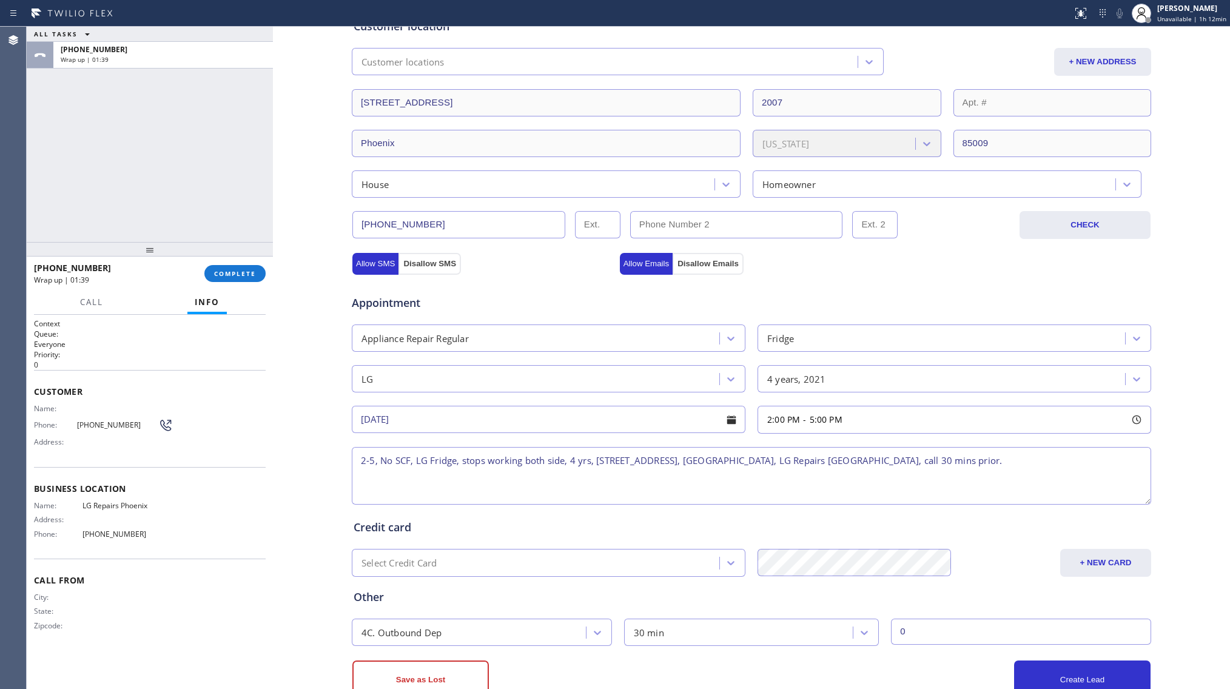
click at [357, 466] on textarea "2-5, No SCF, LG Fridge, stops working both side, 4 yrs, [STREET_ADDRESS], [GEOG…" at bounding box center [751, 476] width 799 height 58
type textarea "NOTE: His soin will be there /// 2-5, No SCF, LG Fridge, stops working both sid…"
click at [1046, 686] on button "Create Lead" at bounding box center [1082, 679] width 136 height 39
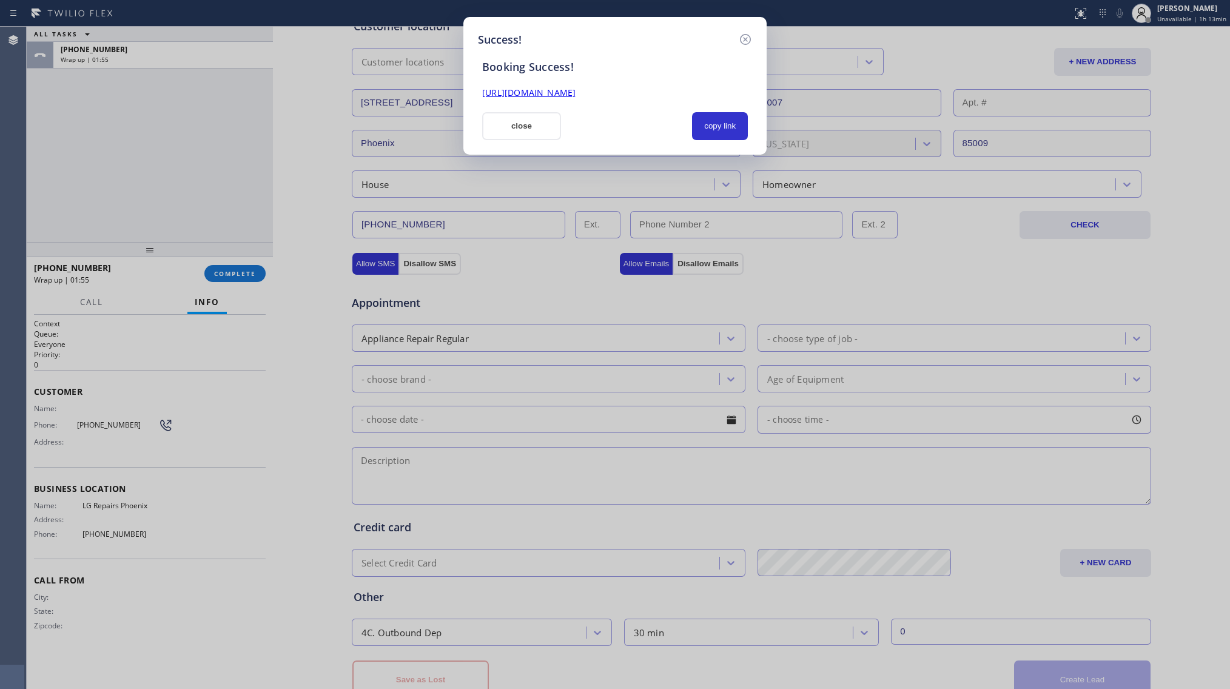
drag, startPoint x: 725, startPoint y: 124, endPoint x: 677, endPoint y: 110, distance: 49.9
click at [724, 124] on button "copy link" at bounding box center [720, 126] width 56 height 28
click at [675, 107] on div "Booking Success! [URL][DOMAIN_NAME] close copied!" at bounding box center [615, 94] width 274 height 92
click at [670, 98] on div "[URL][DOMAIN_NAME]" at bounding box center [615, 93] width 280 height 14
click at [575, 93] on link "[URL][DOMAIN_NAME]" at bounding box center [528, 93] width 93 height 12
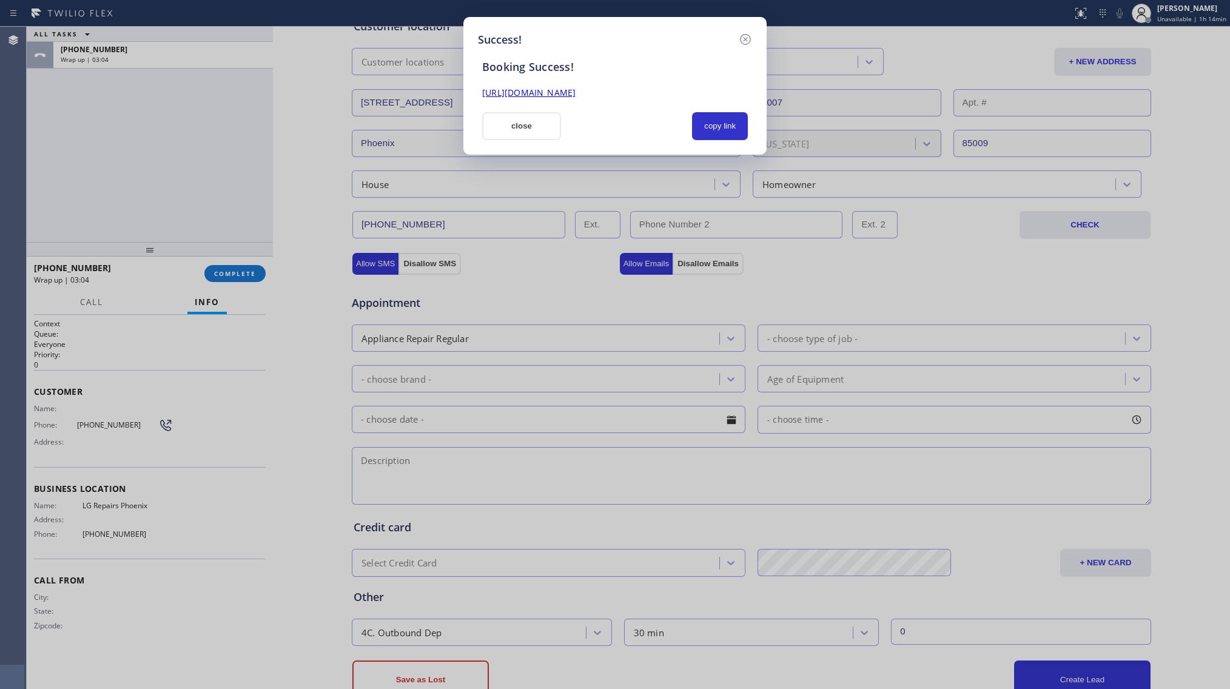
drag, startPoint x: 539, startPoint y: 119, endPoint x: 463, endPoint y: 153, distance: 83.0
click at [526, 125] on button "close" at bounding box center [521, 126] width 79 height 28
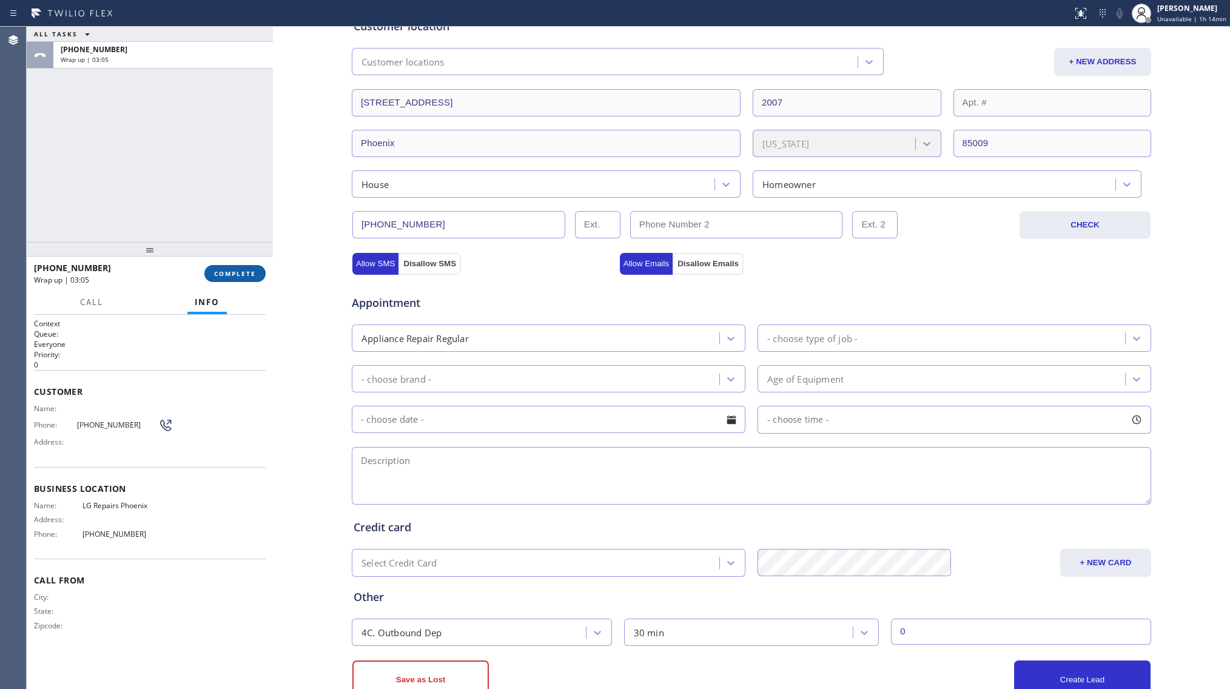
click at [239, 269] on button "COMPLETE" at bounding box center [234, 273] width 61 height 17
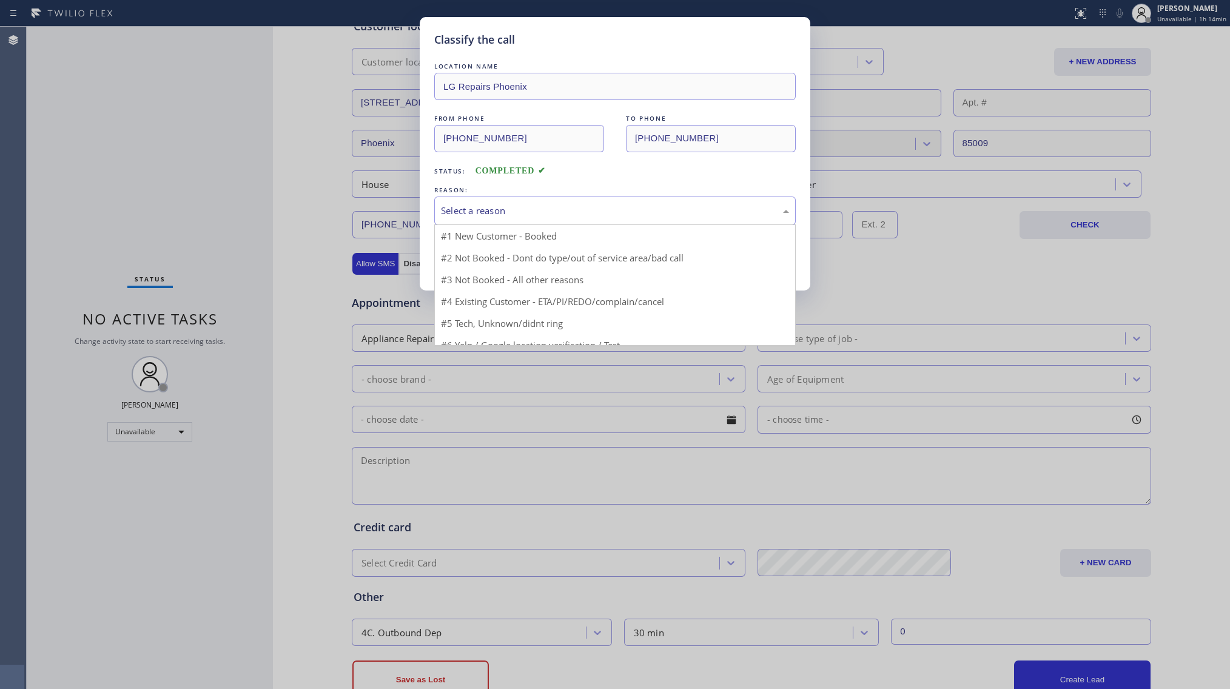
click at [466, 217] on div "Select a reason" at bounding box center [615, 211] width 348 height 14
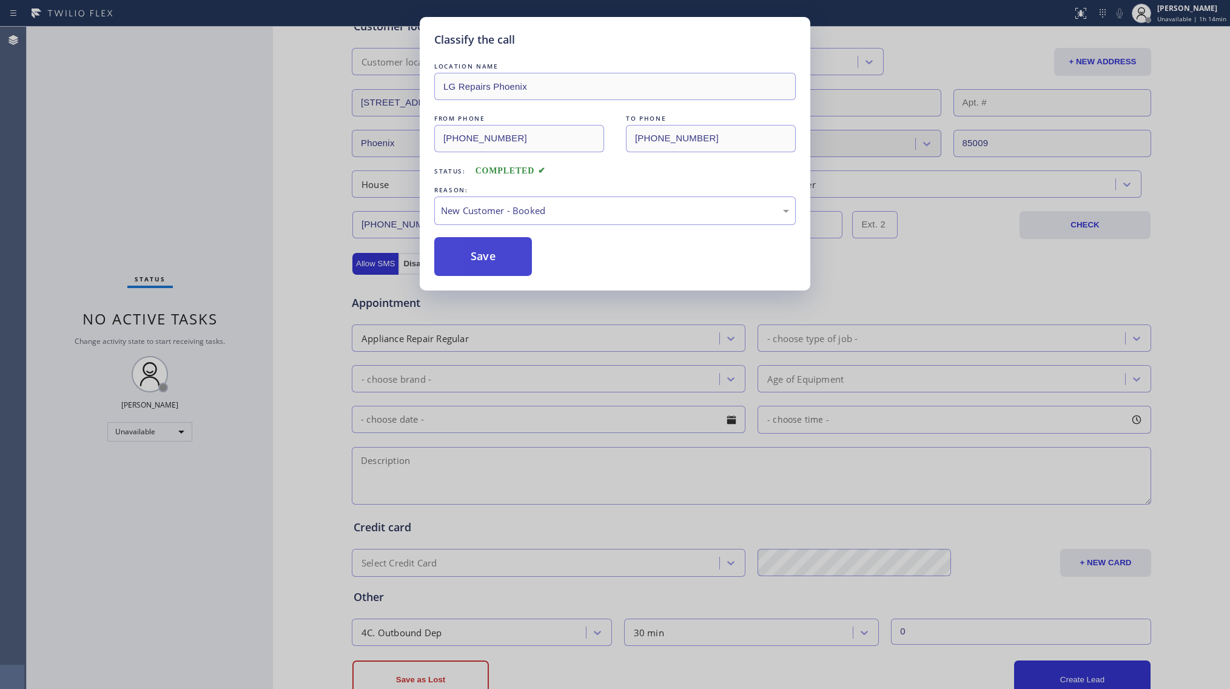
click at [472, 253] on button "Save" at bounding box center [483, 256] width 98 height 39
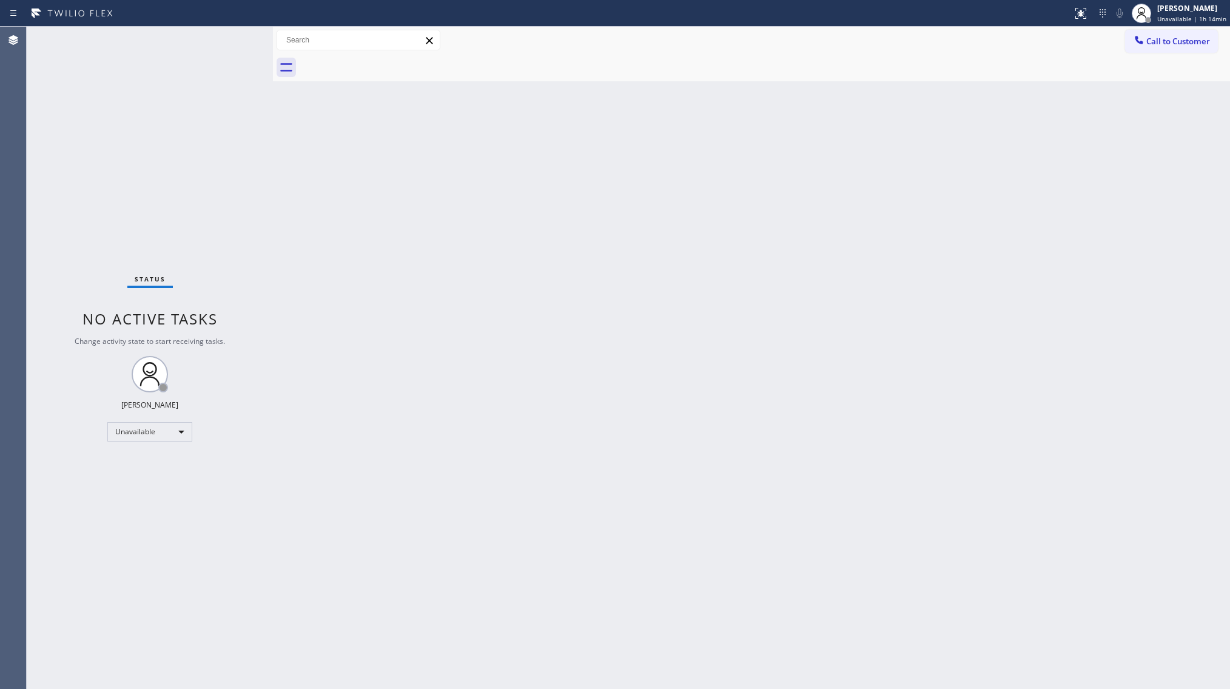
click at [723, 152] on div "Back to Dashboard Change Sender ID Customers Technicians Select a contact Outbo…" at bounding box center [751, 358] width 957 height 662
click at [745, 234] on div "Back to Dashboard Change Sender ID Customers Technicians Select a contact Outbo…" at bounding box center [751, 358] width 957 height 662
drag, startPoint x: 926, startPoint y: 212, endPoint x: 840, endPoint y: 117, distance: 128.3
click at [923, 212] on div "Back to Dashboard Change Sender ID Customers Technicians Select a contact Outbo…" at bounding box center [751, 358] width 957 height 662
click at [1170, 6] on div "[PERSON_NAME]" at bounding box center [1191, 8] width 69 height 10
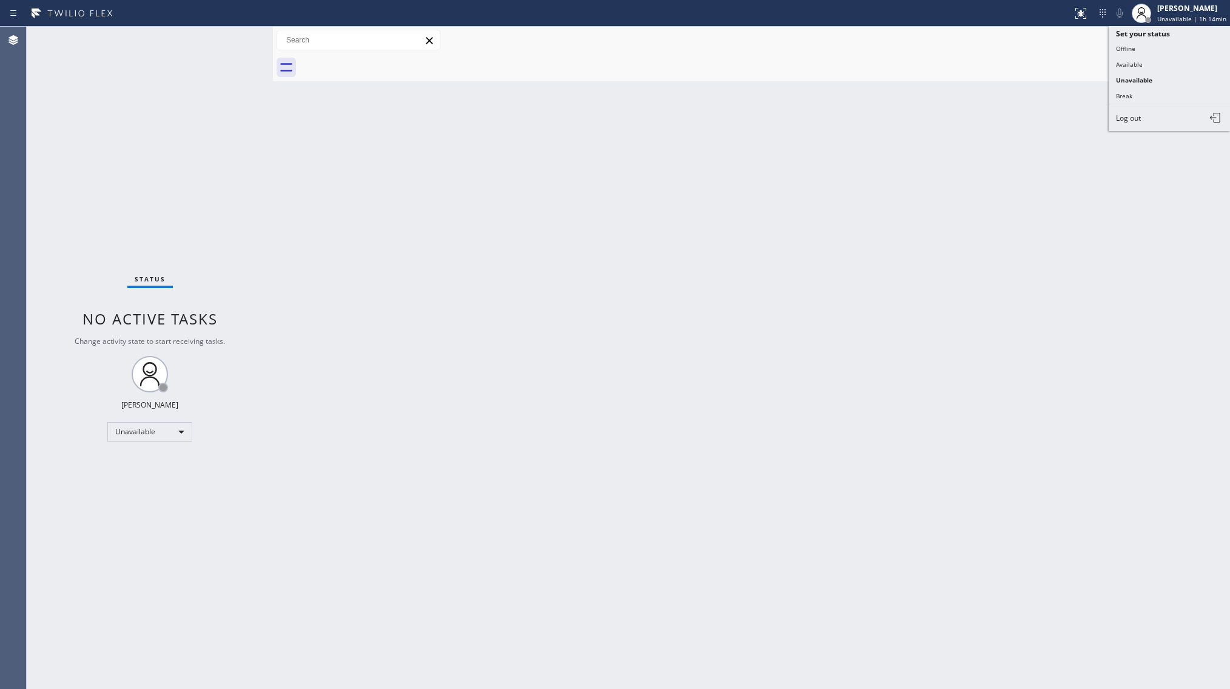
click at [1128, 95] on button "Break" at bounding box center [1168, 96] width 121 height 16
click at [1172, 18] on span "Break | 17:55" at bounding box center [1186, 19] width 40 height 8
click at [1133, 73] on button "Unavailable" at bounding box center [1168, 80] width 121 height 16
